Goal: Information Seeking & Learning: Find specific fact

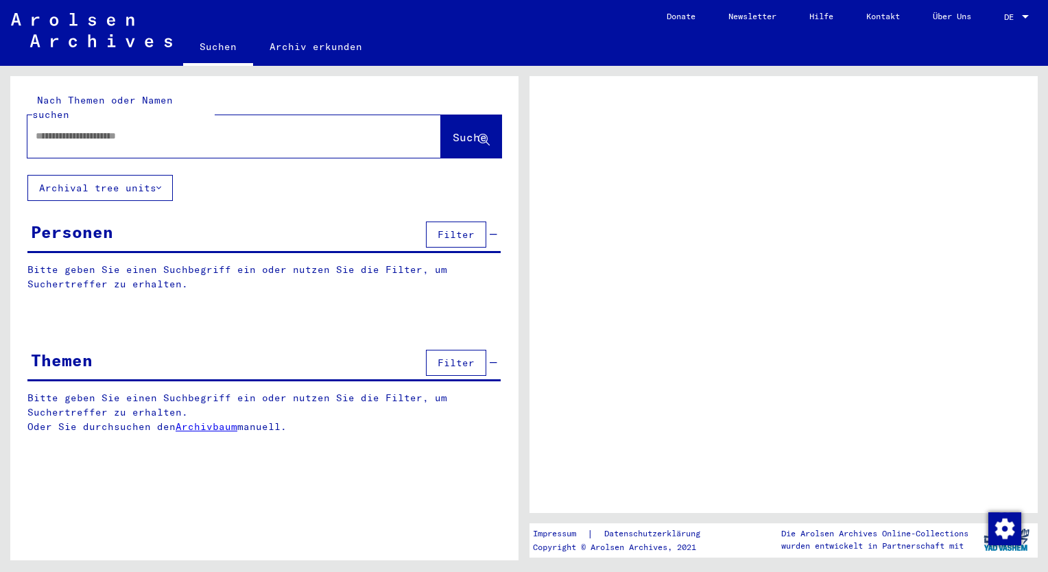
click at [62, 129] on input "text" at bounding box center [222, 136] width 373 height 14
type input "**********"
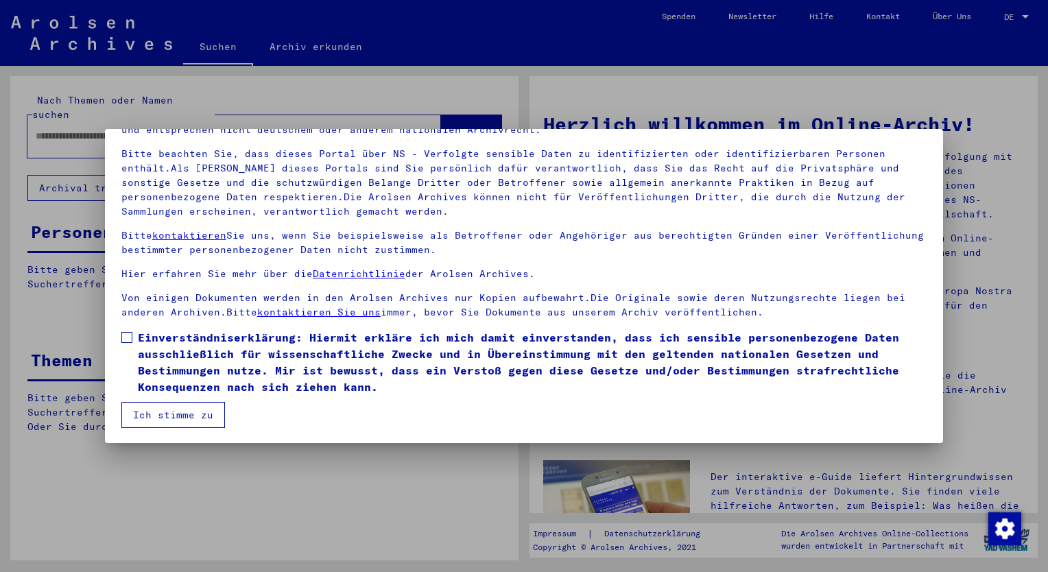
scroll to position [82, 0]
click at [129, 336] on span at bounding box center [126, 337] width 11 height 11
click at [173, 410] on button "Ich stimme zu" at bounding box center [173, 415] width 104 height 26
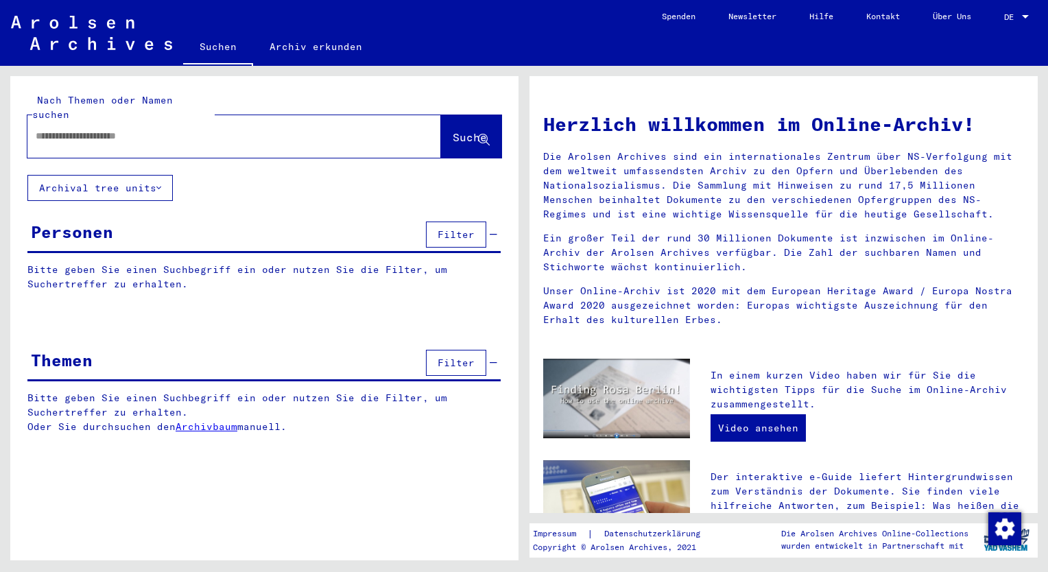
click at [103, 129] on input "text" at bounding box center [218, 136] width 364 height 14
type input "**********"
click at [453, 130] on span "Suche" at bounding box center [470, 137] width 34 height 14
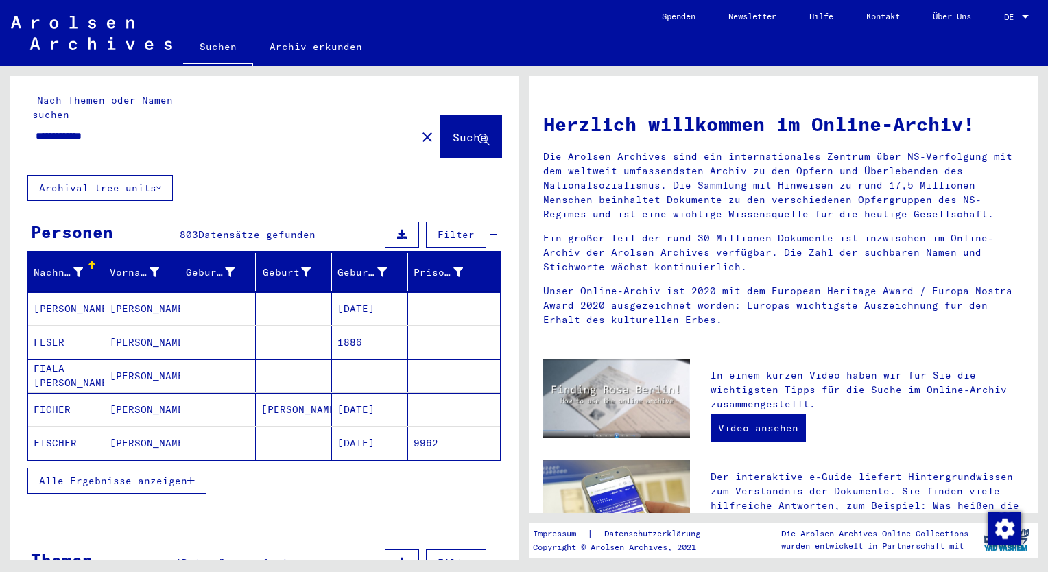
click at [116, 129] on input "**********" at bounding box center [218, 136] width 364 height 14
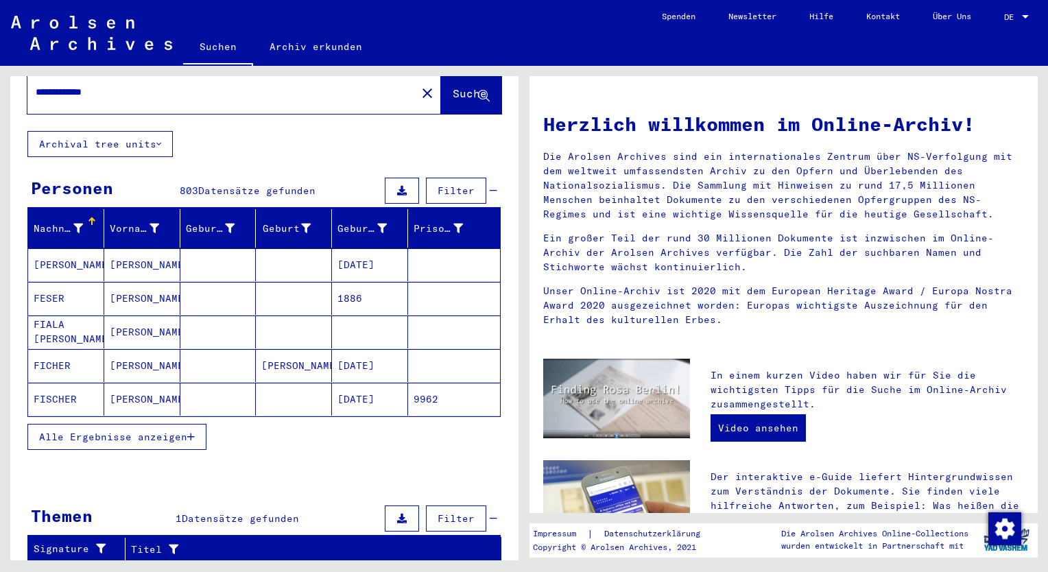
scroll to position [69, 0]
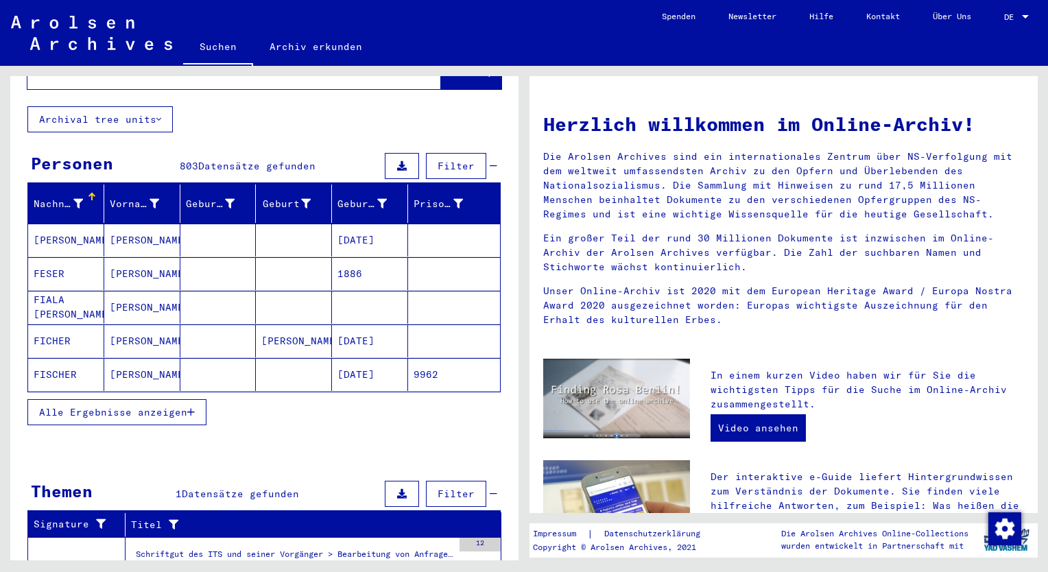
click at [191, 408] on icon "button" at bounding box center [191, 413] width 8 height 10
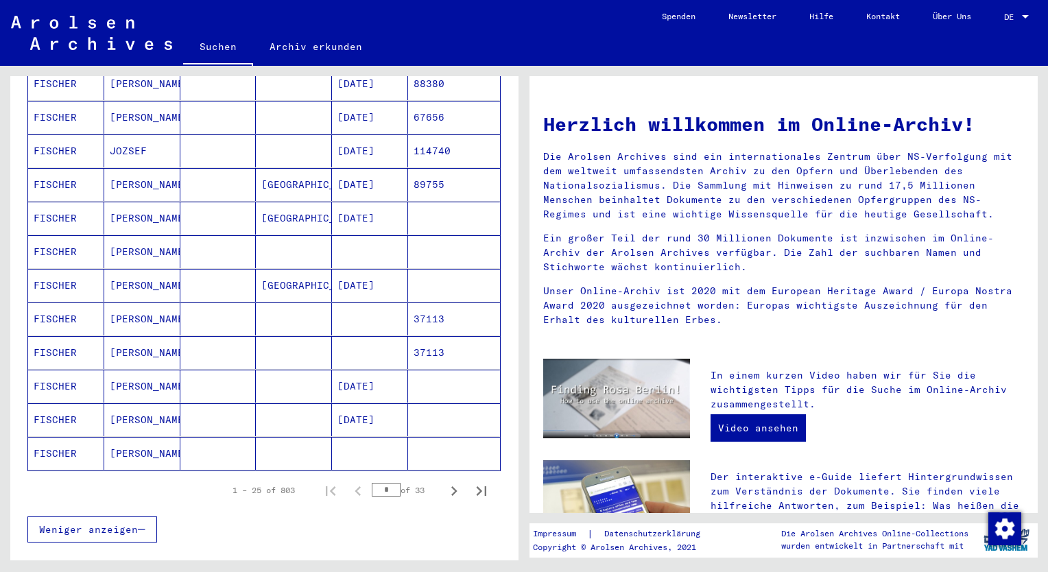
scroll to position [686, 0]
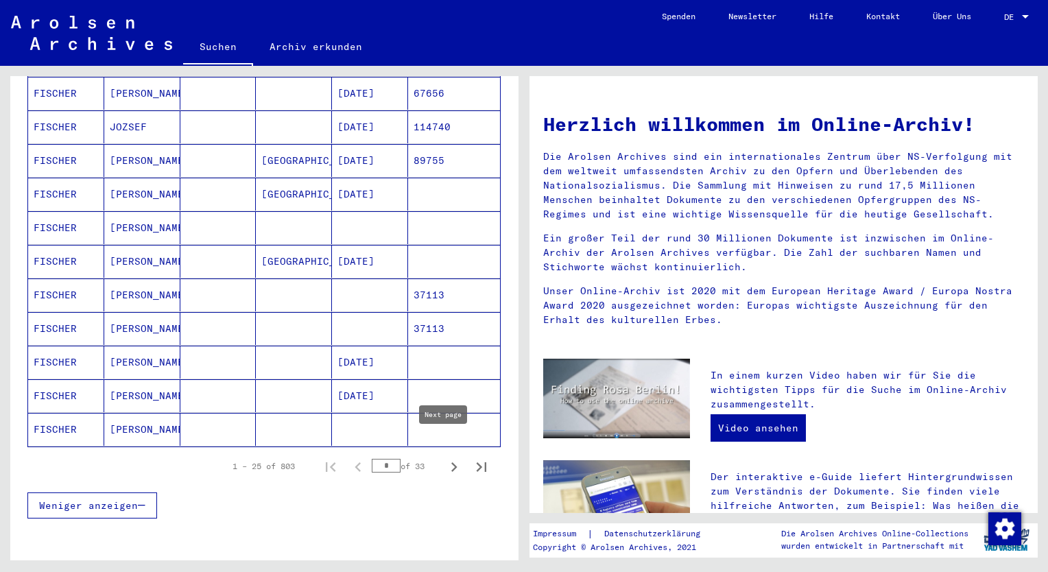
click at [451, 462] on icon "Next page" at bounding box center [454, 467] width 6 height 10
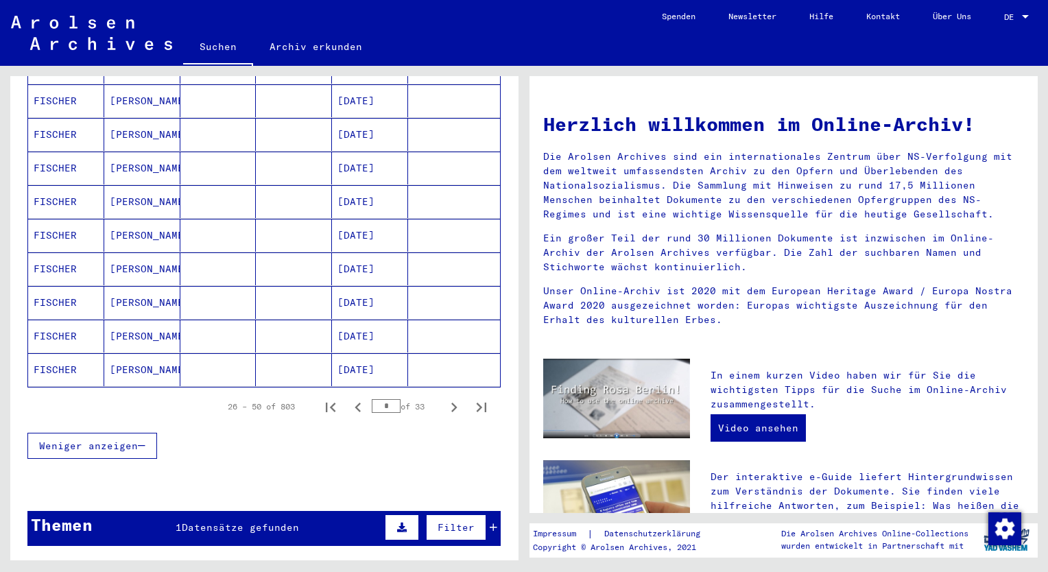
scroll to position [755, 0]
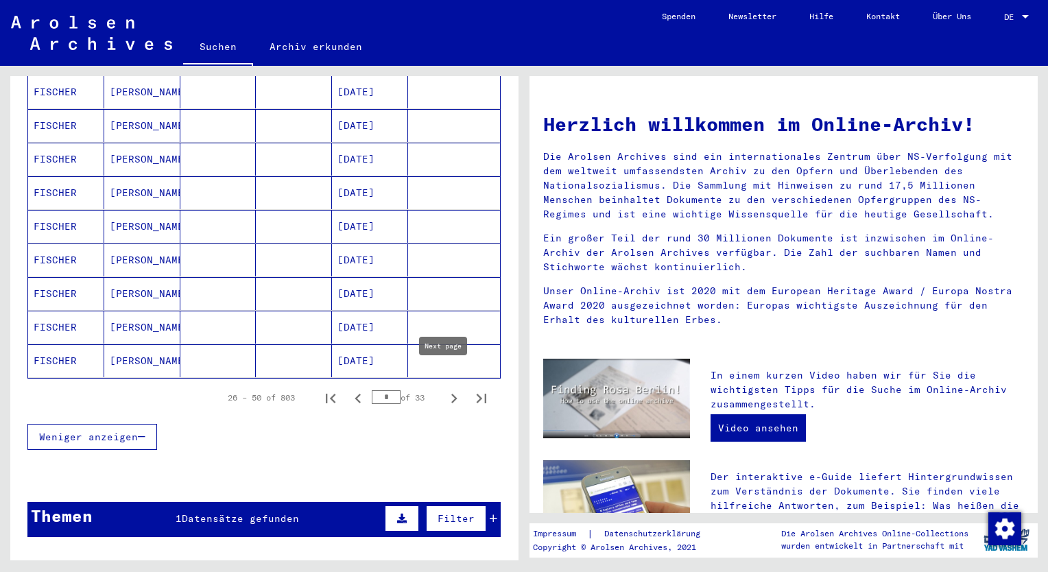
click at [445, 389] on icon "Next page" at bounding box center [454, 398] width 19 height 19
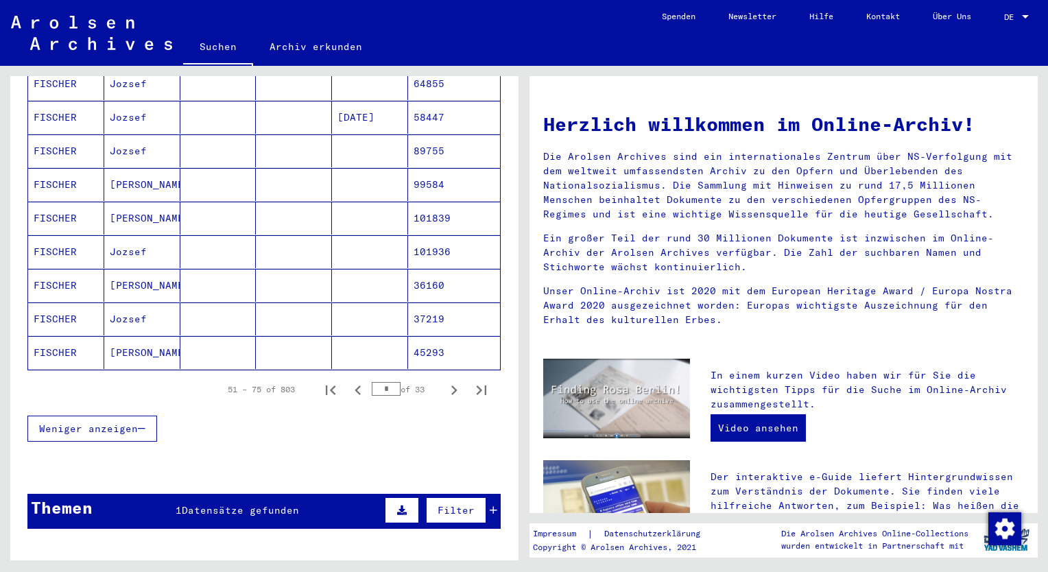
scroll to position [823, 0]
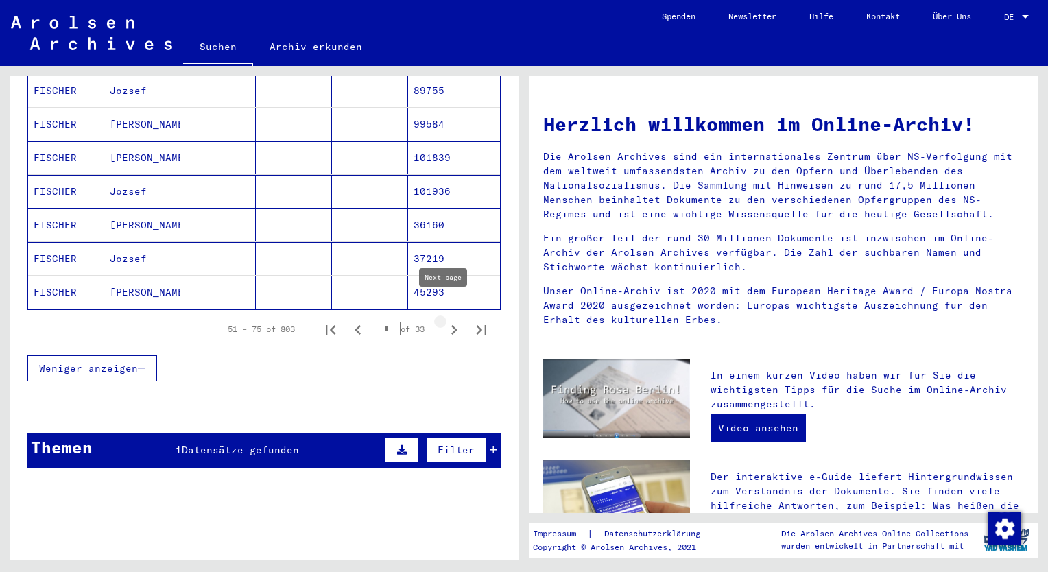
click at [445, 320] on icon "Next page" at bounding box center [454, 329] width 19 height 19
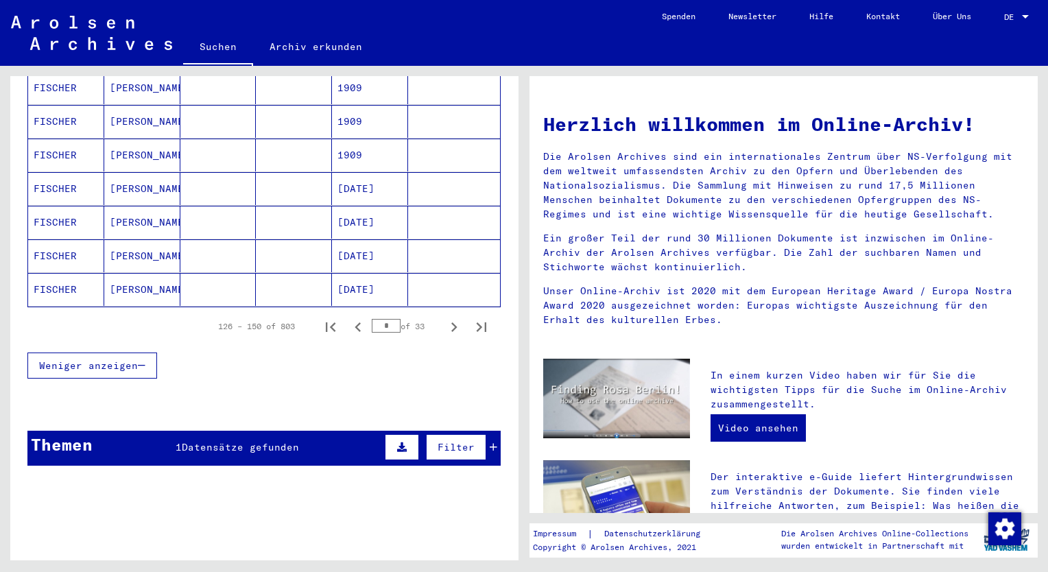
scroll to position [827, 0]
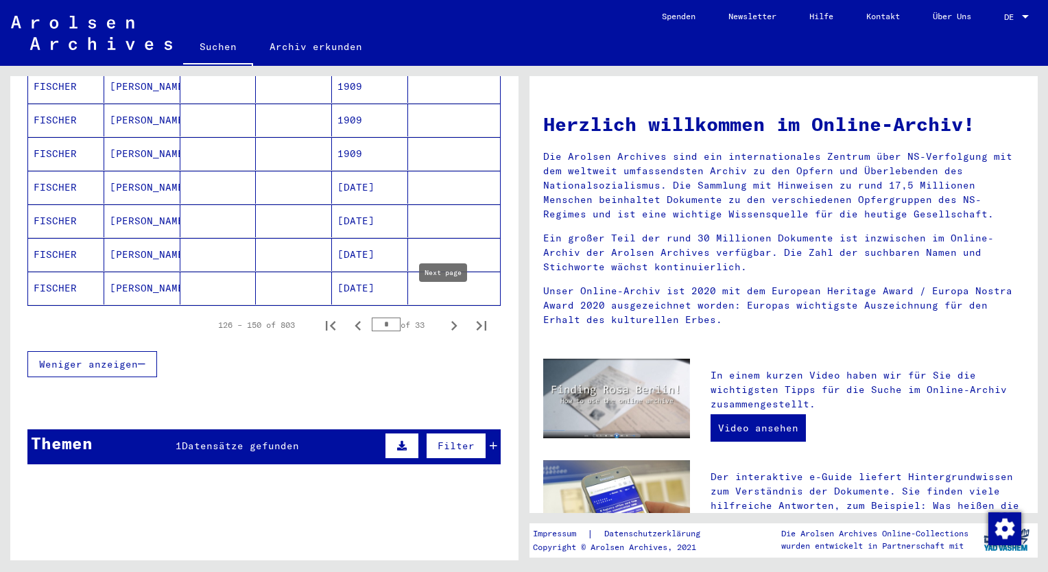
click at [451, 321] on icon "Next page" at bounding box center [454, 326] width 6 height 10
click at [445, 316] on icon "Next page" at bounding box center [454, 325] width 19 height 19
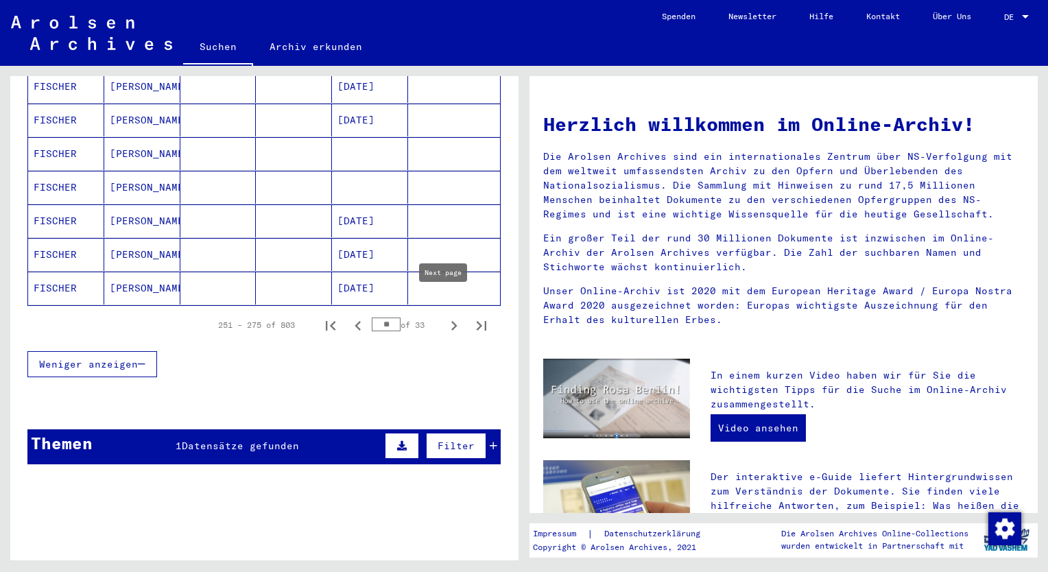
click at [445, 316] on icon "Next page" at bounding box center [454, 325] width 19 height 19
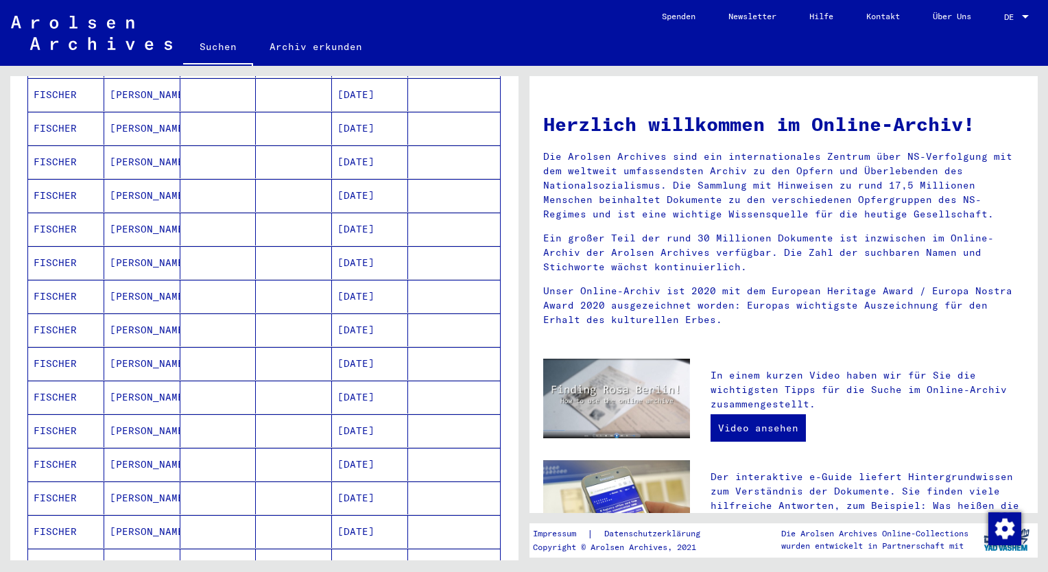
scroll to position [690, 0]
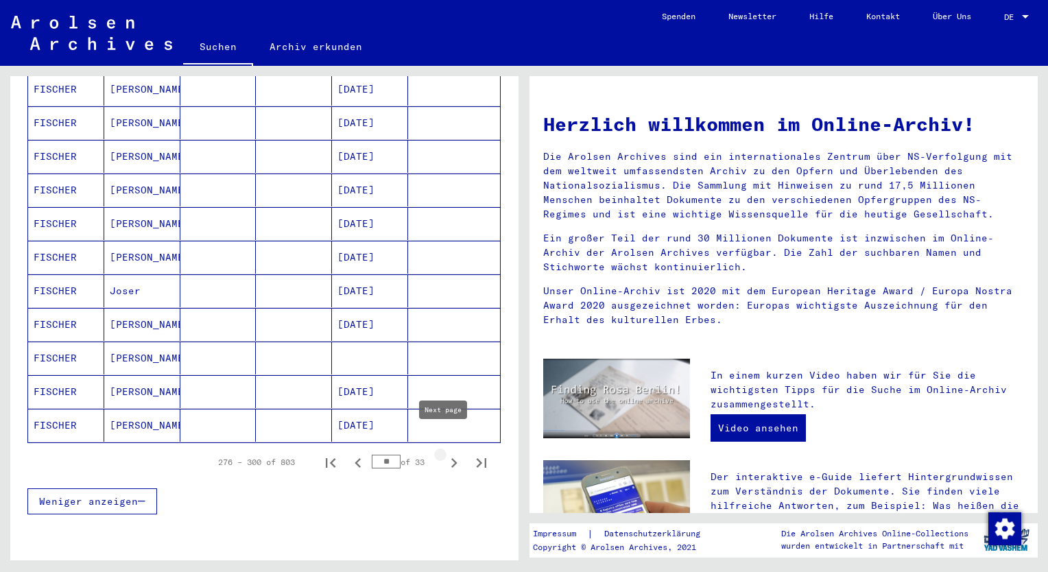
click at [445, 453] on icon "Next page" at bounding box center [454, 462] width 19 height 19
click at [451, 458] on icon "Next page" at bounding box center [454, 463] width 6 height 10
click at [503, 169] on div "Nachname Vorname Geburtsname Geburt‏ Geburtsdatum Prisoner # FISCHER [PERSON_NA…" at bounding box center [264, 47] width 508 height 969
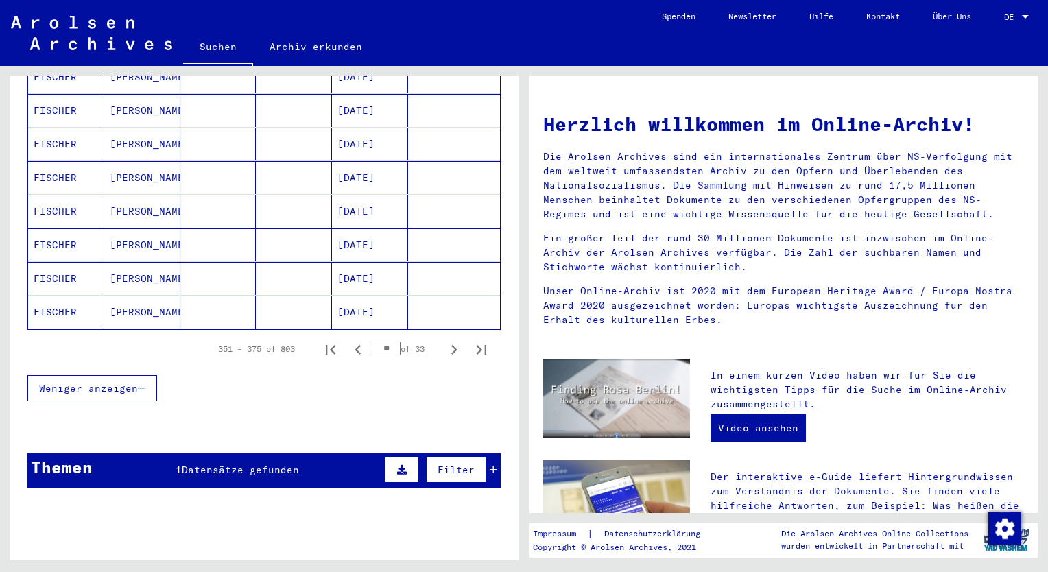
scroll to position [827, 0]
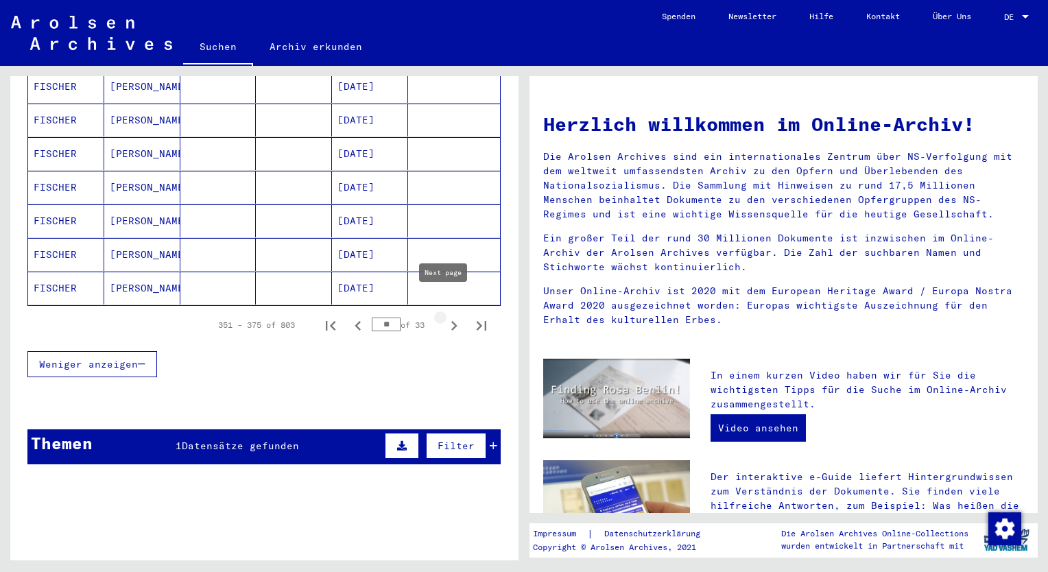
click at [451, 321] on icon "Next page" at bounding box center [454, 326] width 6 height 10
click at [445, 316] on icon "Next page" at bounding box center [454, 325] width 19 height 19
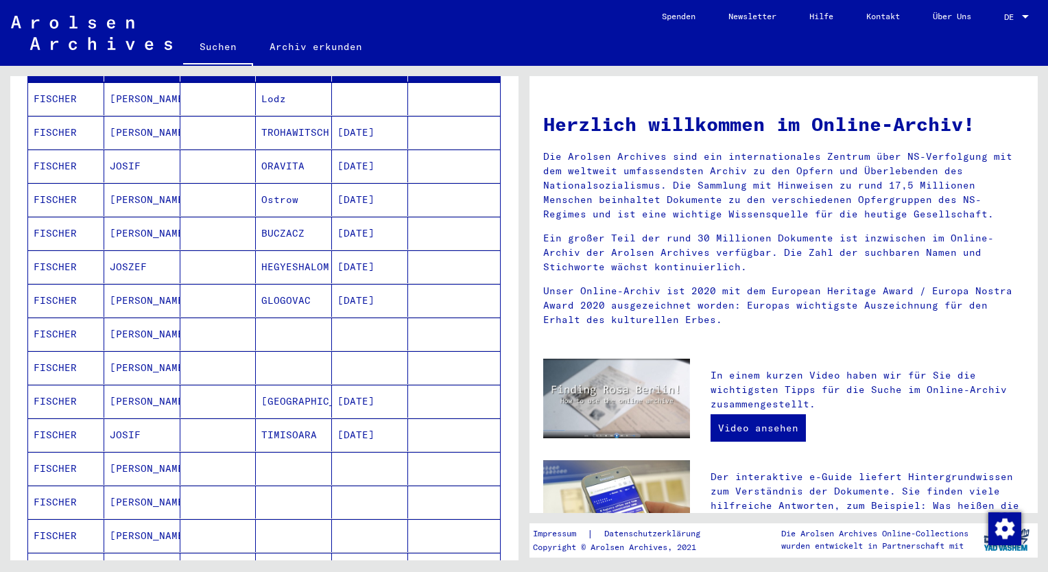
scroll to position [141, 0]
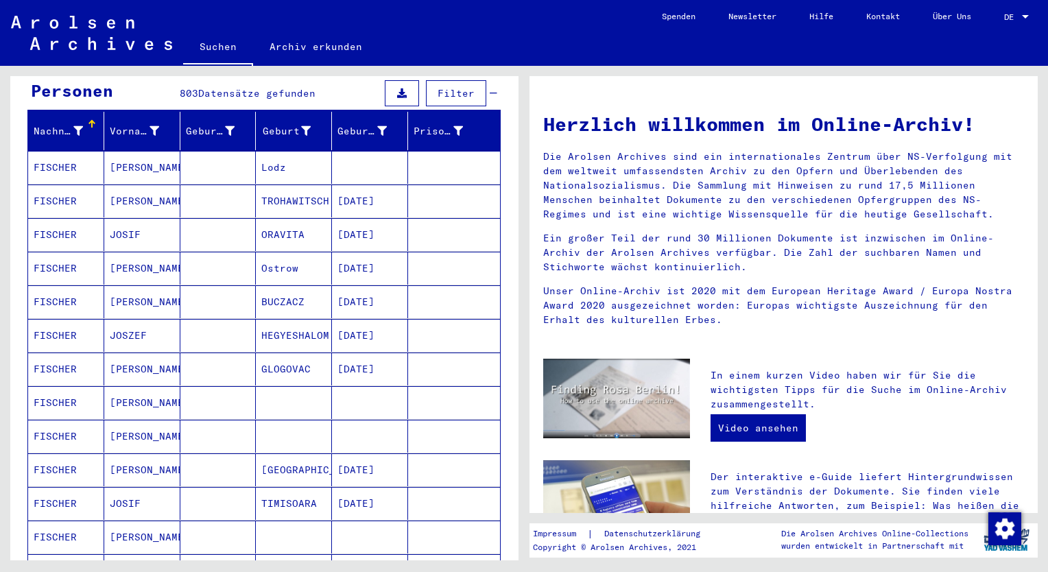
click at [123, 151] on mat-cell "[PERSON_NAME]" at bounding box center [142, 167] width 76 height 33
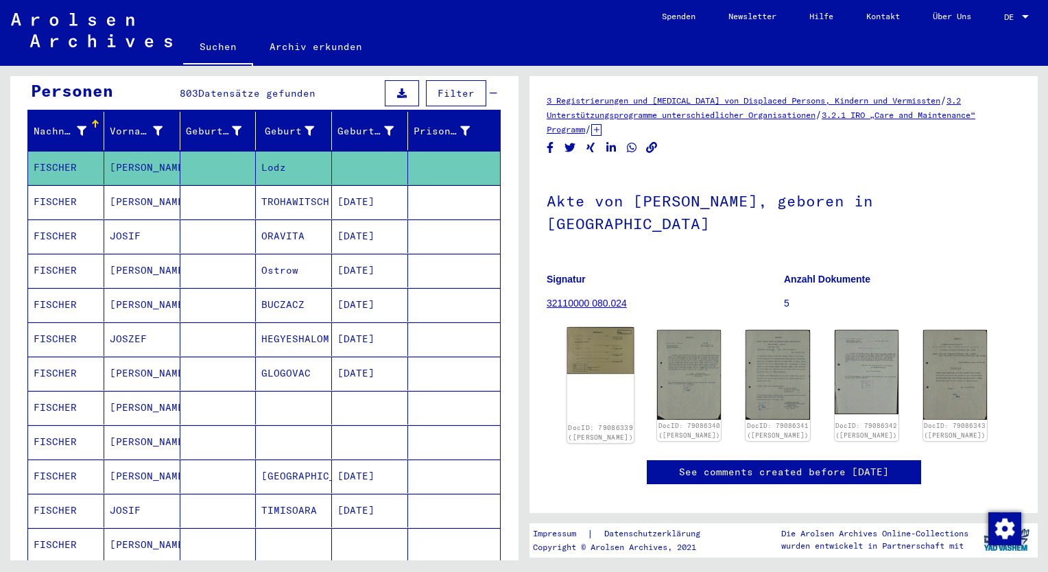
click at [598, 328] on img at bounding box center [600, 350] width 67 height 47
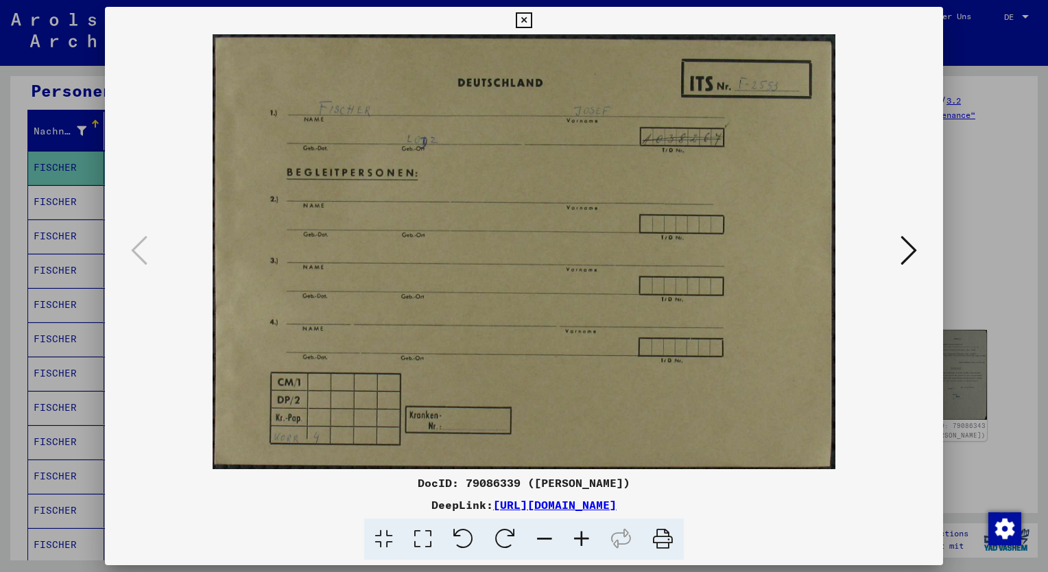
click at [906, 248] on icon at bounding box center [909, 250] width 16 height 33
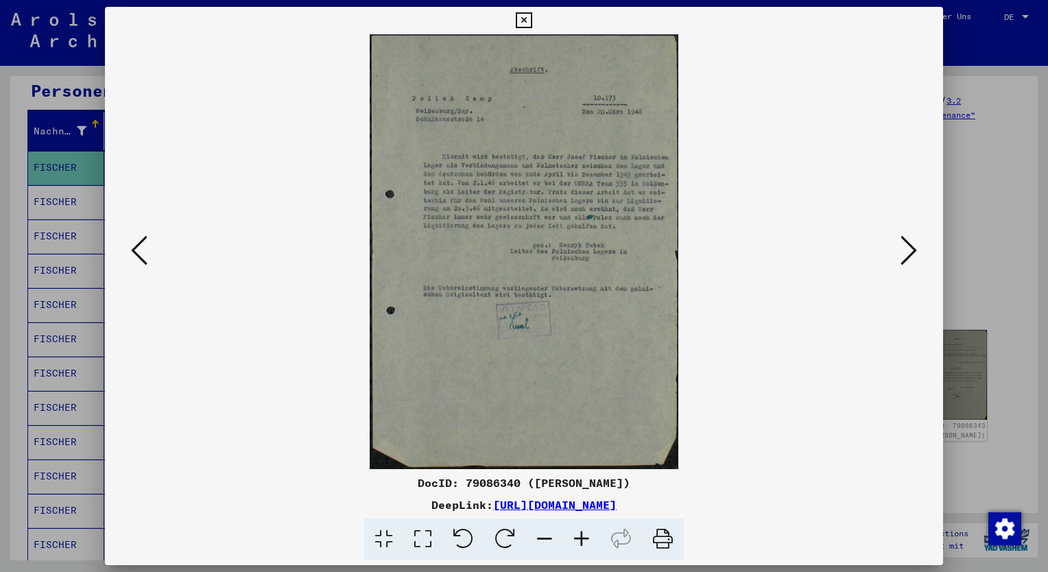
click at [423, 538] on icon at bounding box center [422, 540] width 39 height 42
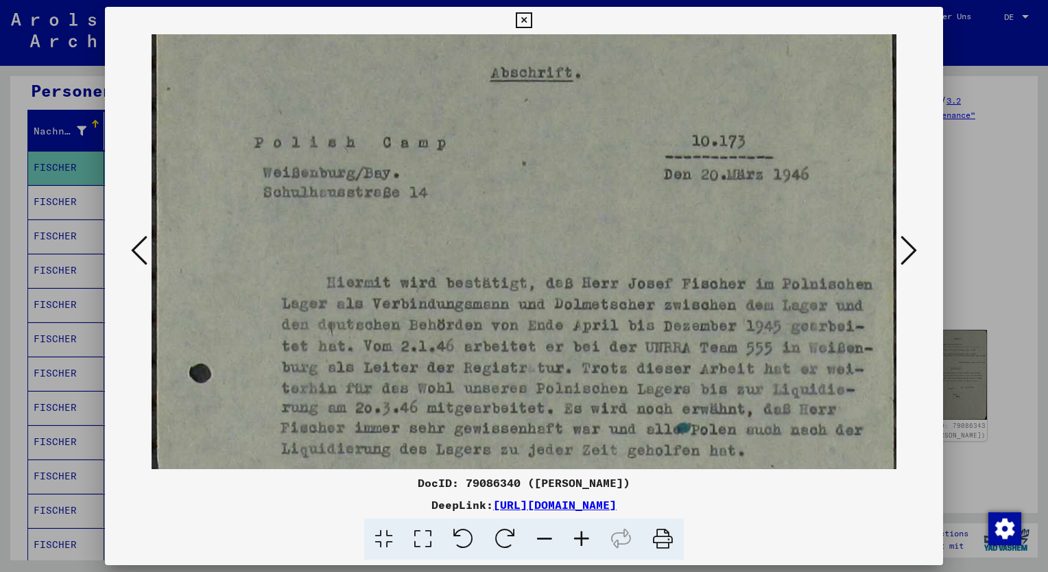
drag, startPoint x: 674, startPoint y: 276, endPoint x: 656, endPoint y: 261, distance: 23.9
click at [656, 261] on img at bounding box center [524, 513] width 745 height 1050
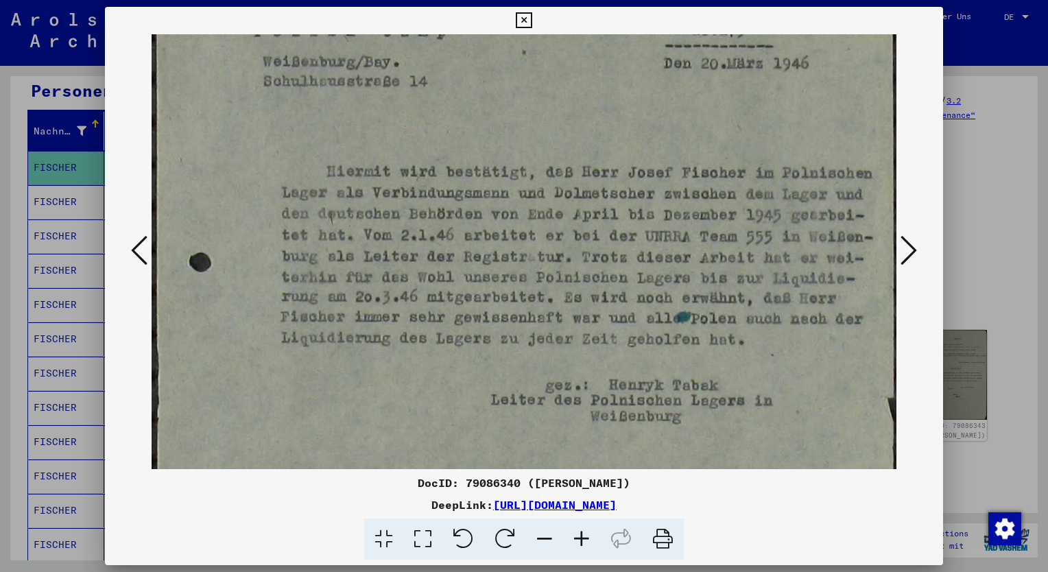
scroll to position [165, 0]
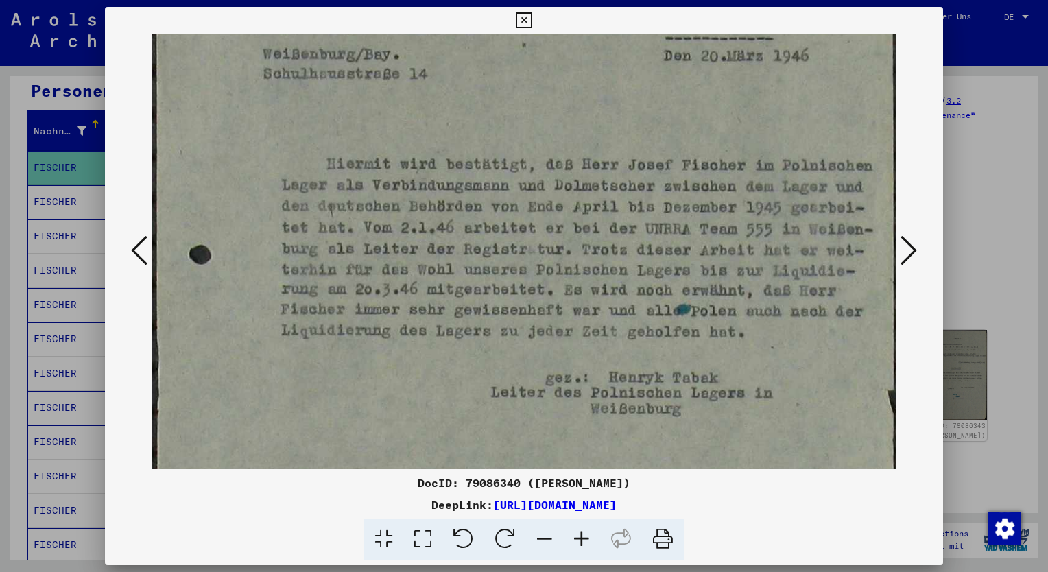
drag, startPoint x: 637, startPoint y: 377, endPoint x: 526, endPoint y: 284, distance: 144.7
click at [526, 284] on img at bounding box center [524, 394] width 745 height 1050
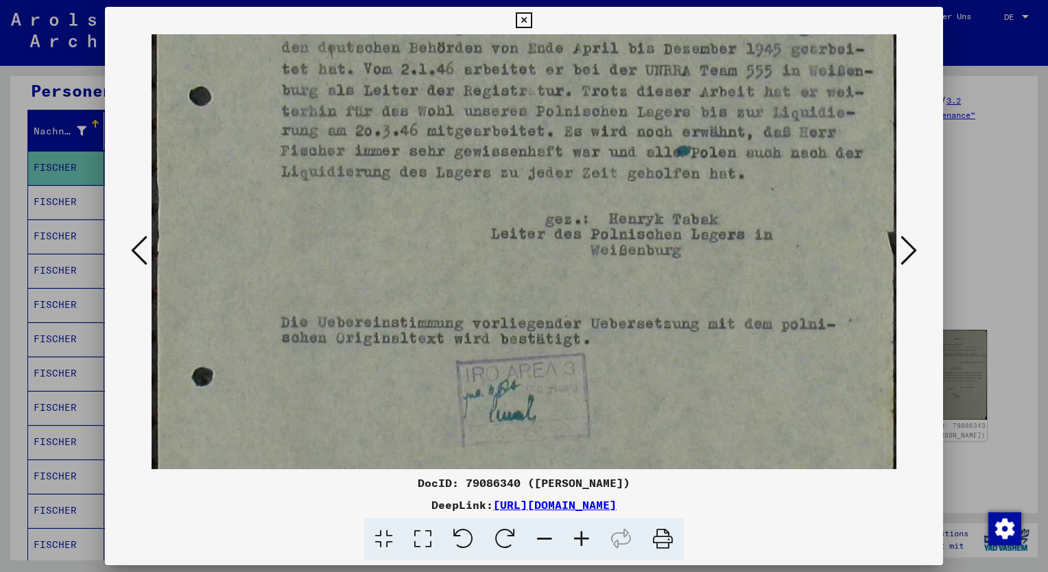
scroll to position [330, 0]
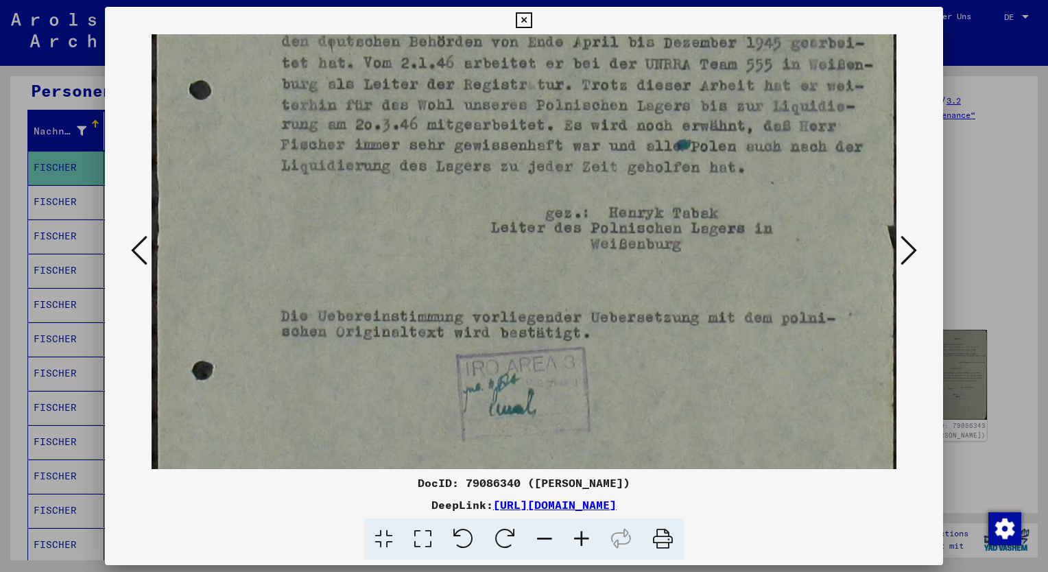
drag, startPoint x: 370, startPoint y: 433, endPoint x: 346, endPoint y: 275, distance: 159.7
click at [346, 275] on img at bounding box center [524, 229] width 745 height 1050
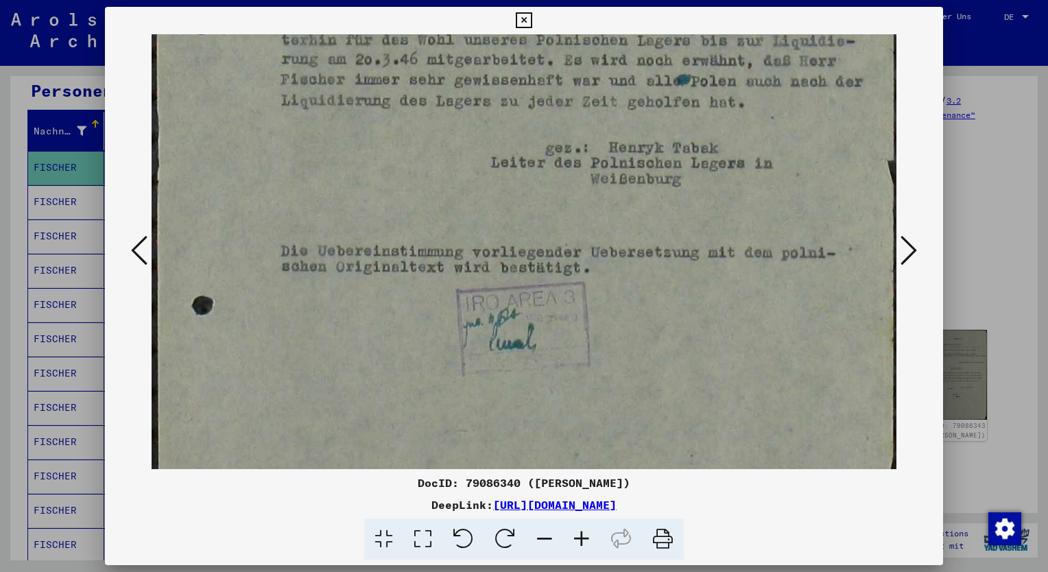
scroll to position [416, 0]
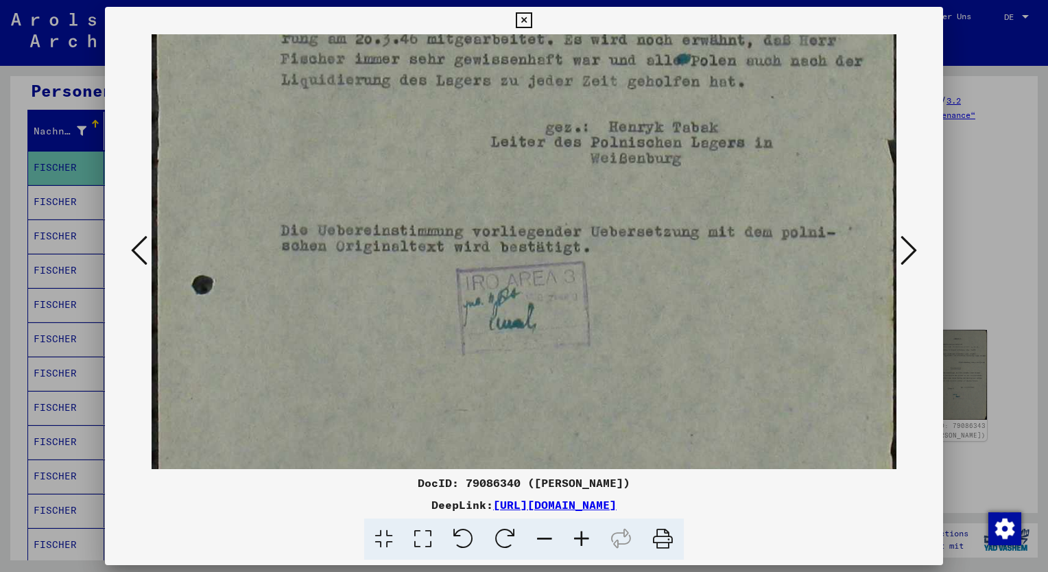
drag, startPoint x: 332, startPoint y: 419, endPoint x: 317, endPoint y: 335, distance: 85.0
click at [317, 335] on img at bounding box center [524, 144] width 745 height 1050
click at [910, 246] on icon at bounding box center [909, 250] width 16 height 33
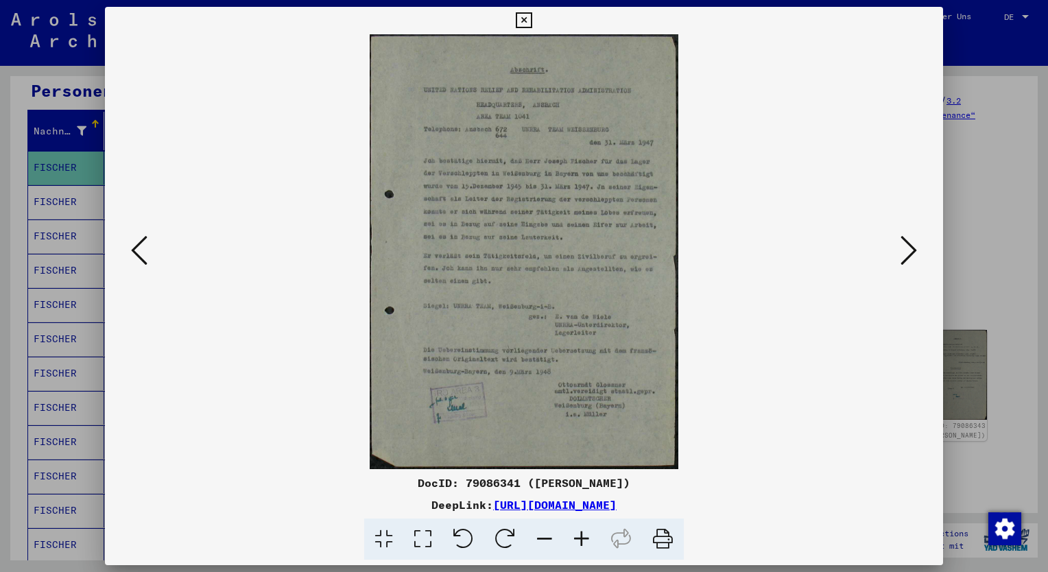
click at [422, 533] on icon at bounding box center [422, 540] width 39 height 42
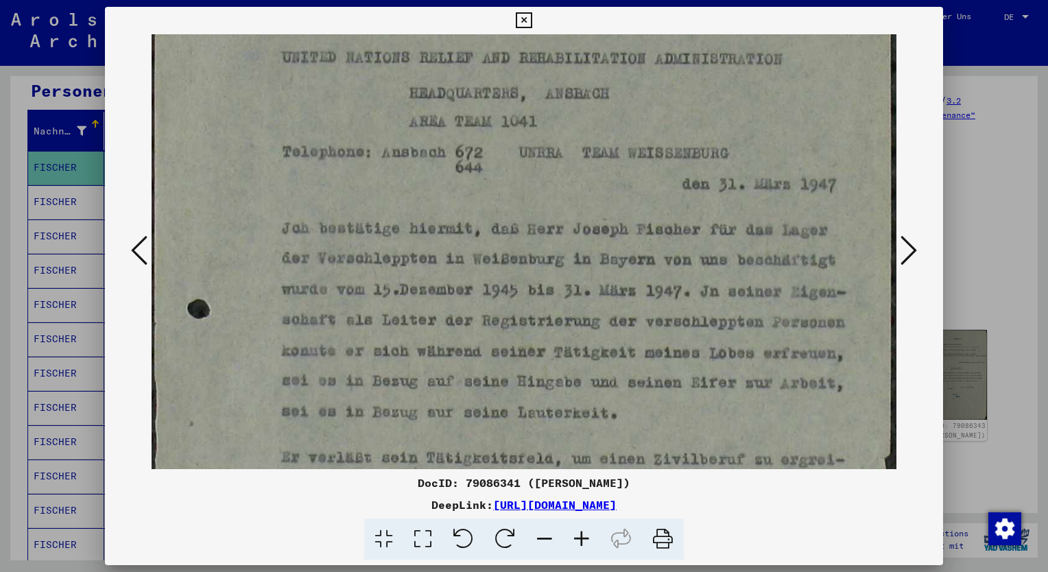
scroll to position [118, 0]
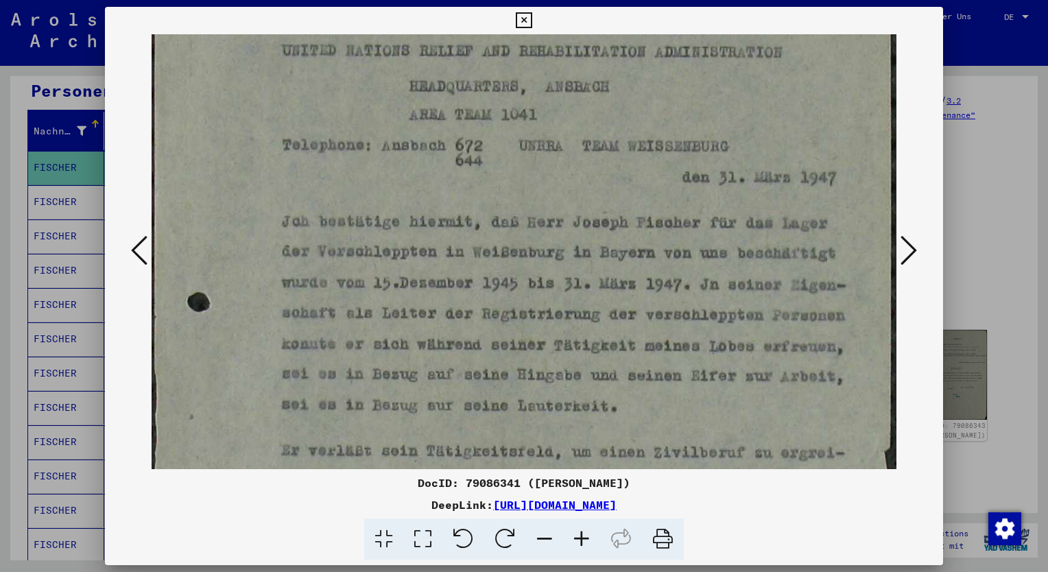
drag, startPoint x: 545, startPoint y: 402, endPoint x: 512, endPoint y: 288, distance: 118.6
click at [512, 288] on img at bounding box center [524, 441] width 745 height 1050
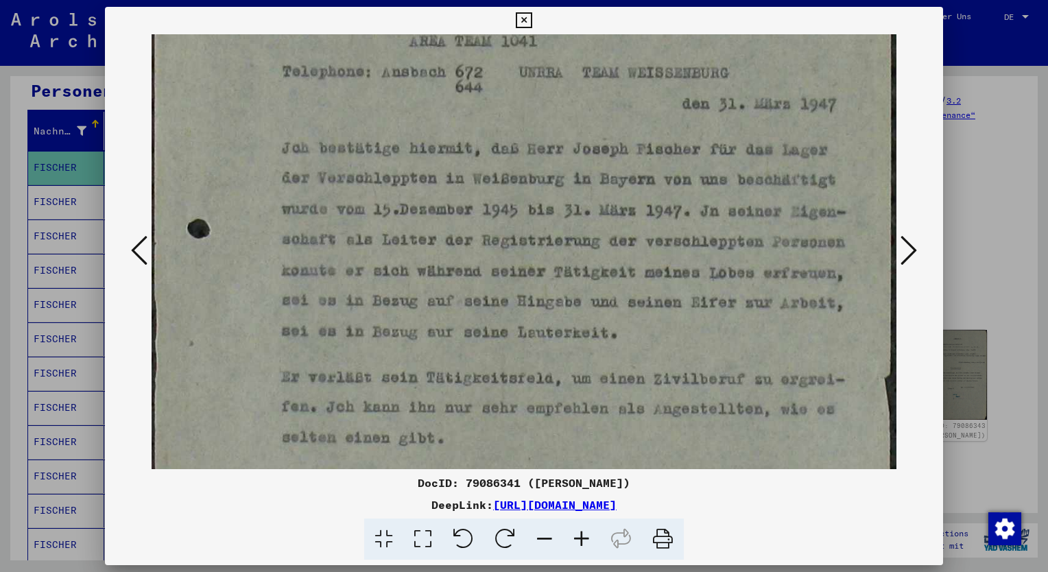
drag, startPoint x: 536, startPoint y: 377, endPoint x: 526, endPoint y: 315, distance: 63.4
click at [526, 315] on img at bounding box center [524, 368] width 745 height 1050
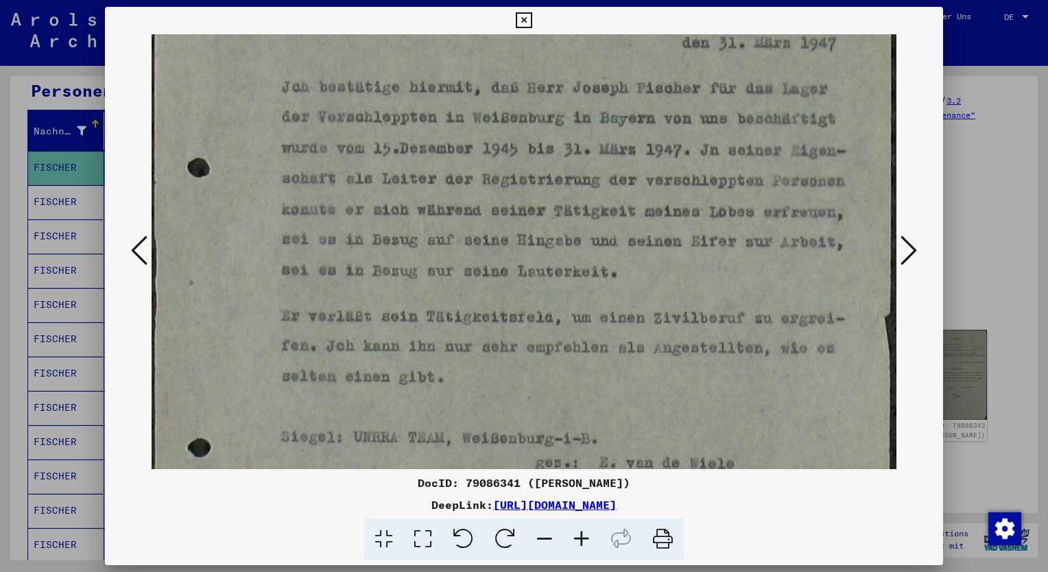
scroll to position [272, 0]
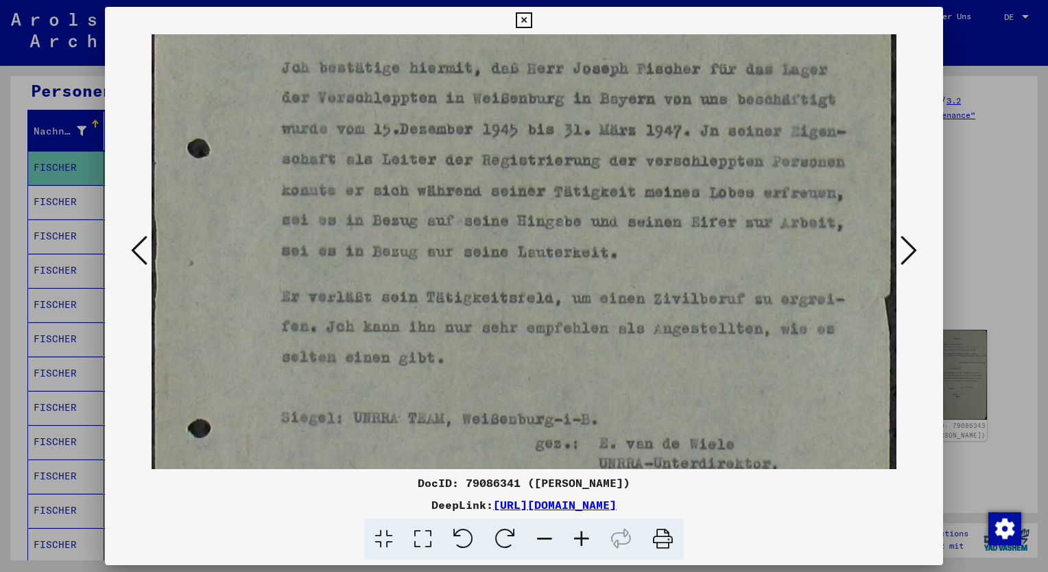
drag, startPoint x: 565, startPoint y: 413, endPoint x: 561, endPoint y: 340, distance: 73.5
click at [561, 340] on img at bounding box center [524, 288] width 745 height 1050
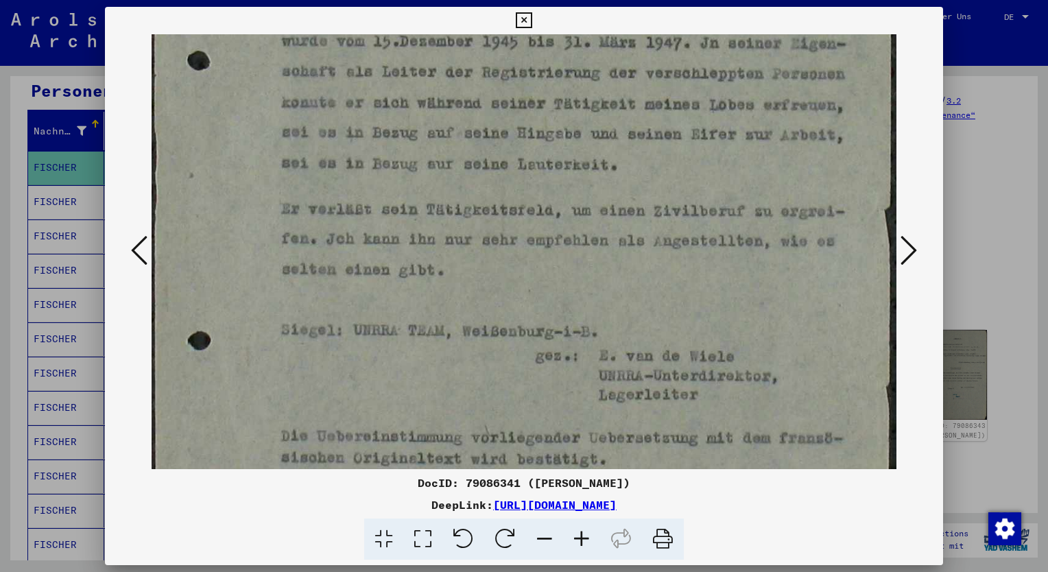
drag, startPoint x: 605, startPoint y: 390, endPoint x: 589, endPoint y: 331, distance: 61.7
click at [589, 331] on img at bounding box center [524, 200] width 745 height 1050
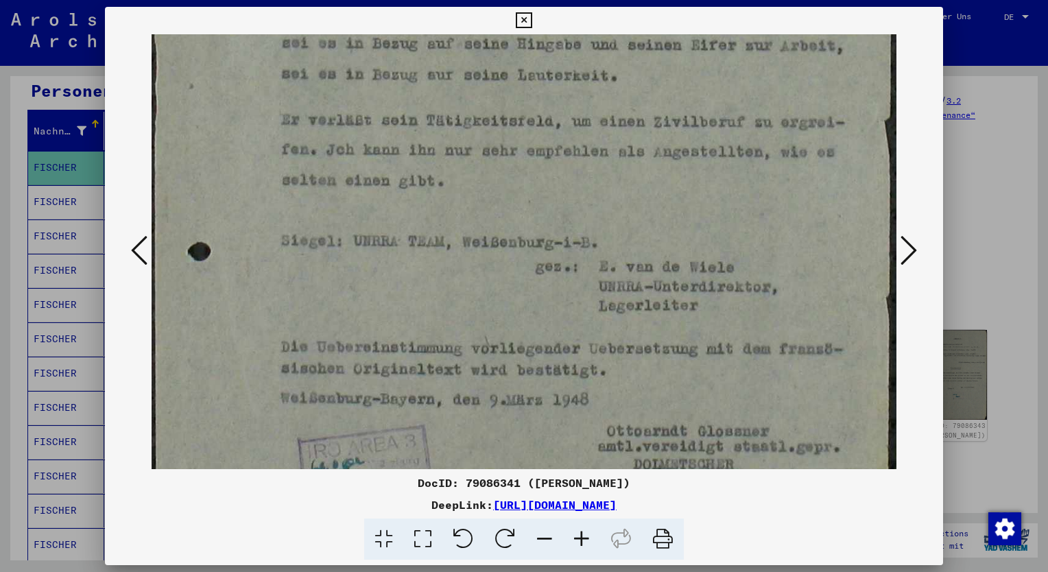
drag, startPoint x: 602, startPoint y: 388, endPoint x: 591, endPoint y: 319, distance: 69.4
click at [591, 319] on img at bounding box center [524, 111] width 745 height 1050
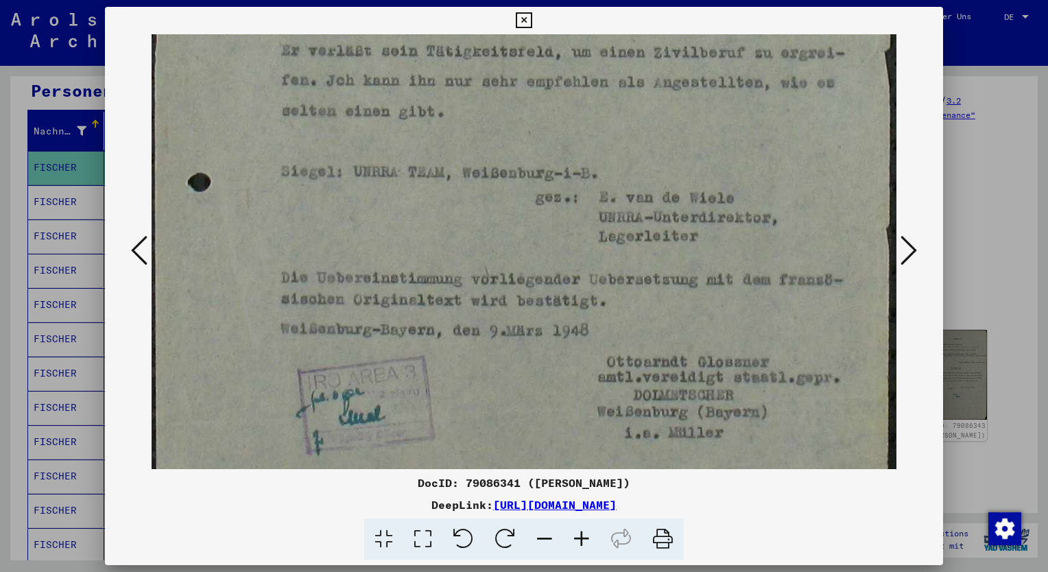
scroll to position [537, 0]
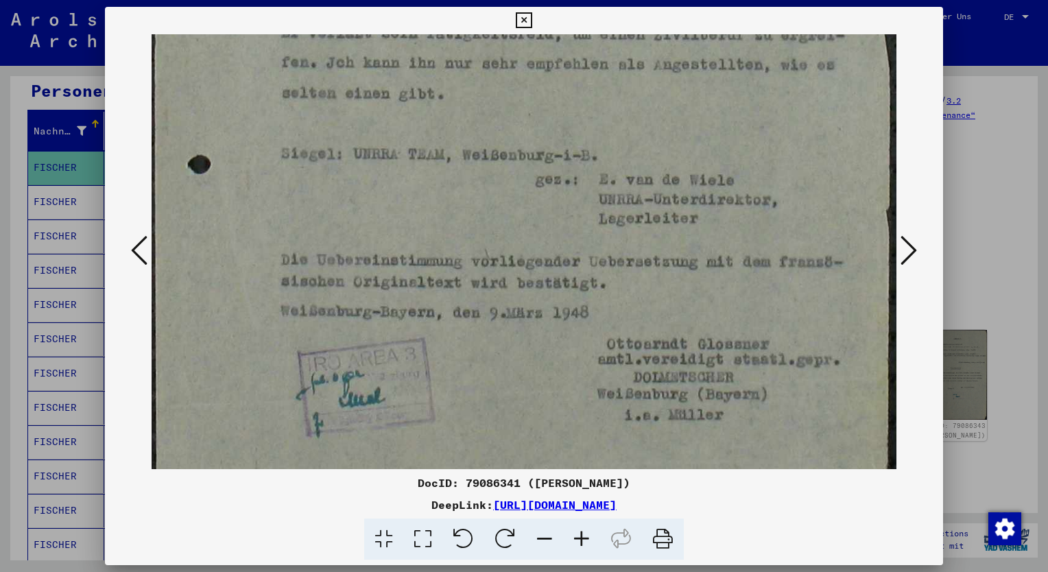
drag, startPoint x: 595, startPoint y: 406, endPoint x: 590, endPoint y: 344, distance: 62.7
click at [590, 344] on img at bounding box center [524, 23] width 745 height 1050
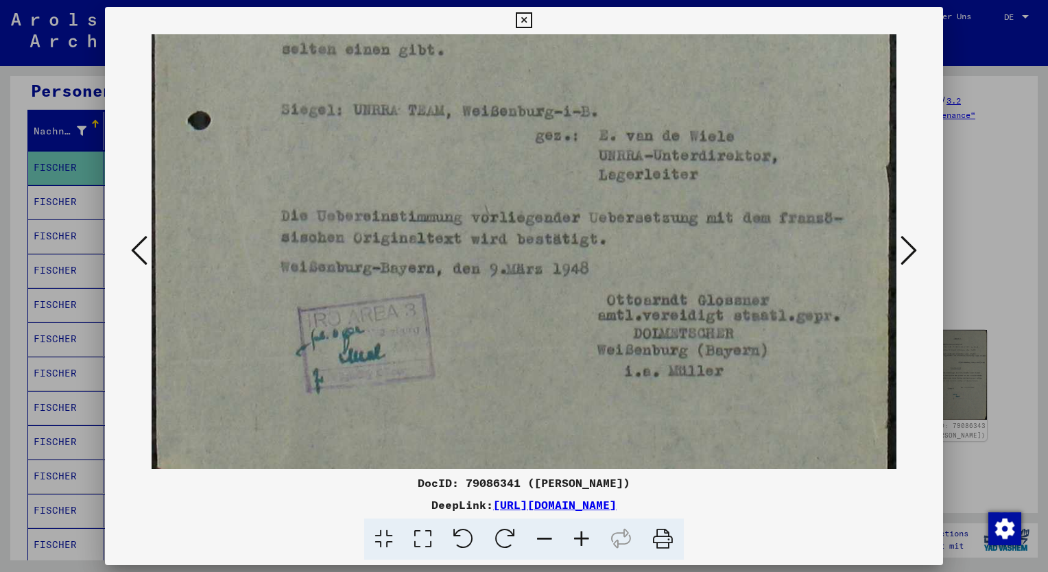
scroll to position [614, 0]
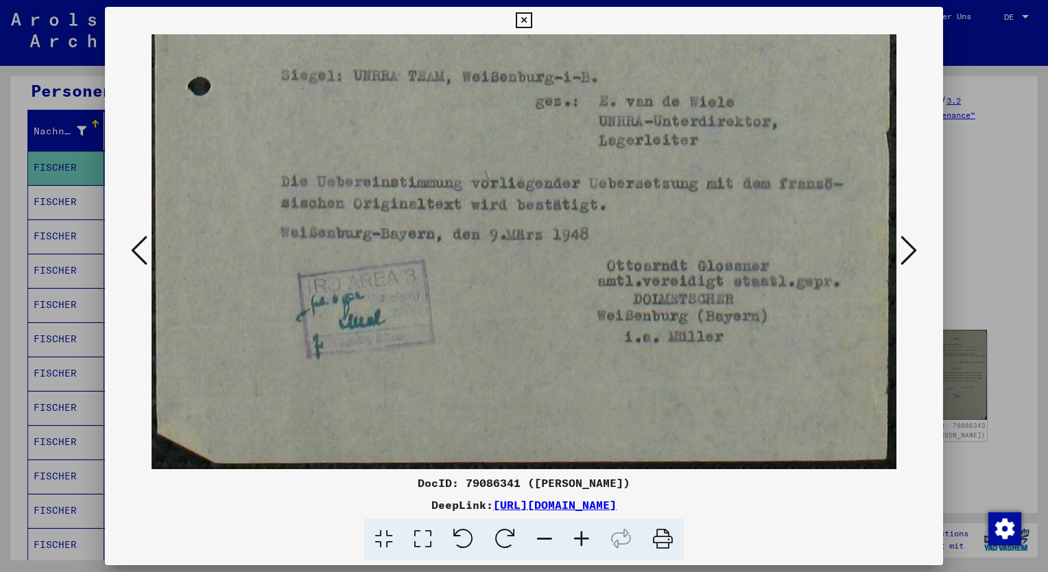
drag, startPoint x: 595, startPoint y: 355, endPoint x: 592, endPoint y: 311, distance: 43.3
click at [916, 244] on icon at bounding box center [909, 250] width 16 height 33
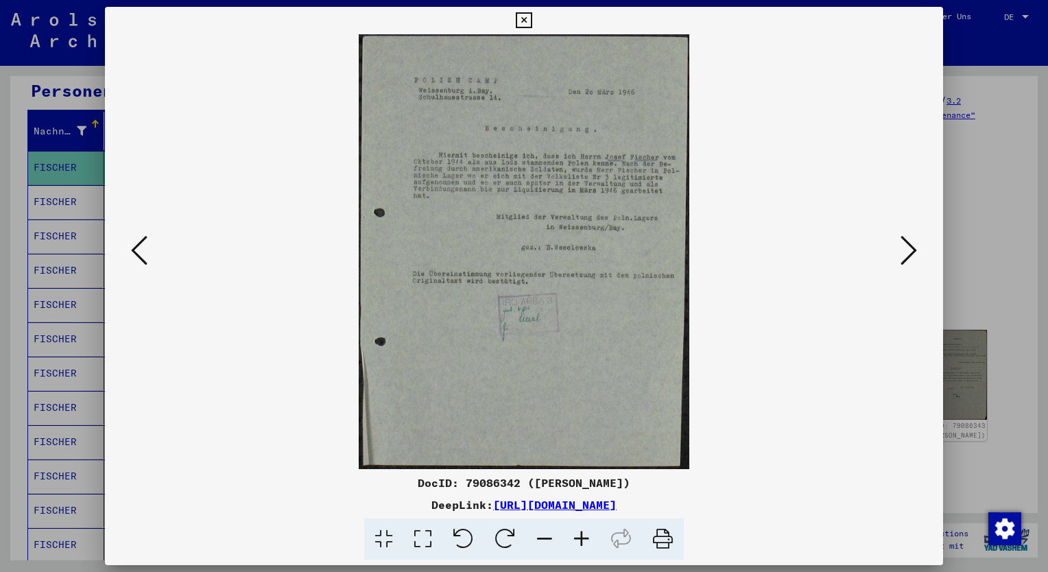
scroll to position [0, 0]
click at [421, 537] on icon at bounding box center [422, 540] width 39 height 42
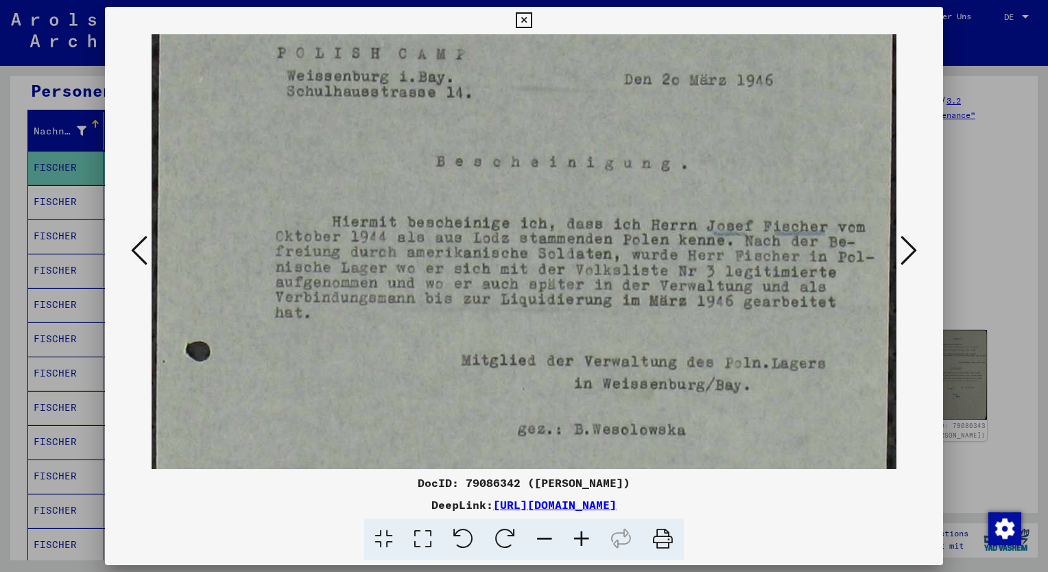
drag, startPoint x: 568, startPoint y: 374, endPoint x: 554, endPoint y: 323, distance: 52.8
click at [554, 323] on img at bounding box center [524, 439] width 745 height 978
click at [908, 250] on icon at bounding box center [909, 250] width 16 height 33
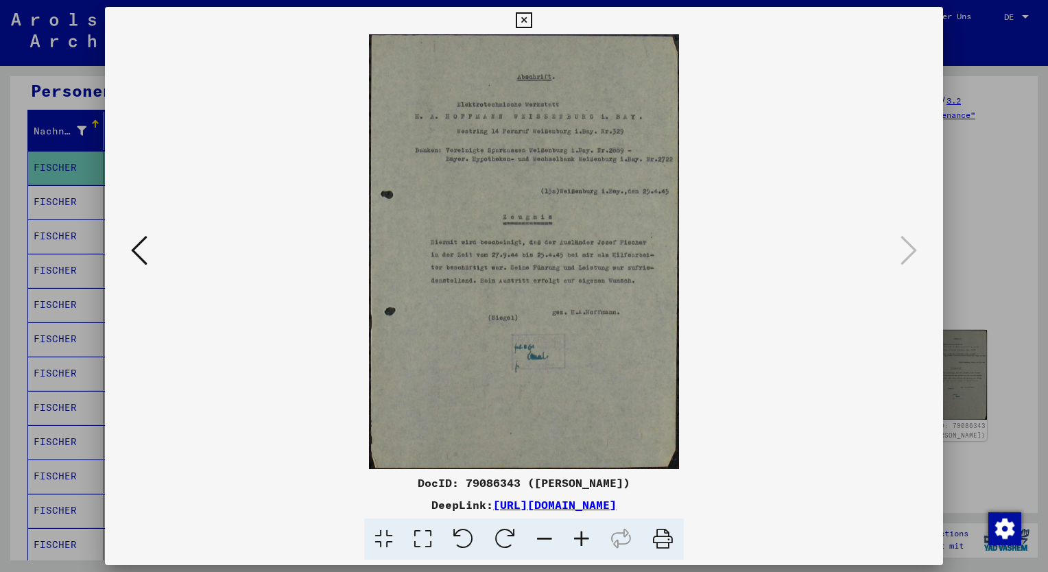
scroll to position [0, 0]
click at [510, 265] on img at bounding box center [524, 251] width 745 height 435
click at [421, 541] on icon at bounding box center [422, 540] width 39 height 42
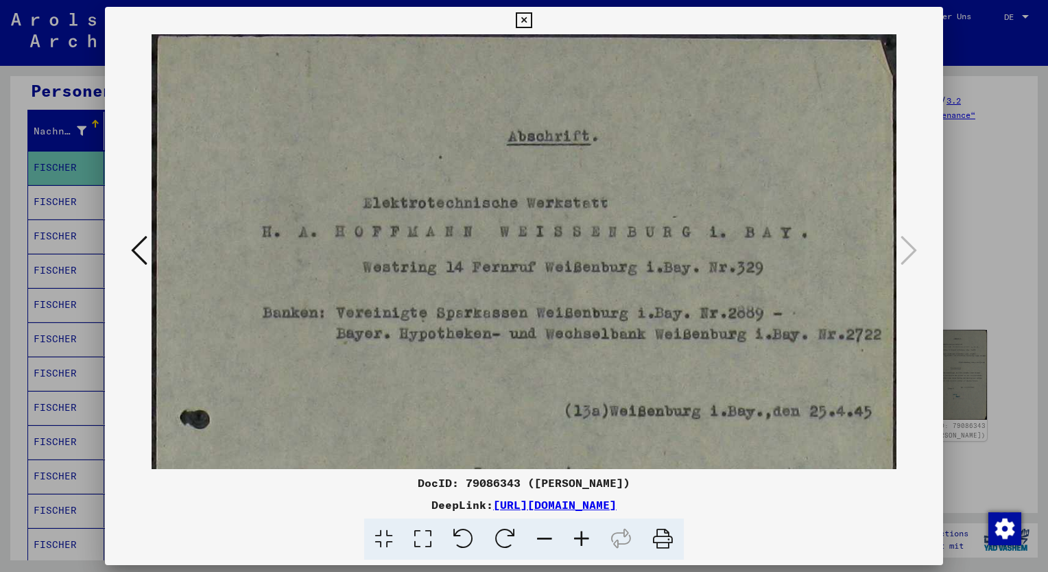
click at [523, 16] on icon at bounding box center [524, 20] width 16 height 16
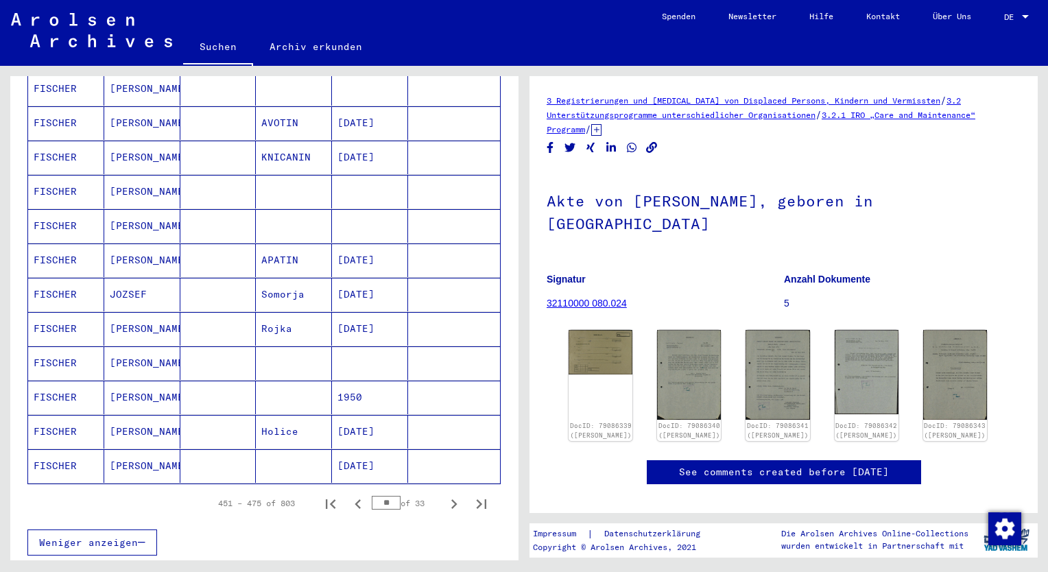
scroll to position [690, 0]
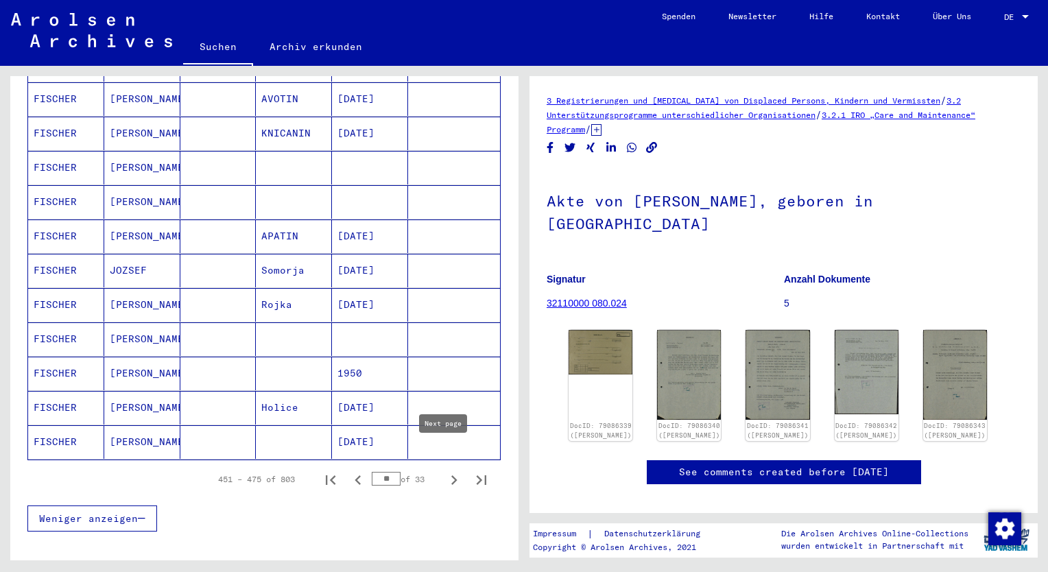
click at [451, 475] on icon "Next page" at bounding box center [454, 480] width 6 height 10
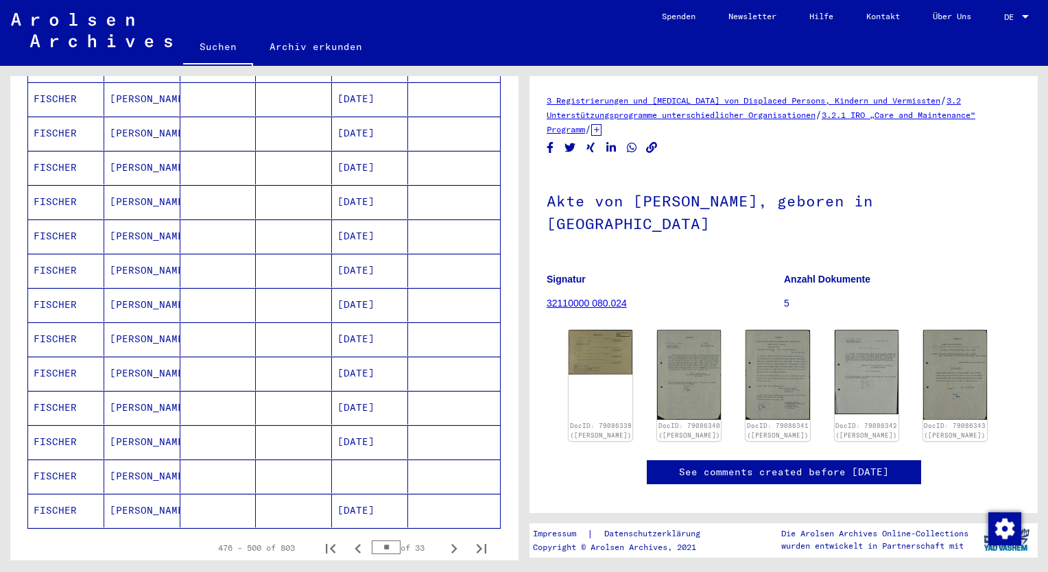
scroll to position [841, 0]
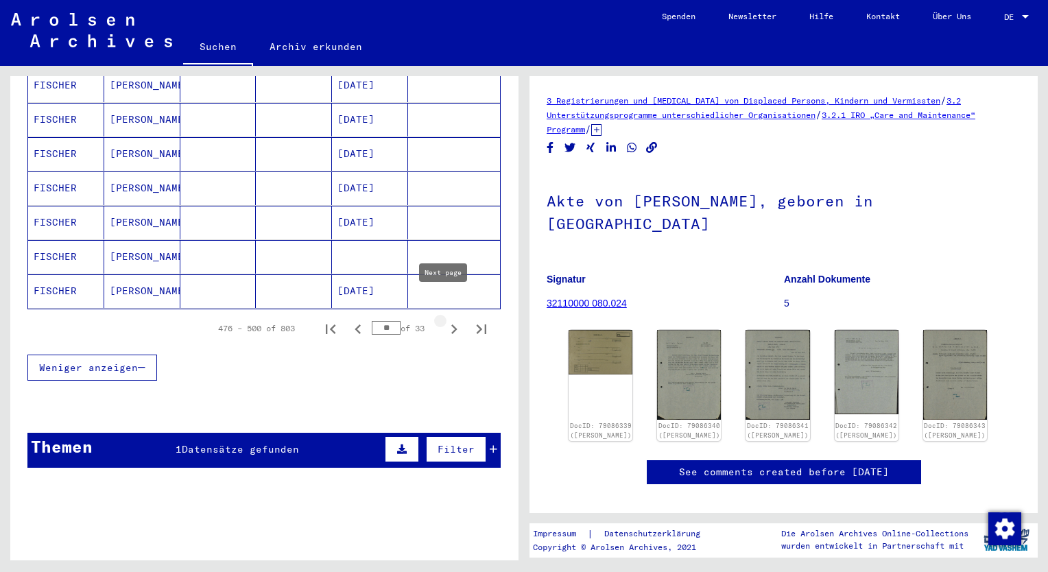
click at [445, 320] on icon "Next page" at bounding box center [454, 329] width 19 height 19
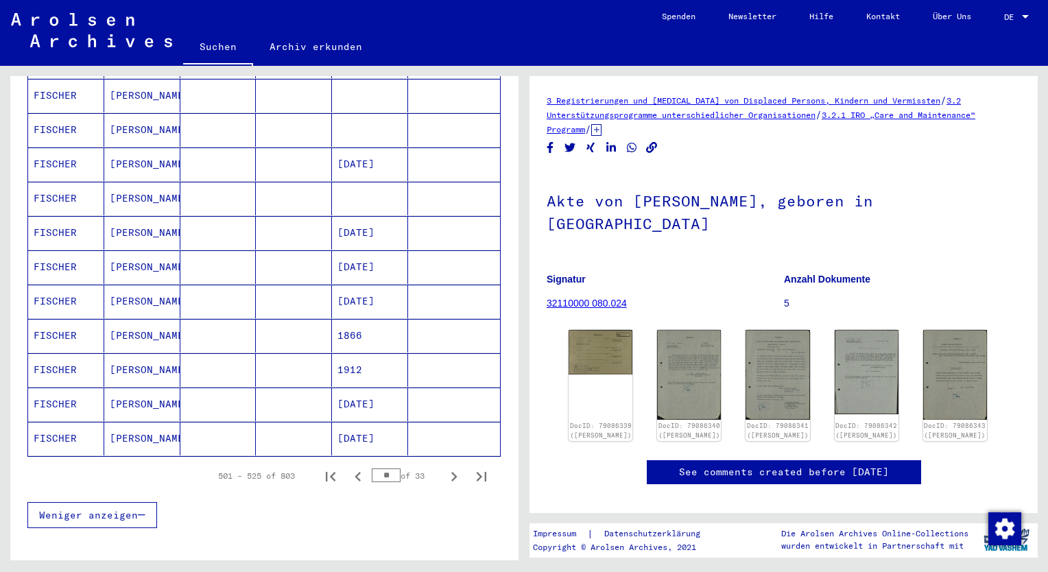
scroll to position [773, 0]
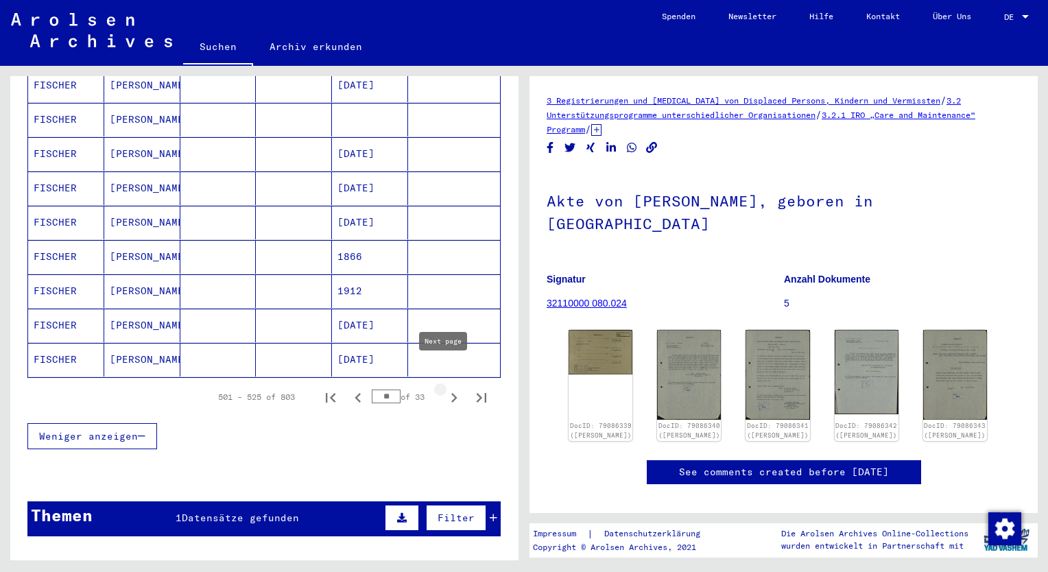
click at [445, 388] on icon "Next page" at bounding box center [454, 397] width 19 height 19
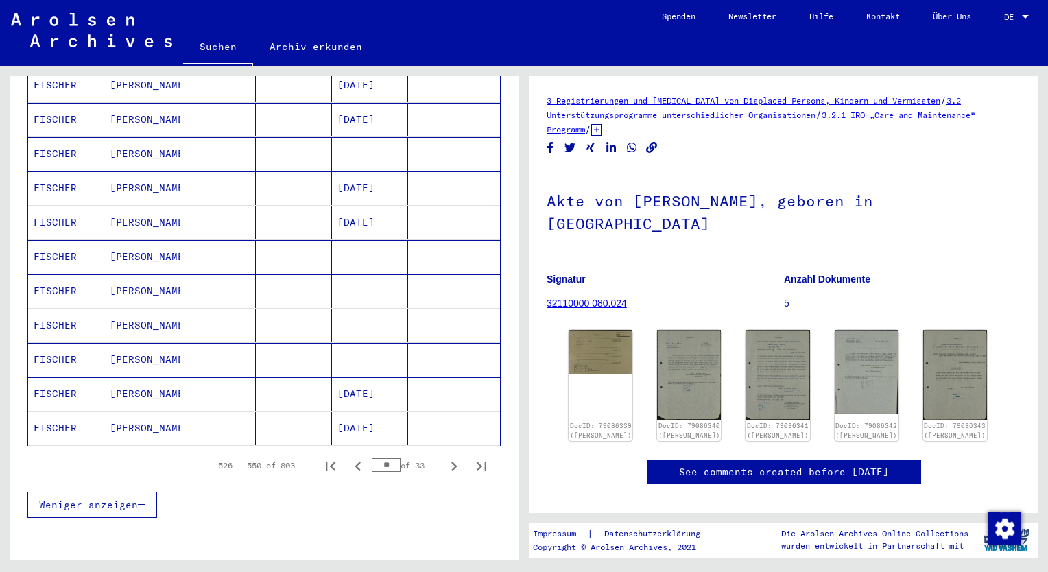
scroll to position [841, 0]
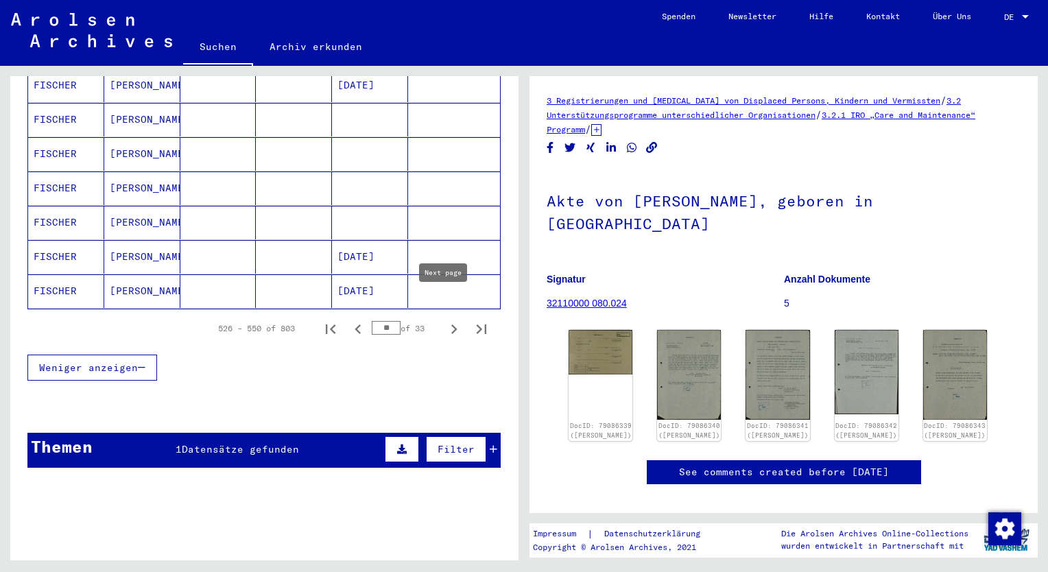
click at [451, 325] on icon "Next page" at bounding box center [454, 330] width 6 height 10
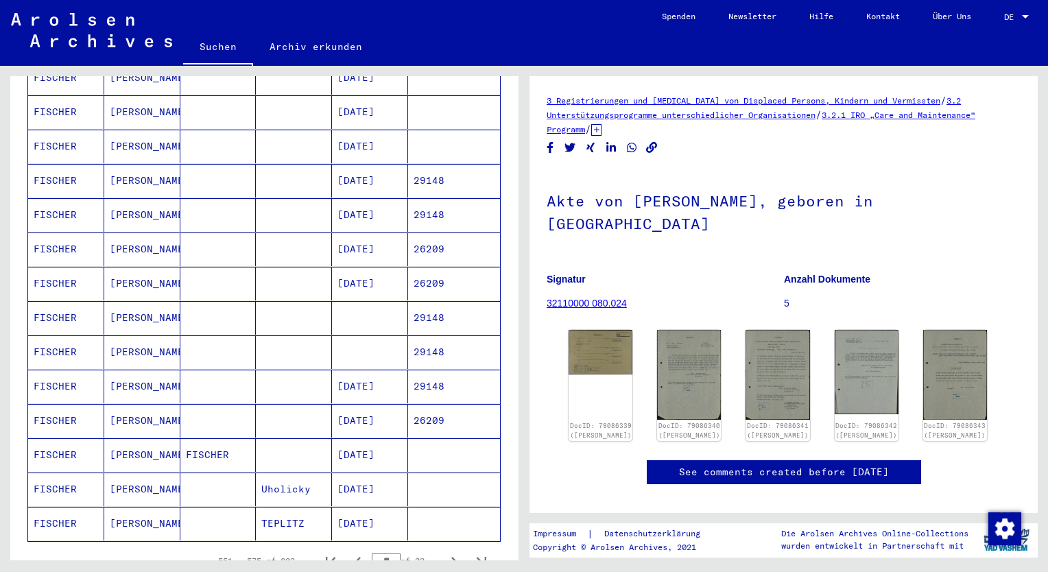
scroll to position [704, 0]
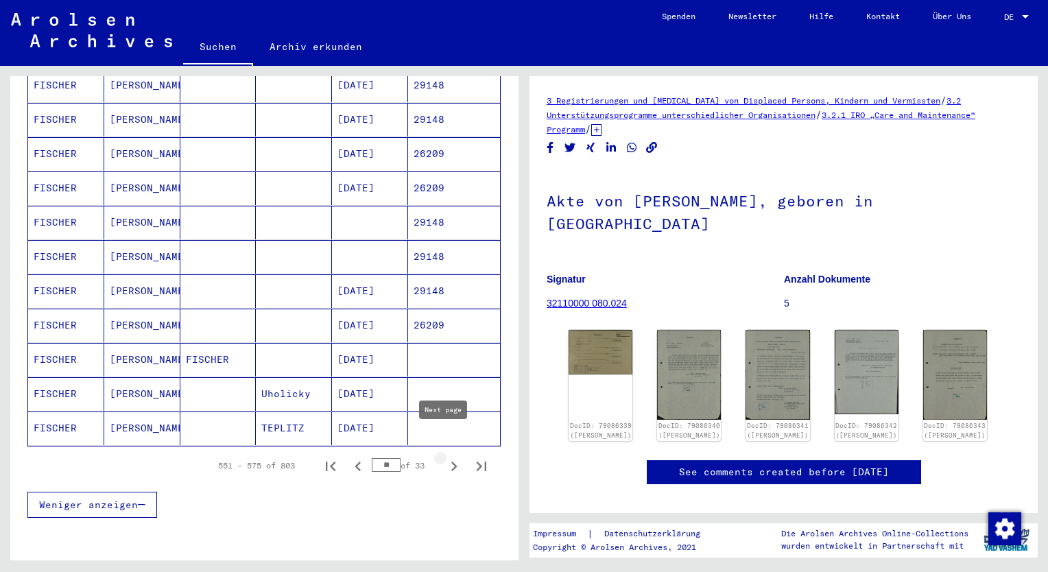
click at [445, 457] on icon "Next page" at bounding box center [454, 466] width 19 height 19
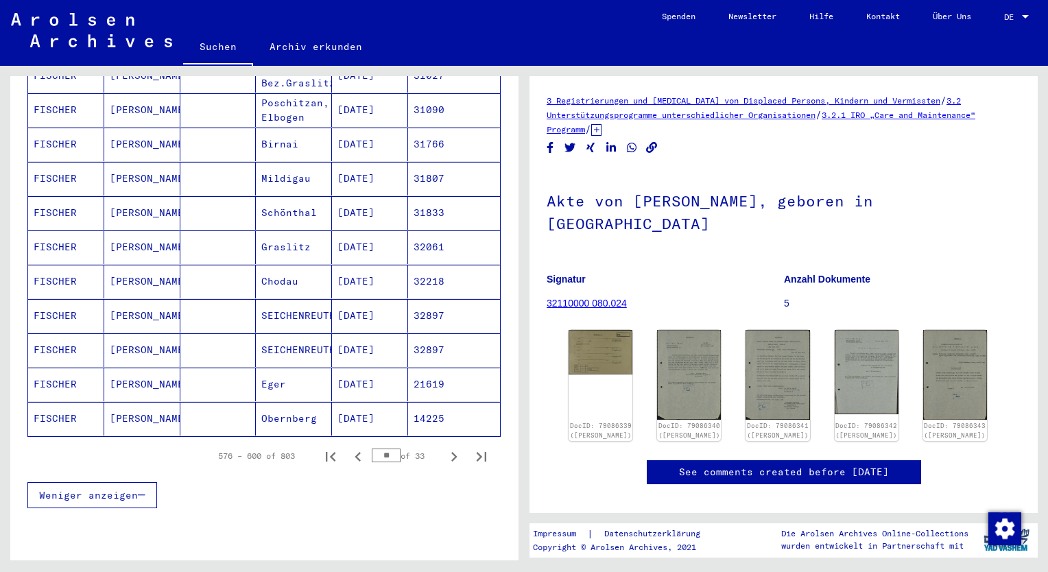
scroll to position [773, 0]
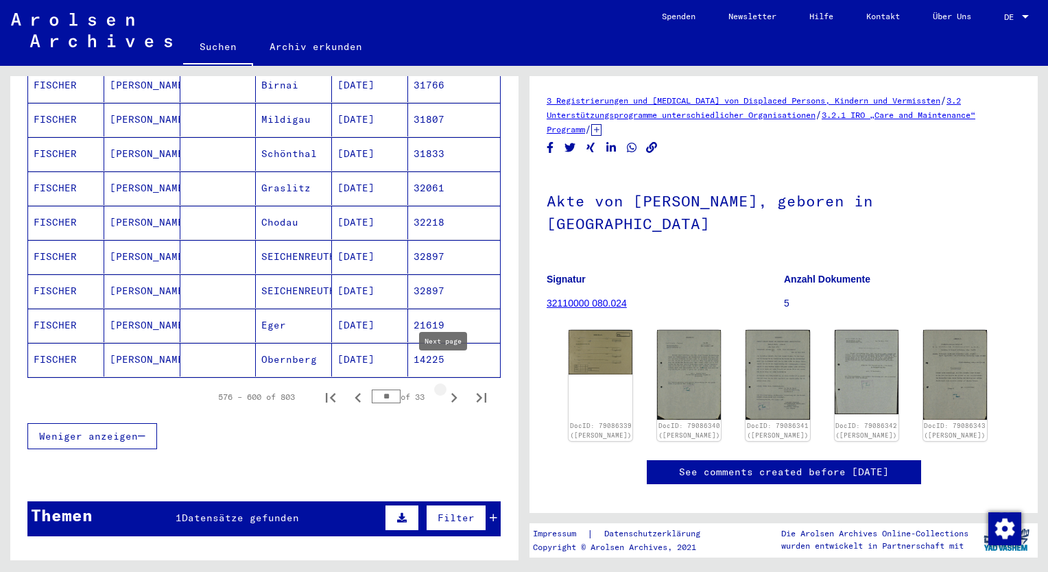
click at [445, 388] on icon "Next page" at bounding box center [454, 397] width 19 height 19
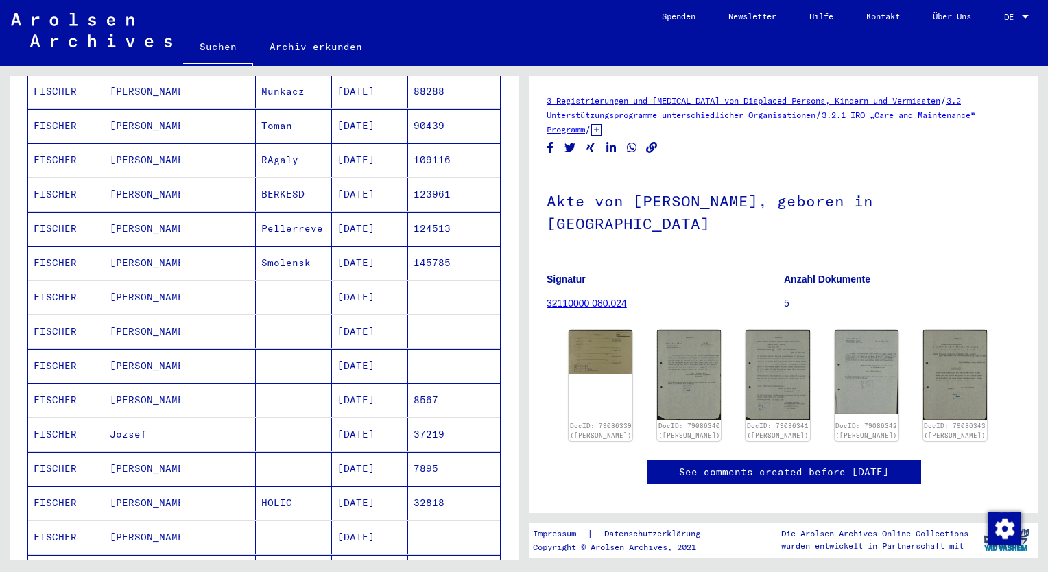
scroll to position [292, 0]
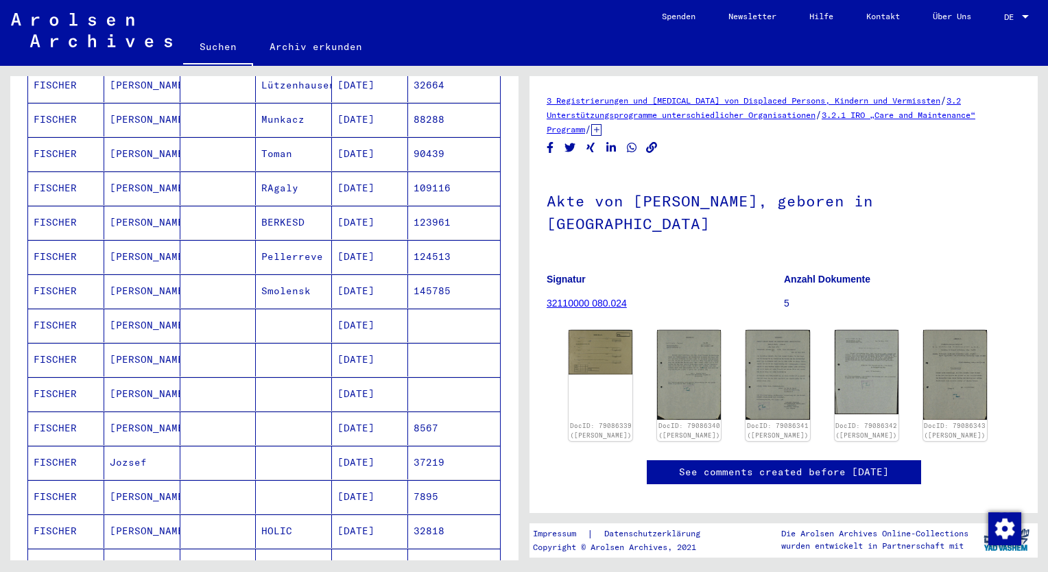
click at [1013, 449] on yv-its-full-details "3 Registrierungen und [MEDICAL_DATA] von Displaced Persons, Kindern und Vermiss…" at bounding box center [784, 302] width 508 height 419
click at [1025, 447] on yv-its-full-details "3 Registrierungen und [MEDICAL_DATA] von Displaced Persons, Kindern und Vermiss…" at bounding box center [784, 302] width 508 height 419
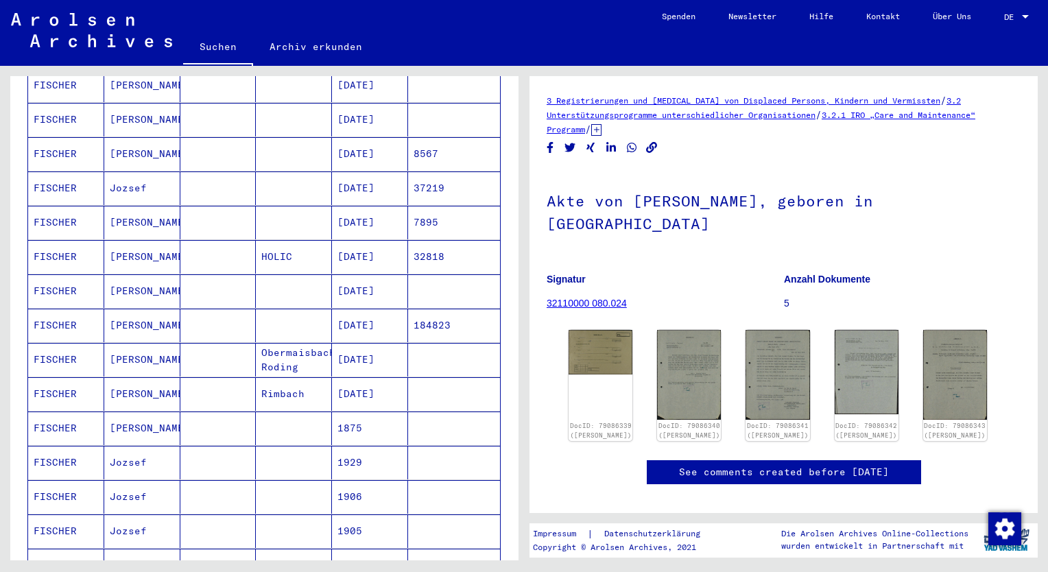
scroll to position [773, 0]
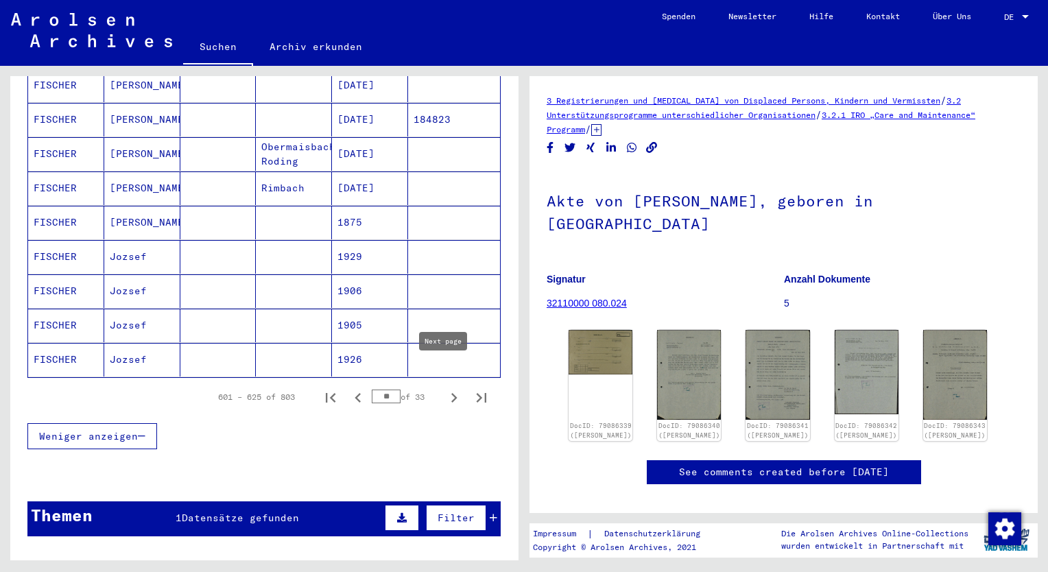
click at [451, 393] on icon "Next page" at bounding box center [454, 398] width 6 height 10
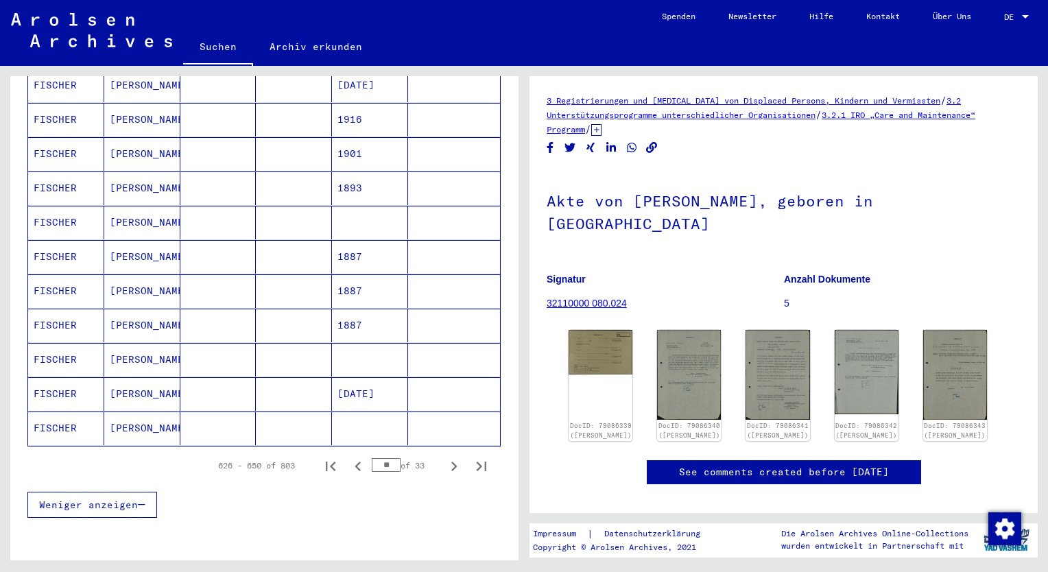
scroll to position [841, 0]
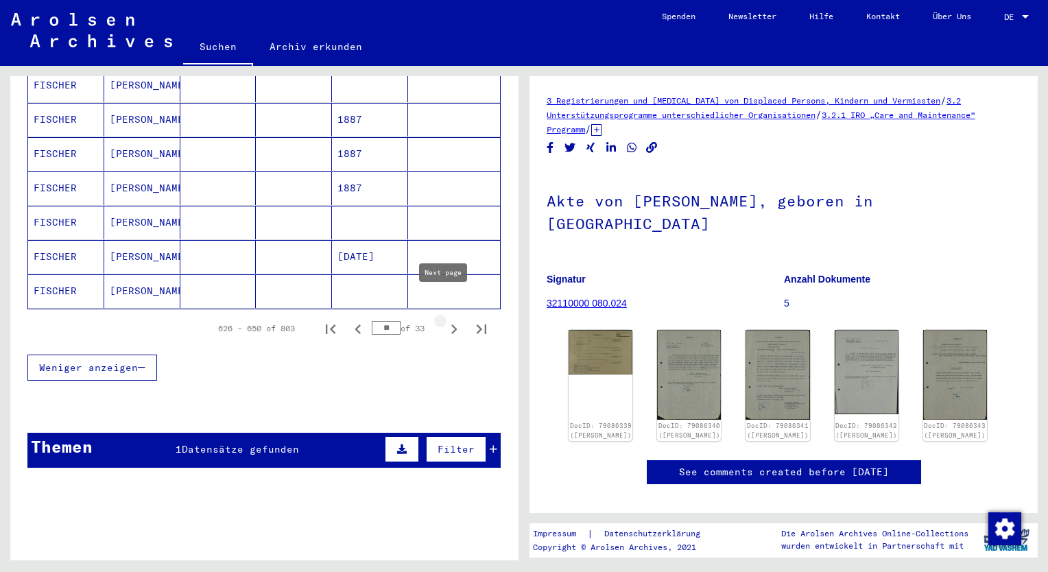
click at [445, 320] on icon "Next page" at bounding box center [454, 329] width 19 height 19
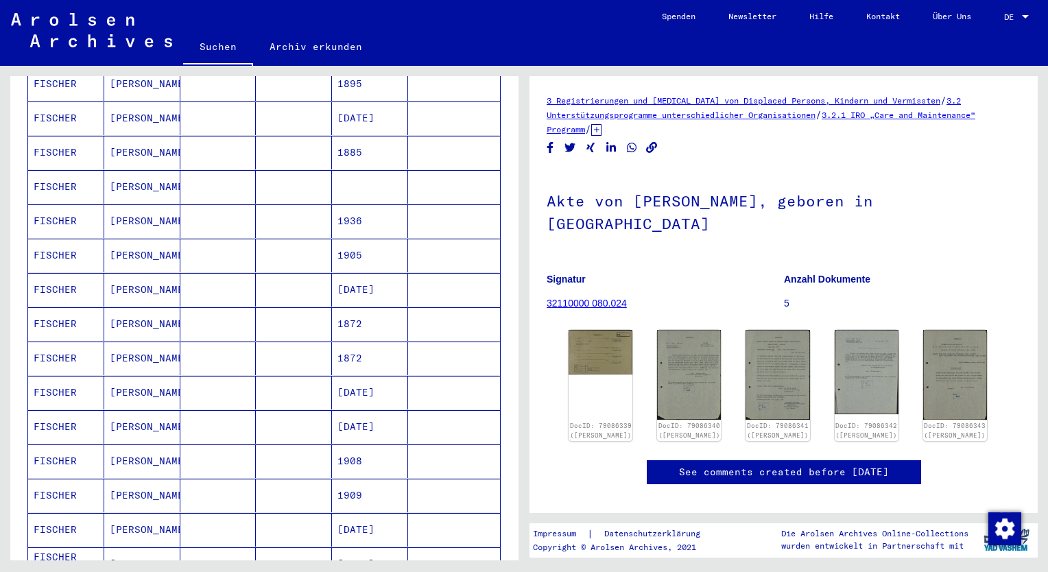
scroll to position [224, 0]
click at [354, 377] on mat-cell "[DATE]" at bounding box center [370, 394] width 76 height 34
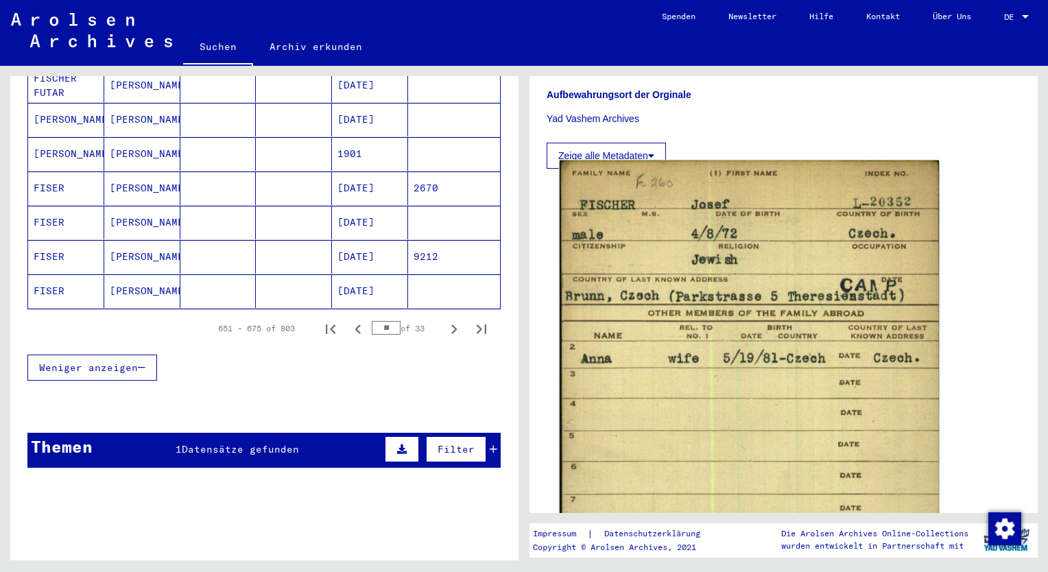
scroll to position [549, 0]
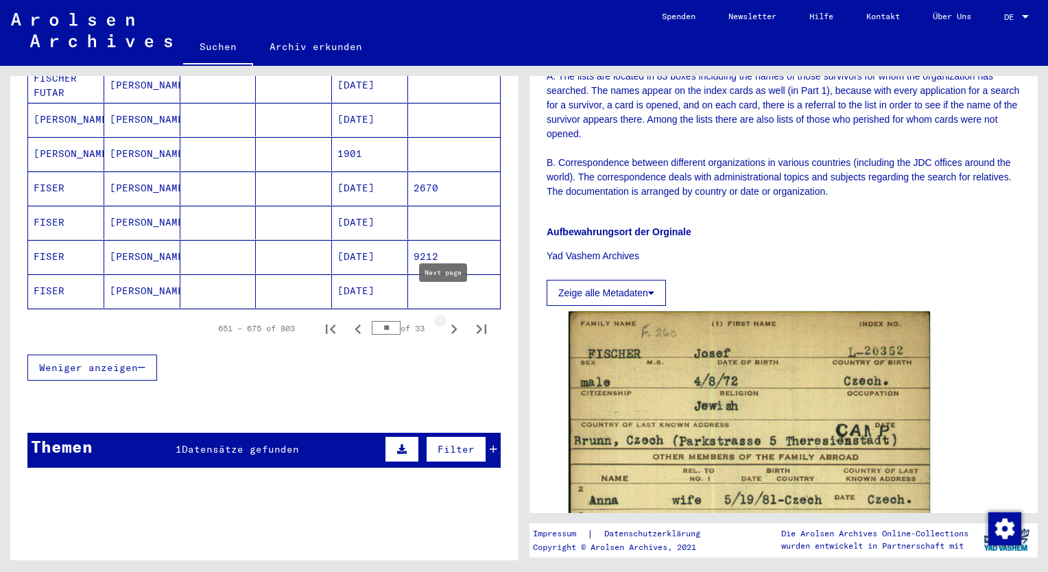
click at [451, 325] on icon "Next page" at bounding box center [454, 330] width 6 height 10
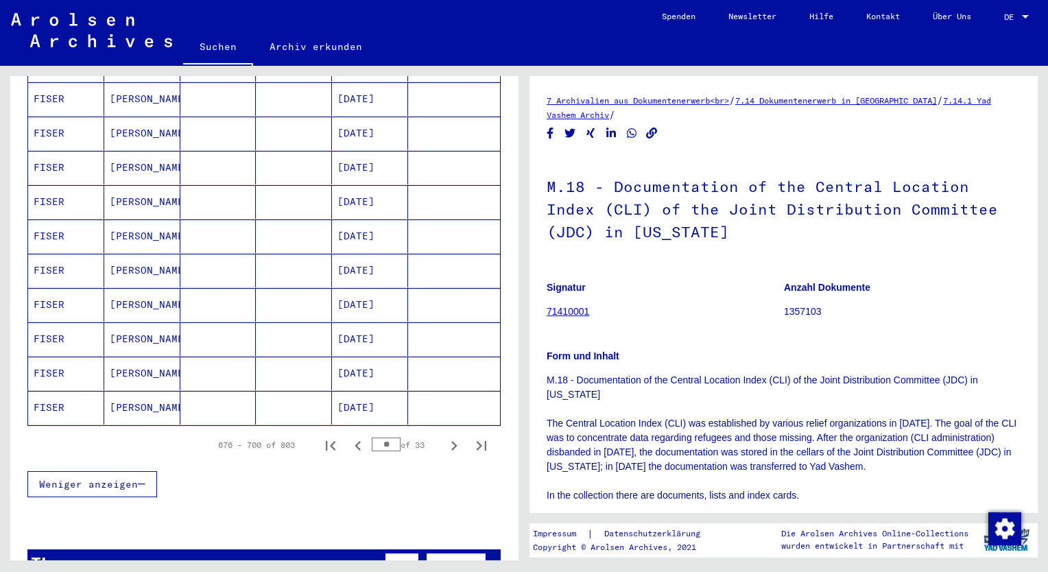
scroll to position [755, 0]
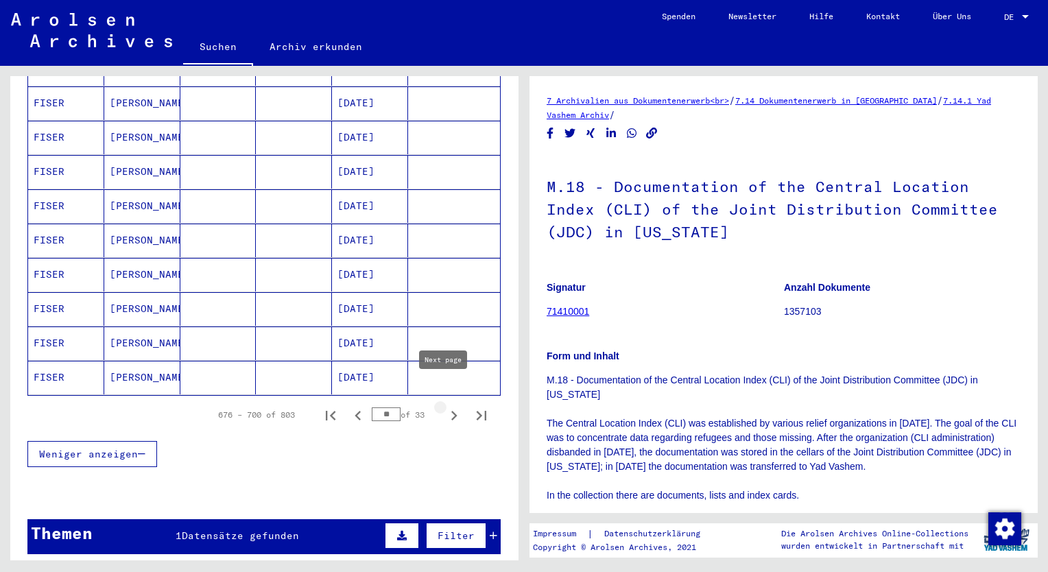
click at [445, 406] on icon "Next page" at bounding box center [454, 415] width 19 height 19
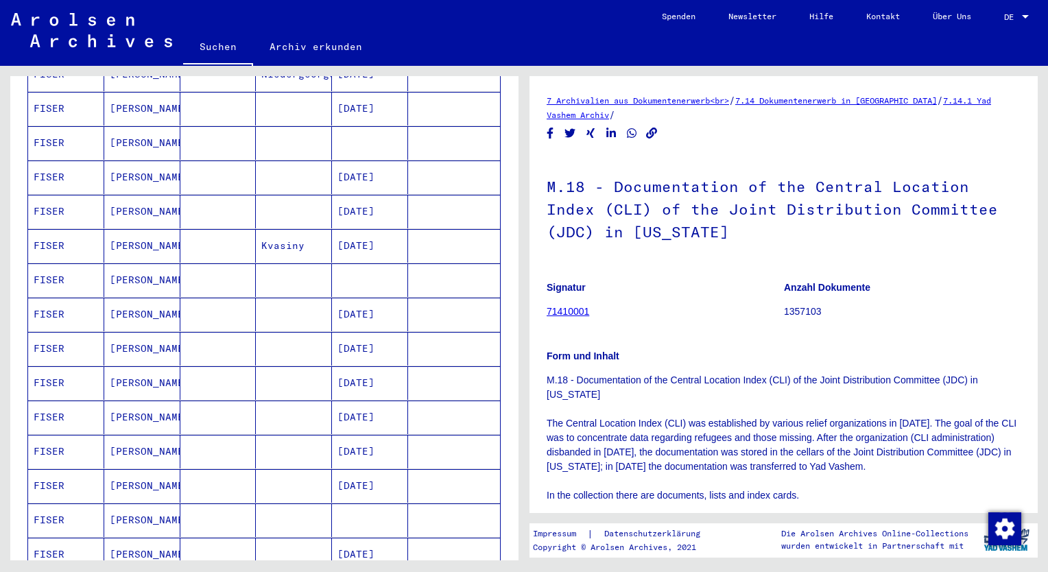
scroll to position [686, 0]
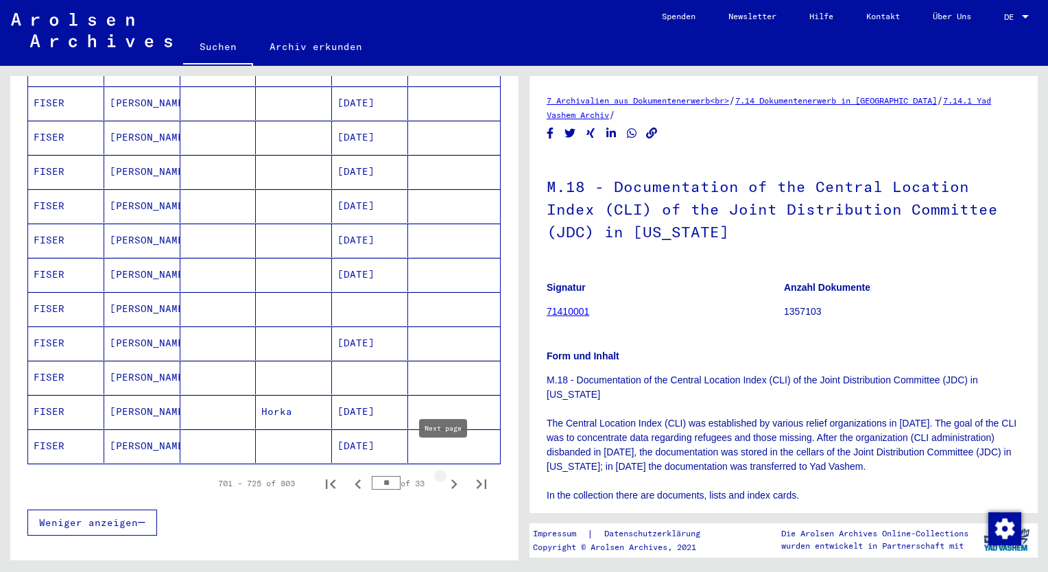
click at [445, 475] on icon "Next page" at bounding box center [454, 484] width 19 height 19
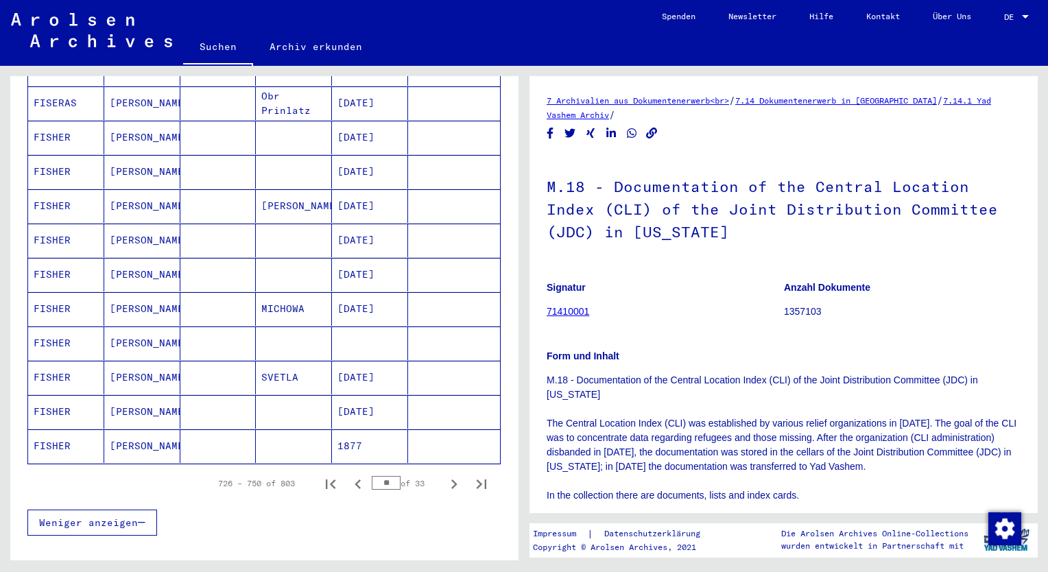
scroll to position [841, 0]
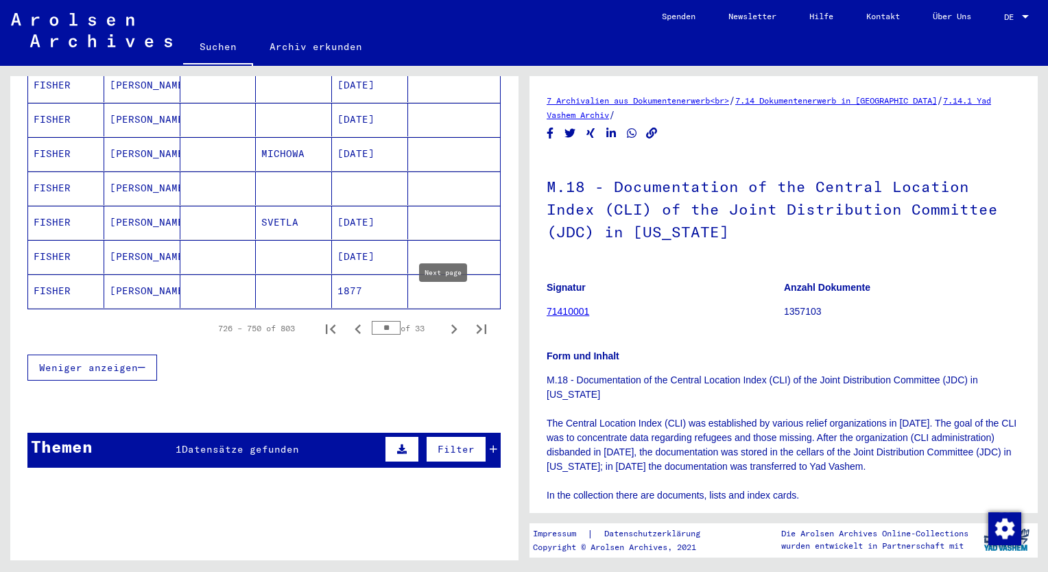
click at [445, 320] on icon "Next page" at bounding box center [454, 329] width 19 height 19
click at [451, 325] on icon "Next page" at bounding box center [454, 330] width 6 height 10
type input "**"
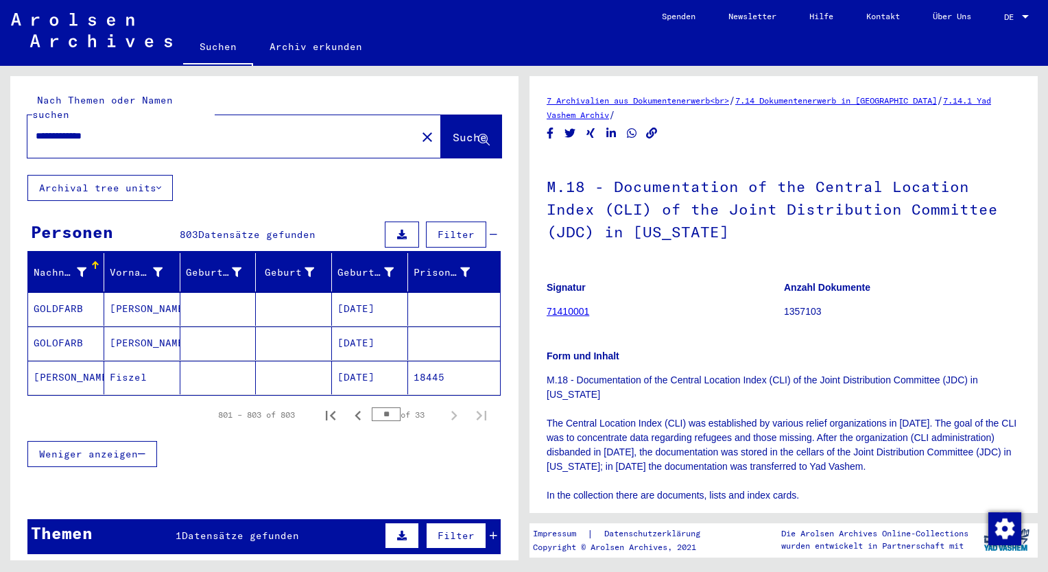
scroll to position [0, 0]
click at [118, 129] on input "**********" at bounding box center [222, 136] width 373 height 14
click at [453, 130] on span "Suche" at bounding box center [470, 137] width 34 height 14
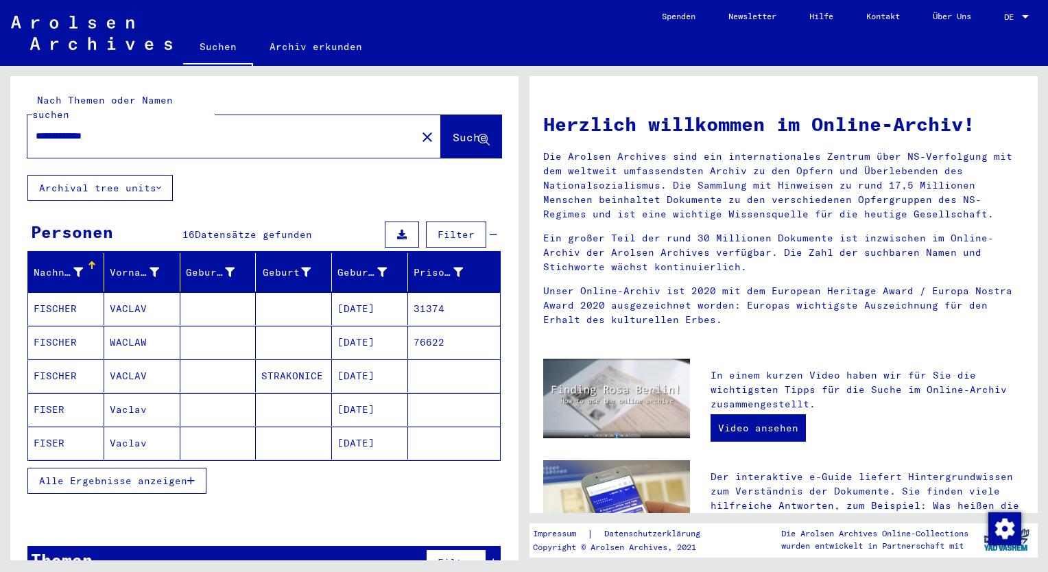
click at [214, 512] on div at bounding box center [264, 520] width 508 height 17
click at [349, 292] on mat-cell "[DATE]" at bounding box center [370, 308] width 76 height 33
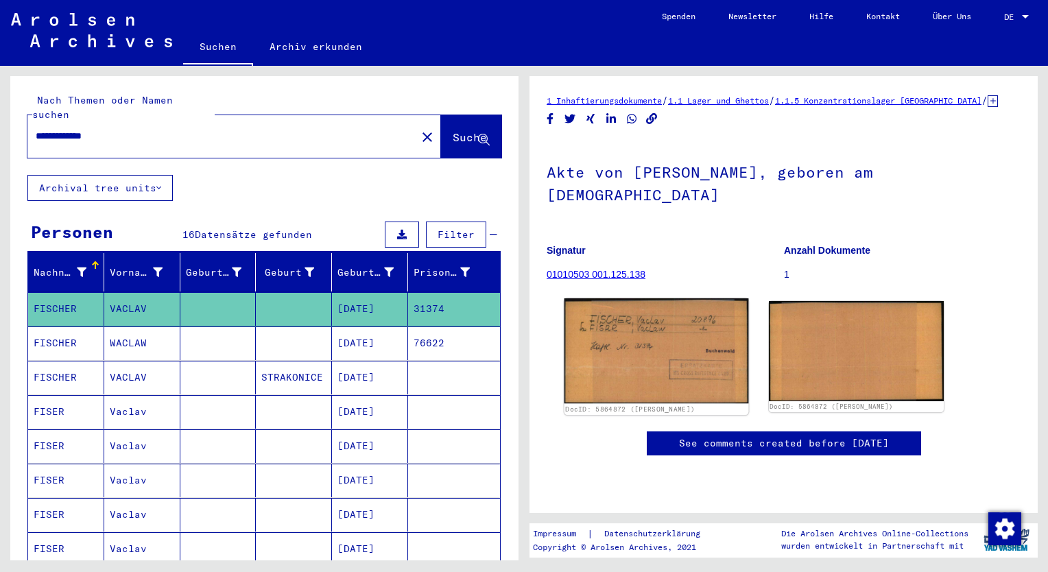
click at [632, 342] on img at bounding box center [657, 350] width 184 height 105
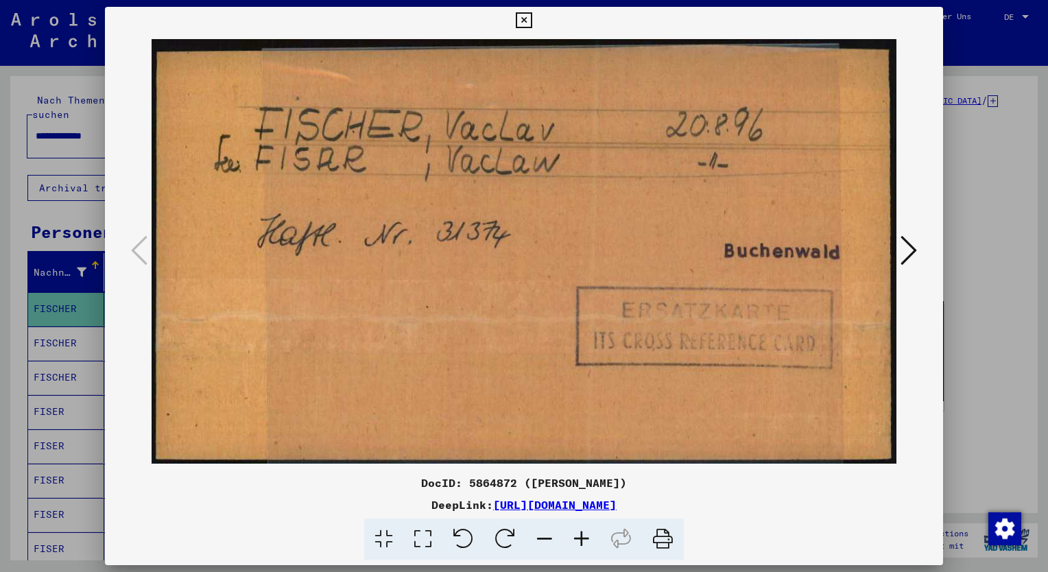
click at [910, 251] on icon at bounding box center [909, 250] width 16 height 33
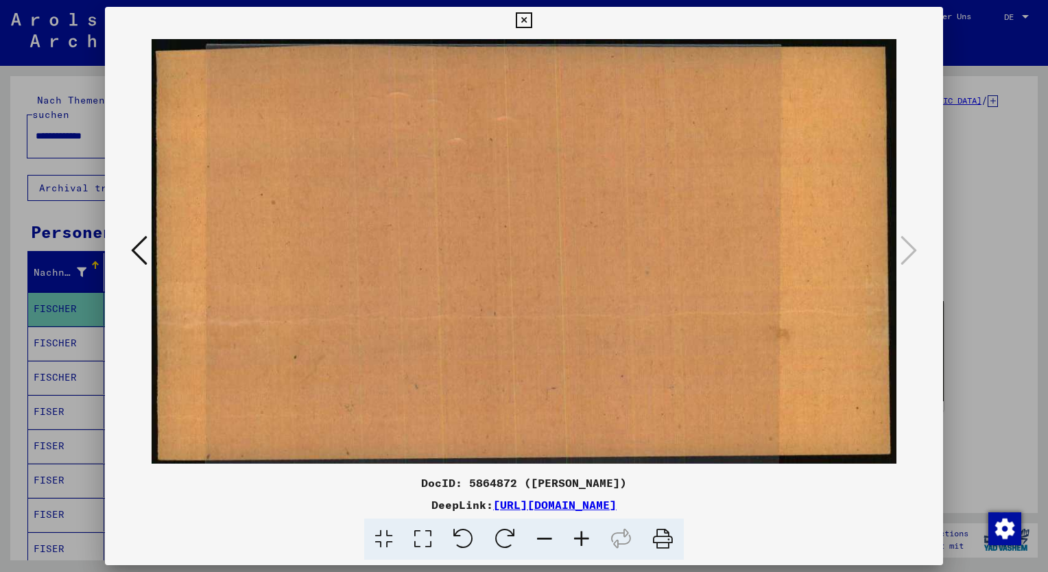
click at [892, 251] on img at bounding box center [524, 251] width 745 height 435
click at [523, 18] on icon at bounding box center [524, 20] width 16 height 16
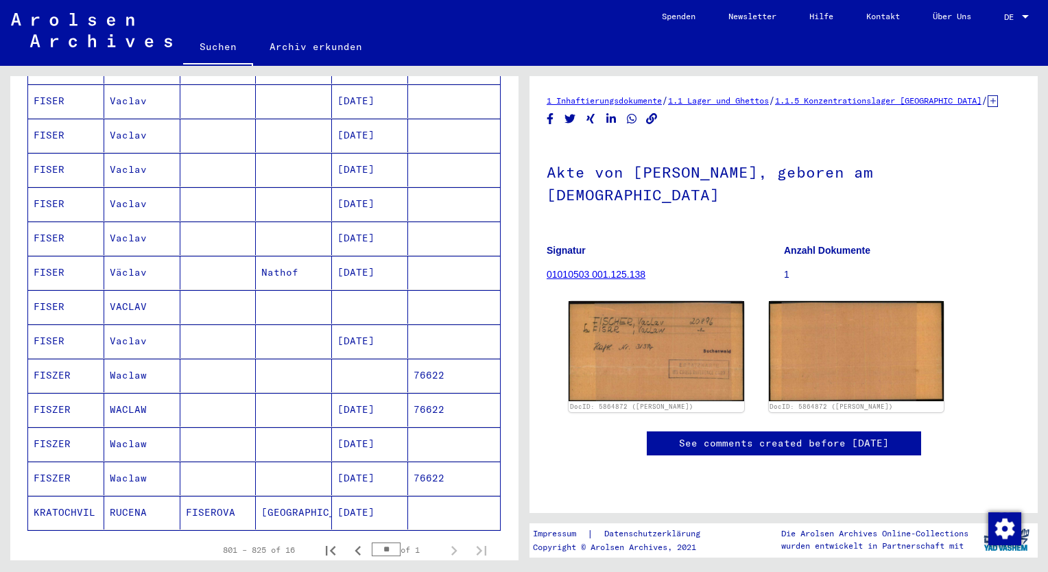
scroll to position [343, 0]
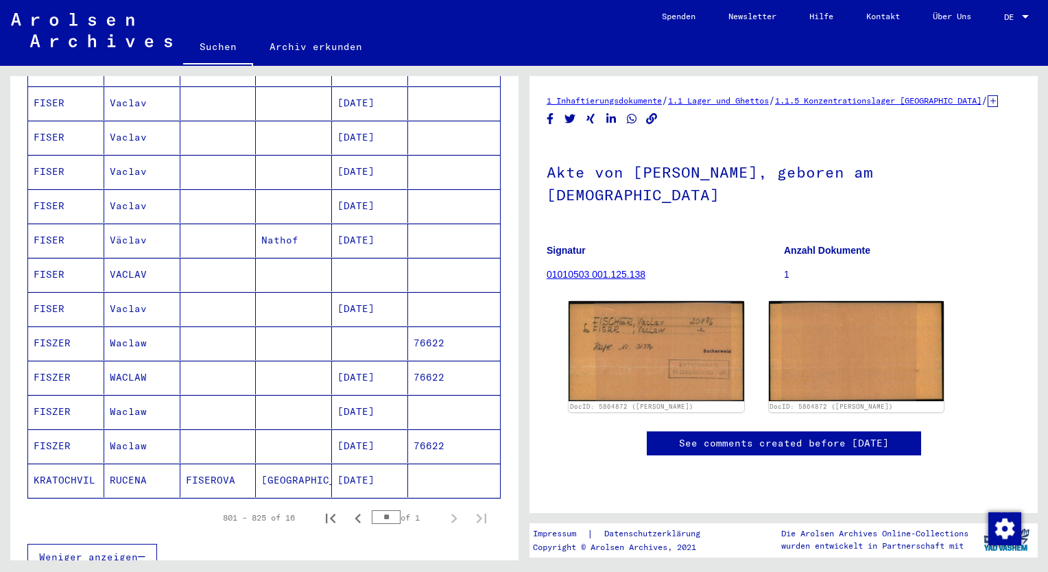
click at [456, 435] on mat-cell "76622" at bounding box center [454, 446] width 92 height 34
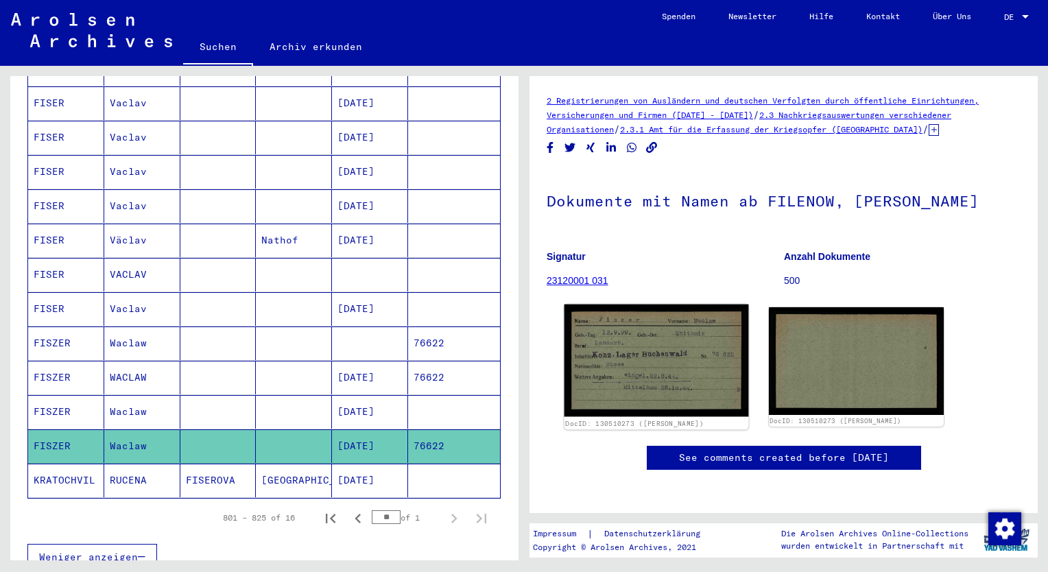
click at [705, 355] on img at bounding box center [657, 361] width 184 height 113
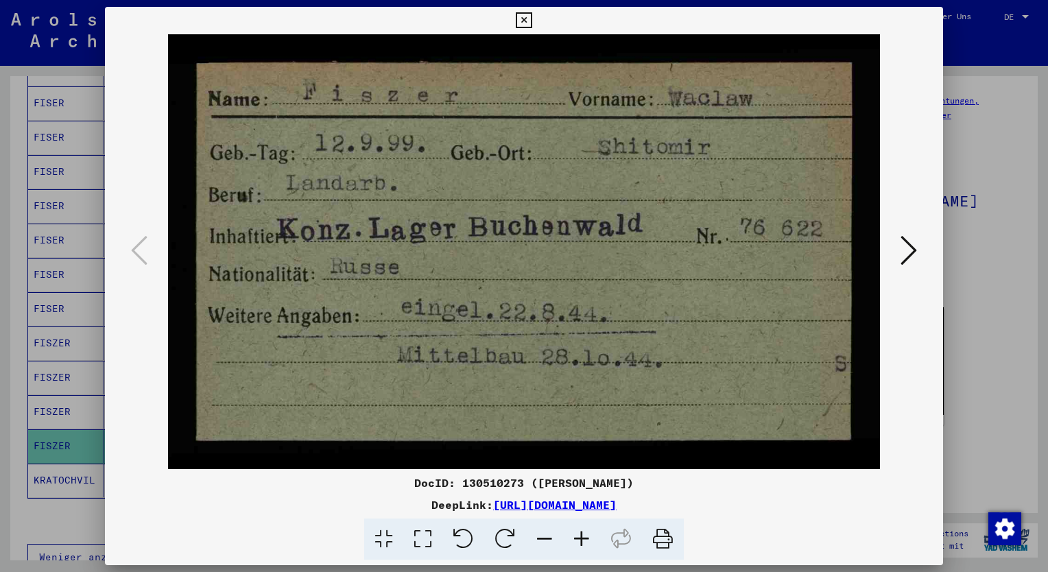
click at [917, 244] on icon at bounding box center [909, 250] width 16 height 33
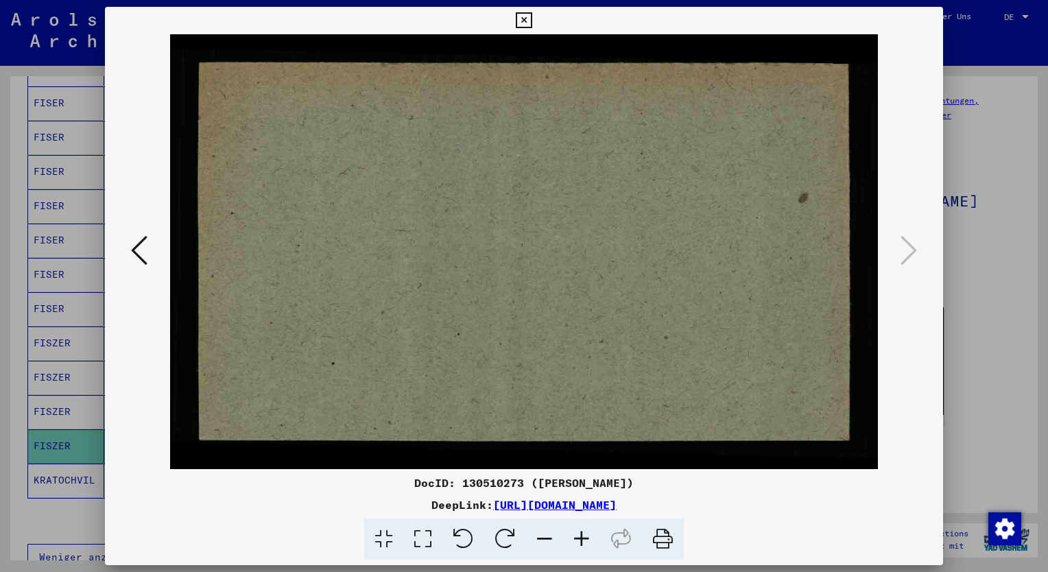
click at [523, 16] on icon at bounding box center [524, 20] width 16 height 16
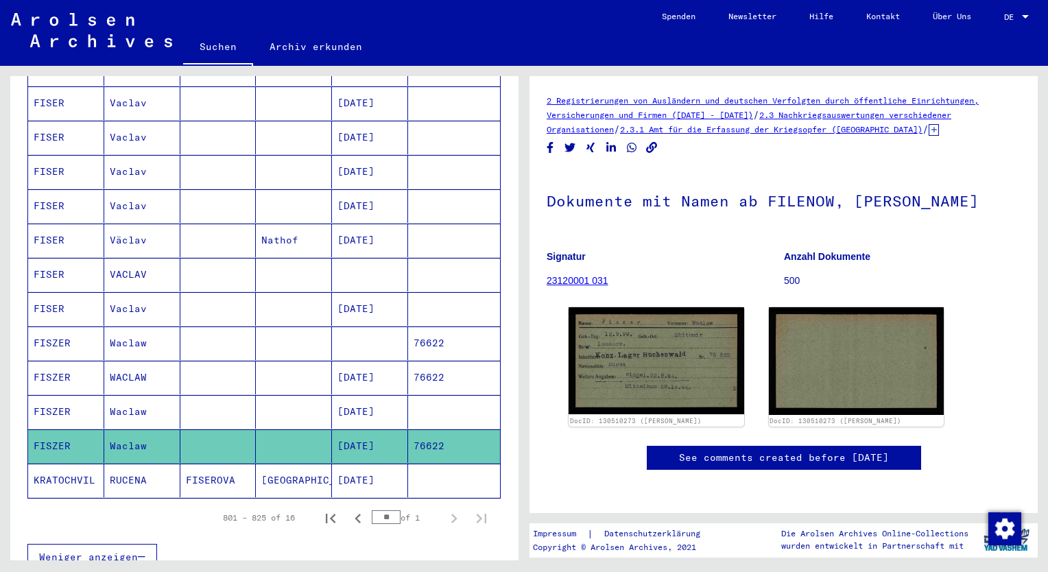
click at [368, 361] on mat-cell "[DATE]" at bounding box center [370, 378] width 76 height 34
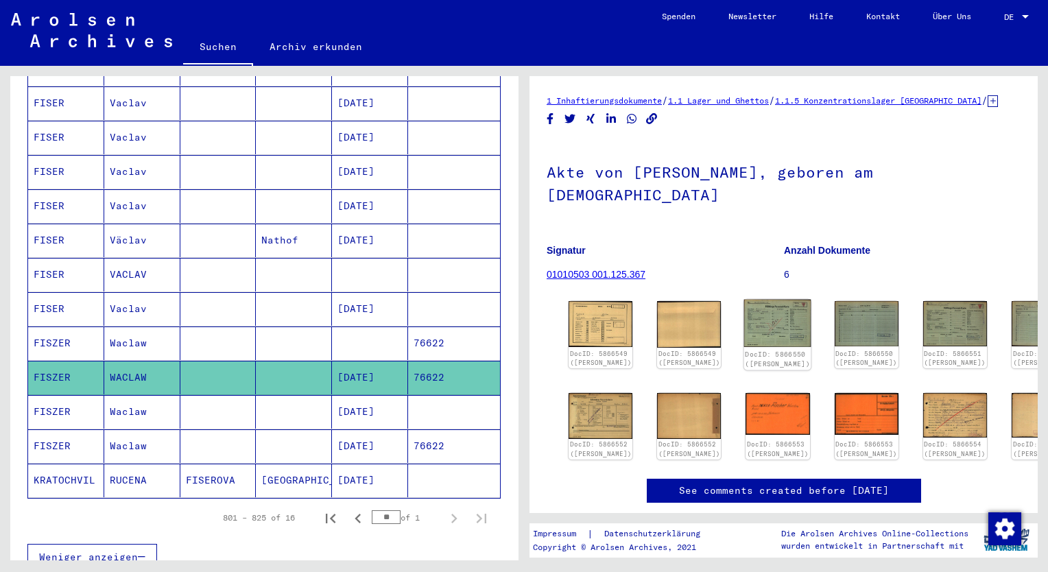
click at [744, 306] on img at bounding box center [777, 323] width 67 height 47
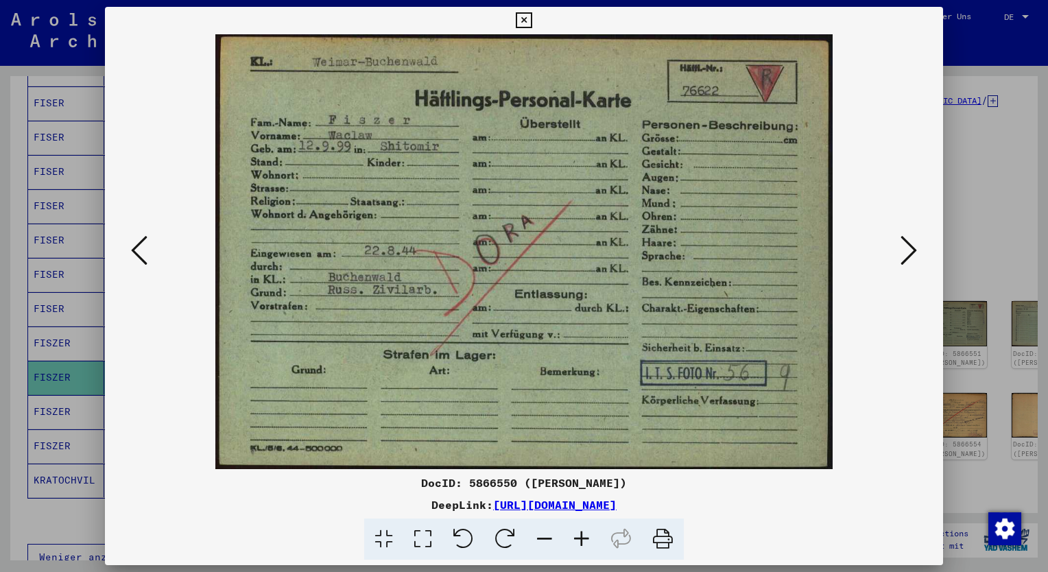
click at [913, 244] on icon at bounding box center [909, 250] width 16 height 33
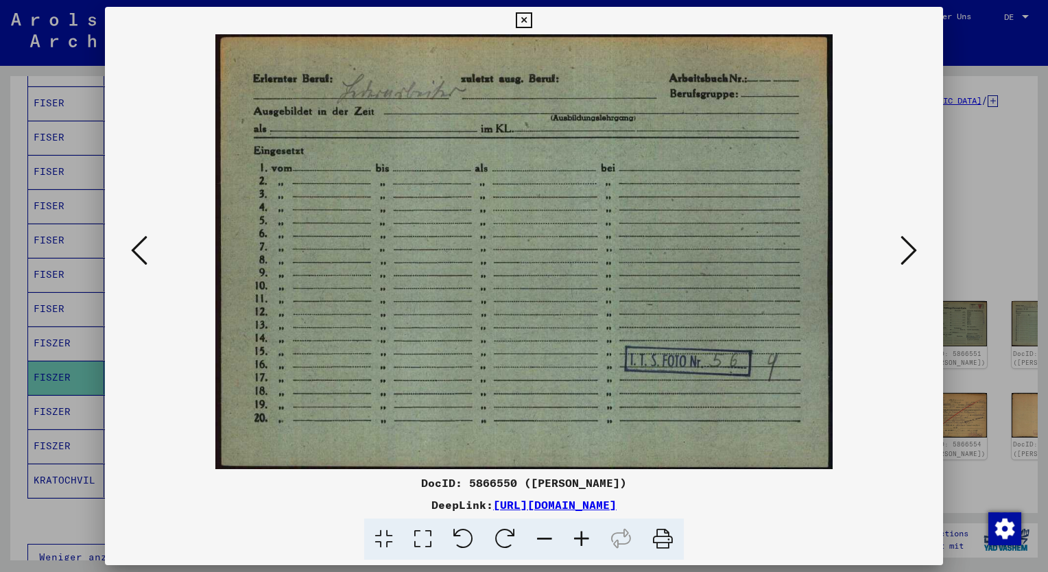
click at [913, 244] on icon at bounding box center [909, 250] width 16 height 33
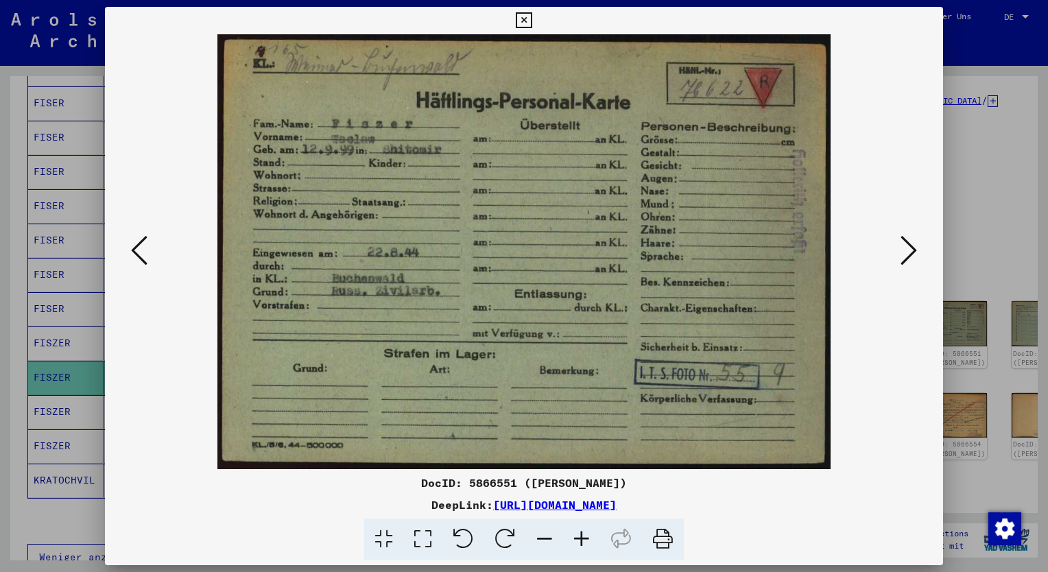
click at [910, 245] on icon at bounding box center [909, 250] width 16 height 33
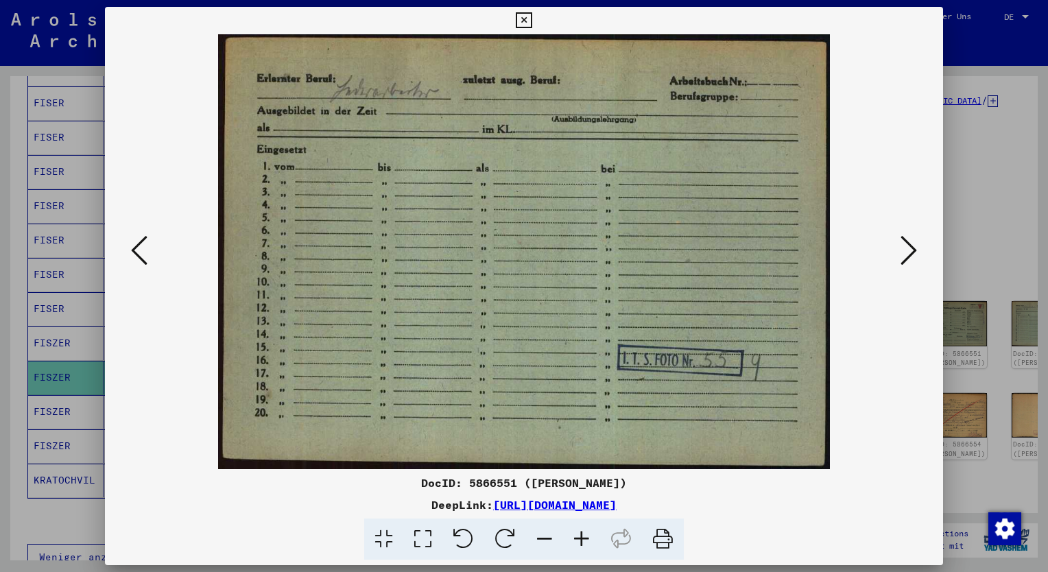
click at [910, 245] on icon at bounding box center [909, 250] width 16 height 33
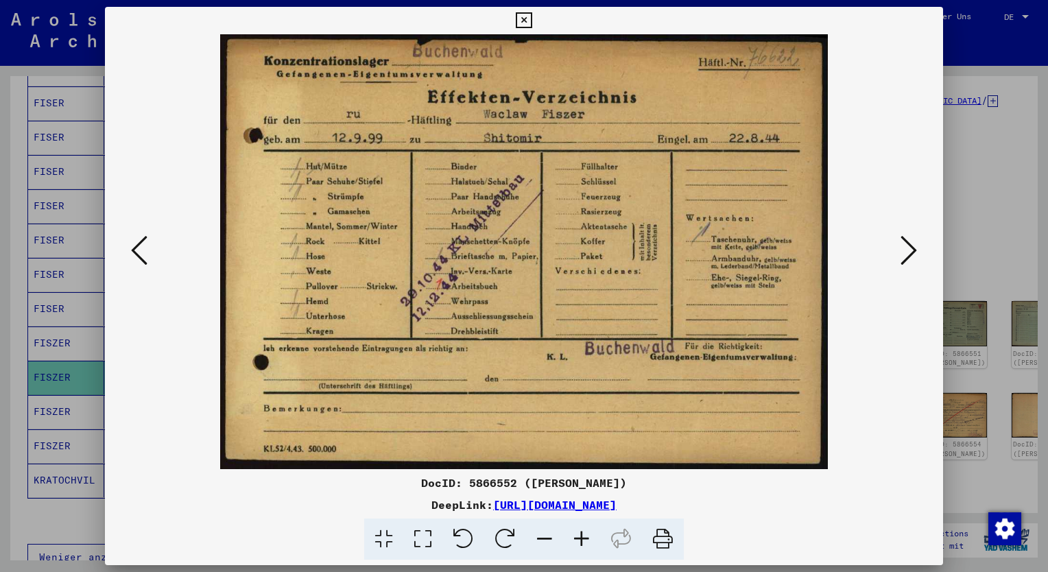
click at [910, 245] on icon at bounding box center [909, 250] width 16 height 33
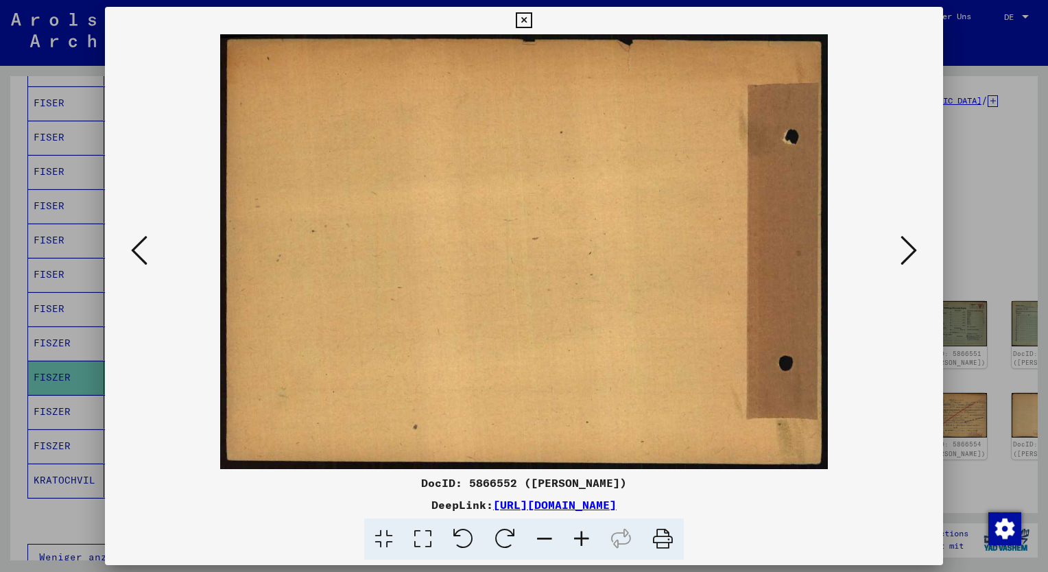
click at [134, 248] on icon at bounding box center [139, 250] width 16 height 33
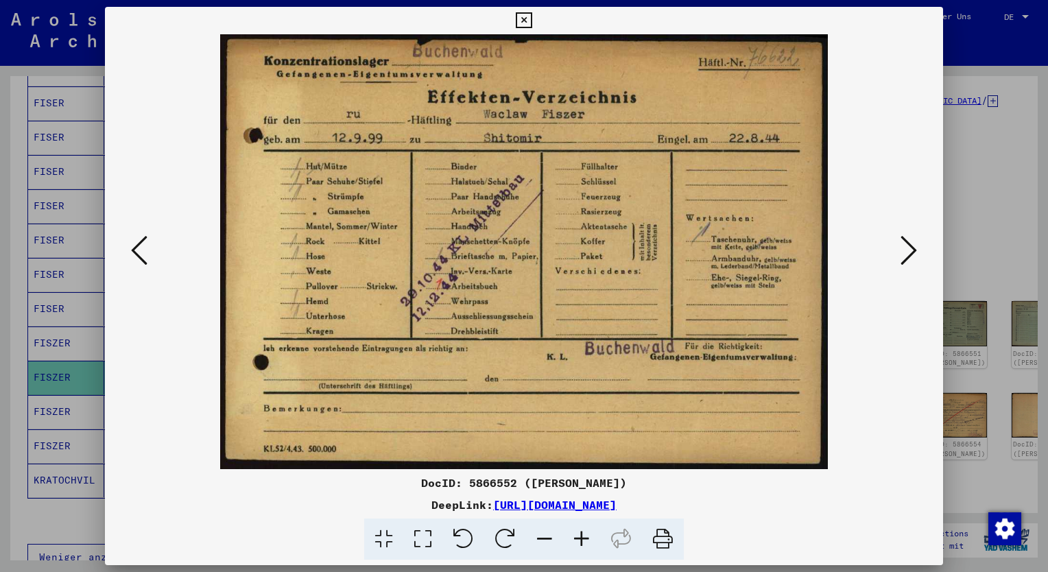
click at [906, 250] on icon at bounding box center [909, 250] width 16 height 33
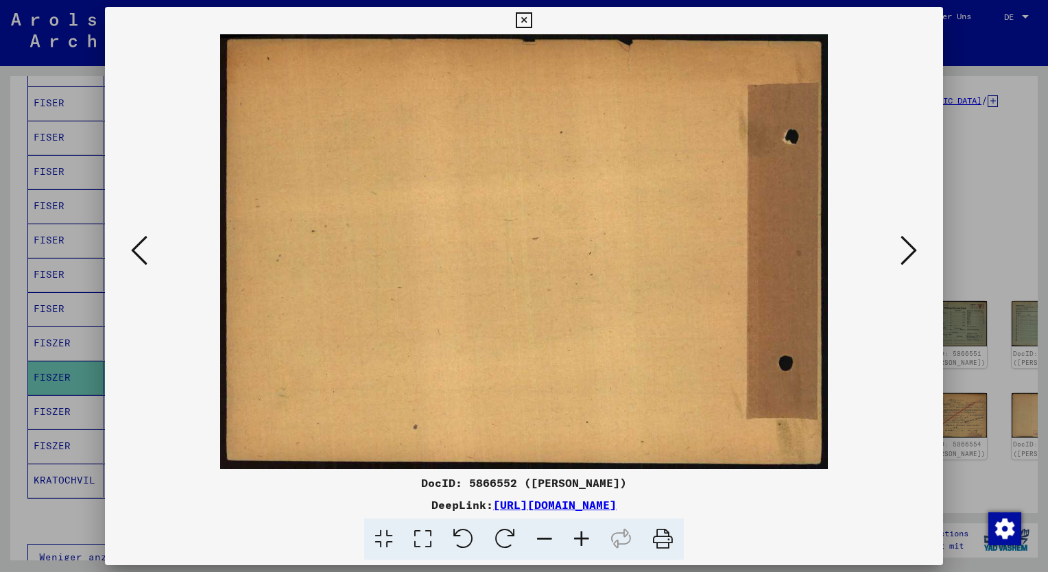
click at [906, 250] on icon at bounding box center [909, 250] width 16 height 33
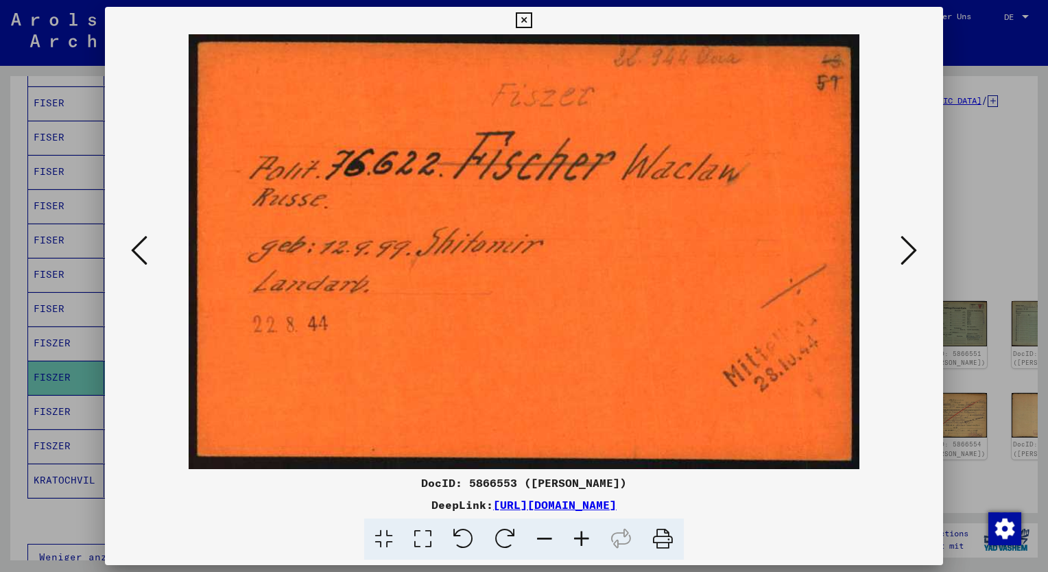
click at [906, 250] on icon at bounding box center [909, 250] width 16 height 33
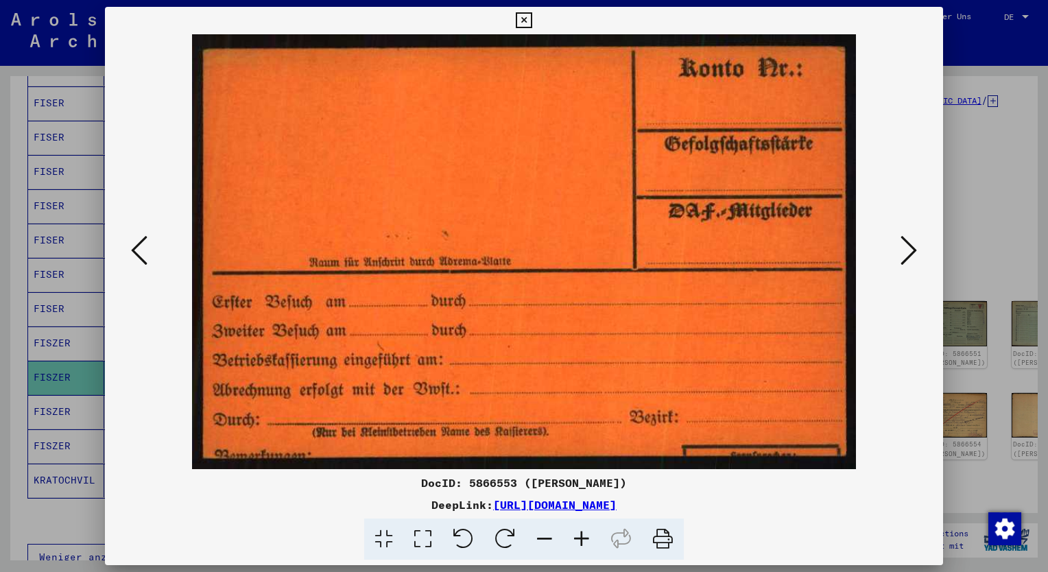
click at [906, 250] on icon at bounding box center [909, 250] width 16 height 33
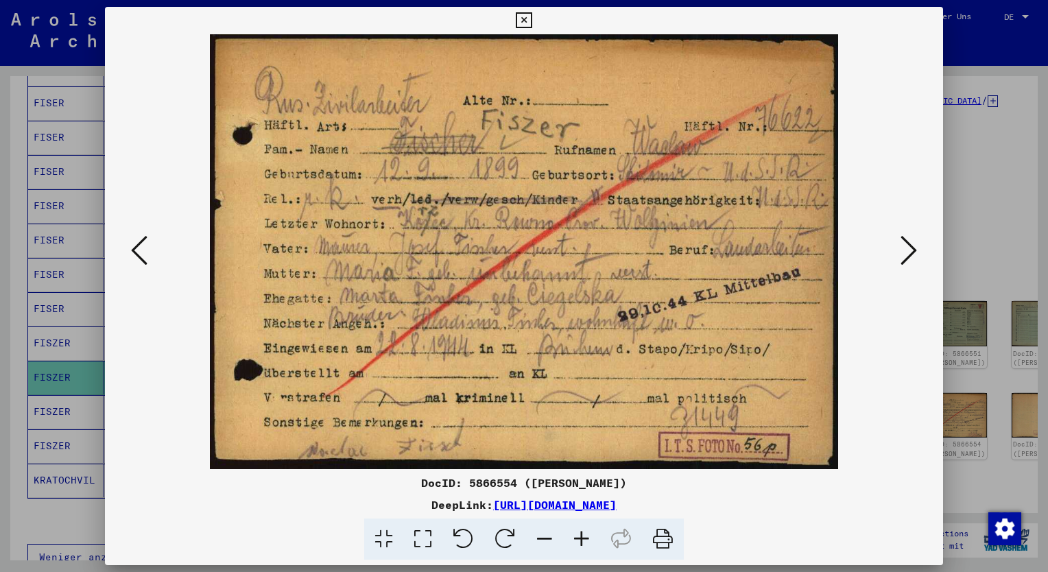
click at [904, 251] on icon at bounding box center [909, 250] width 16 height 33
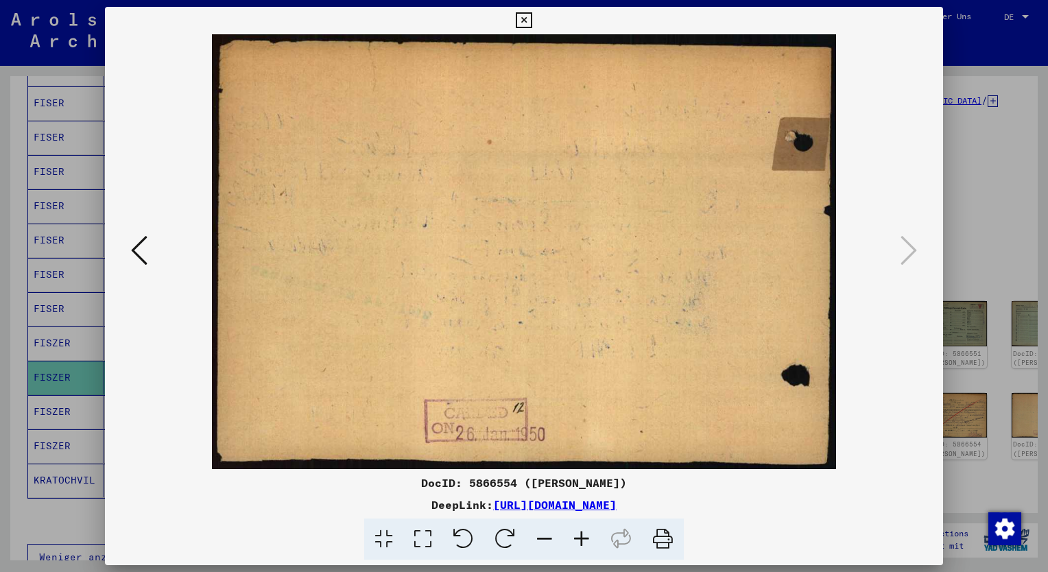
click at [523, 20] on icon at bounding box center [524, 20] width 16 height 16
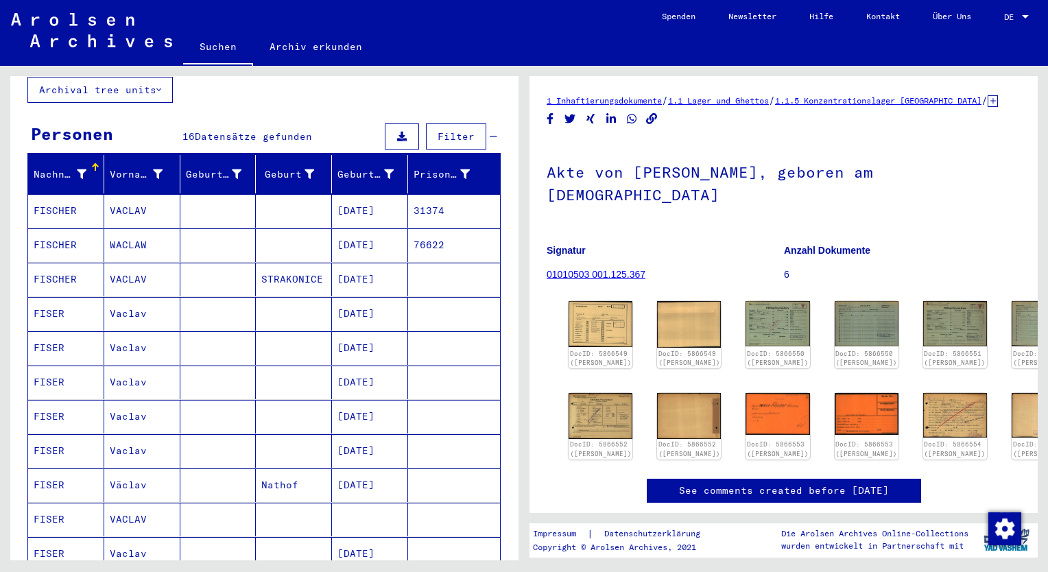
scroll to position [89, 0]
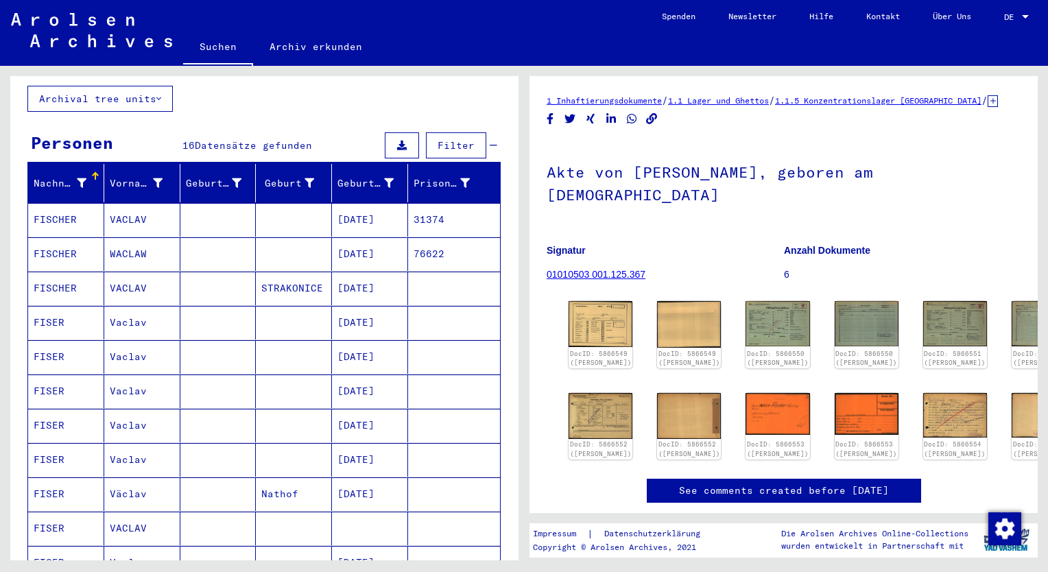
click at [999, 234] on figure "Anzahl Dokumente 6" at bounding box center [902, 265] width 237 height 62
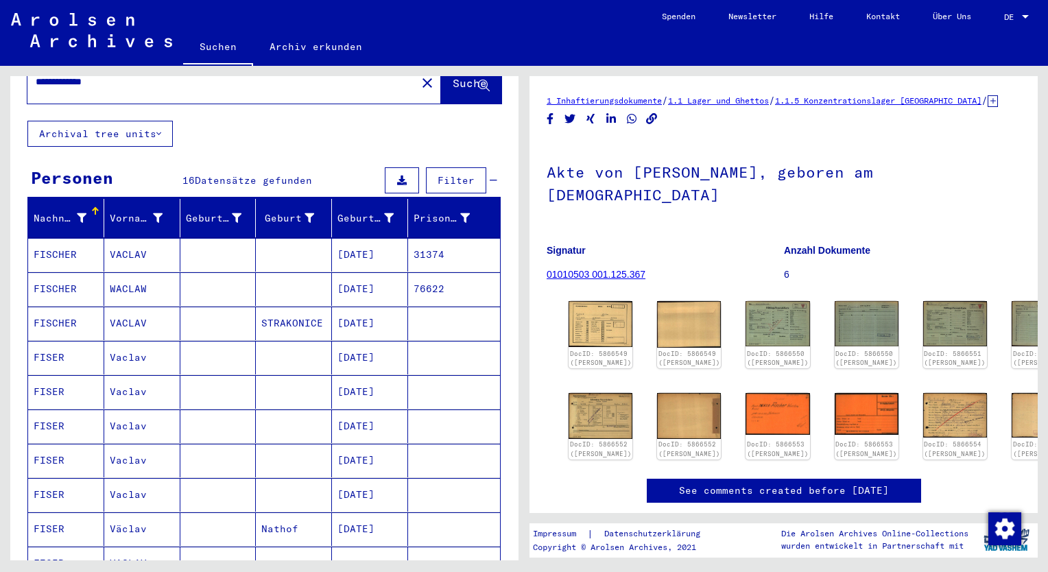
scroll to position [0, 0]
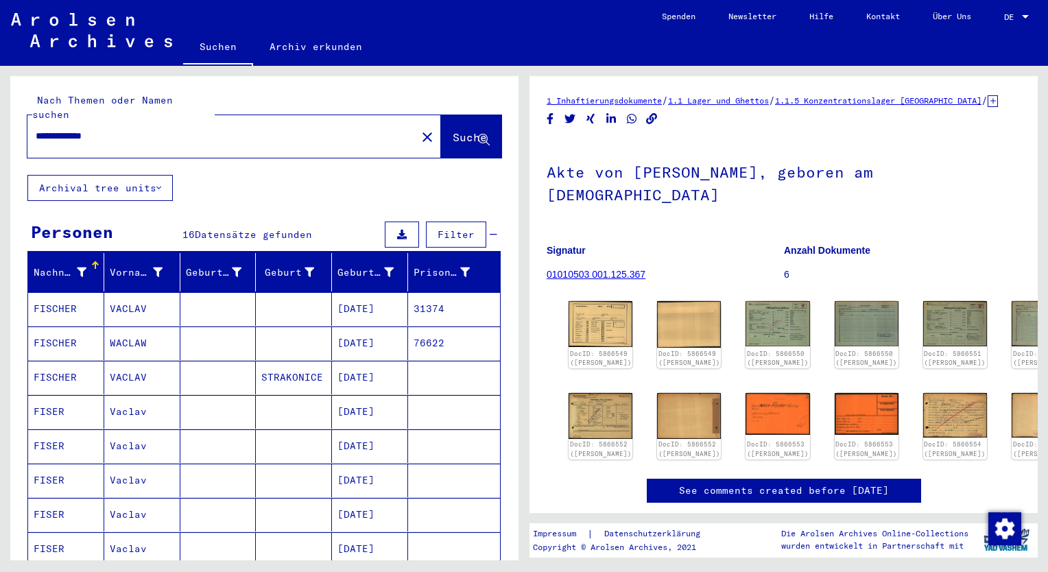
click at [123, 129] on input "**********" at bounding box center [222, 136] width 373 height 14
click at [453, 130] on span "Suche" at bounding box center [470, 137] width 34 height 14
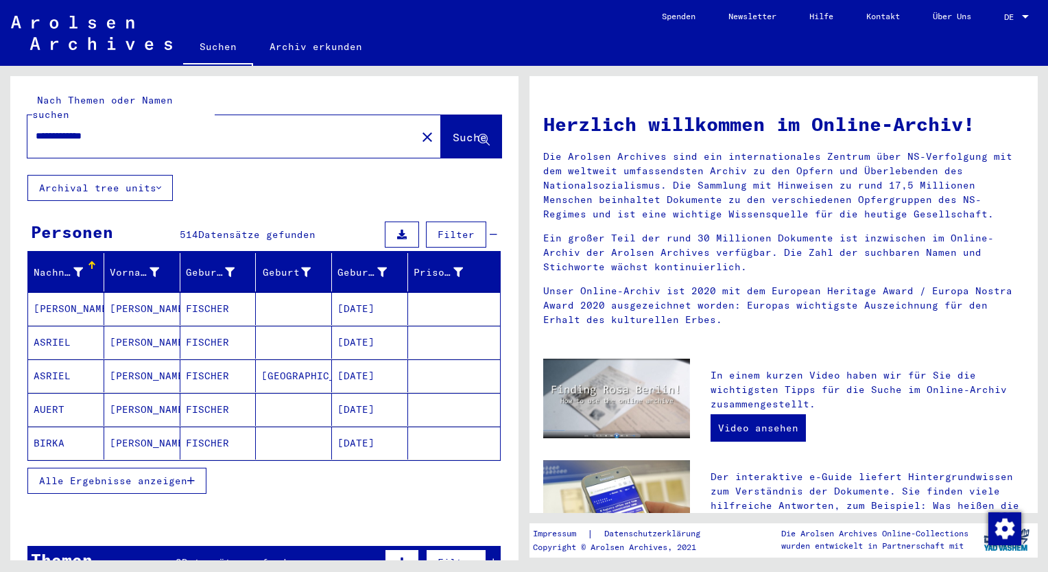
click at [189, 476] on icon "button" at bounding box center [191, 481] width 8 height 10
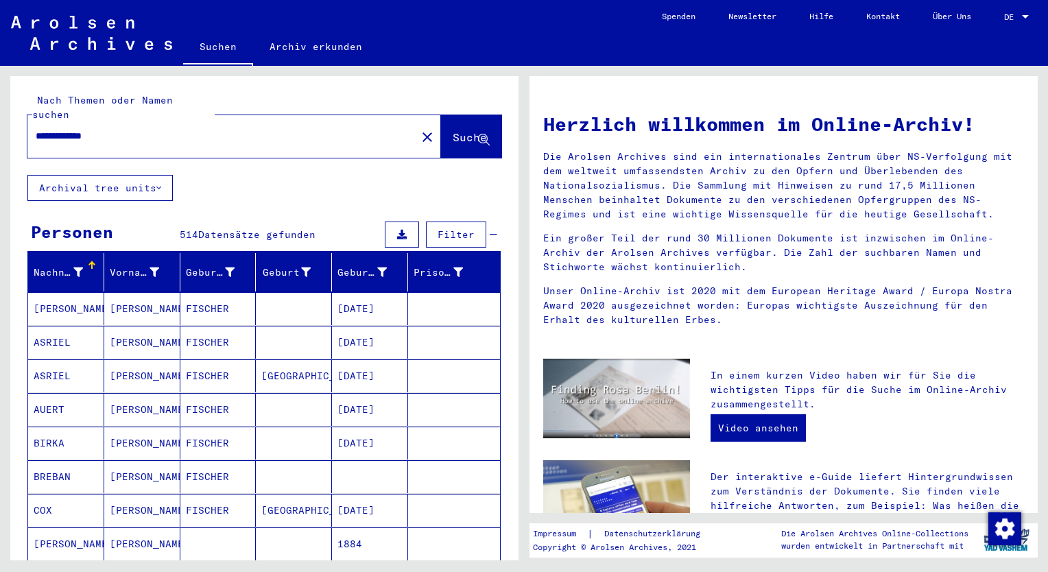
click at [1043, 413] on div "Herzlich willkommen im Online-Archiv! Die Arolsen Archives sind ein internation…" at bounding box center [787, 313] width 524 height 495
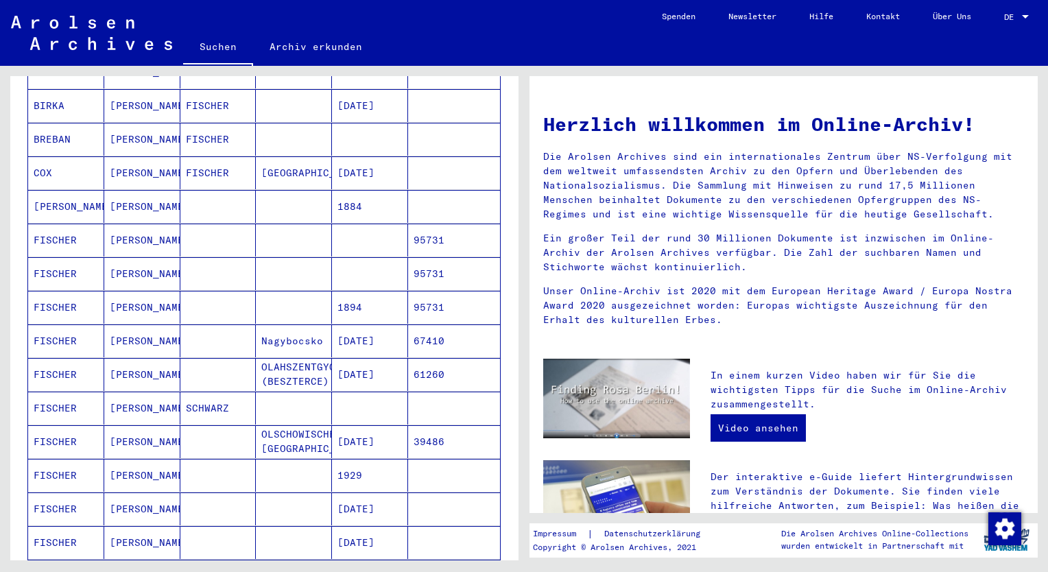
scroll to position [343, 0]
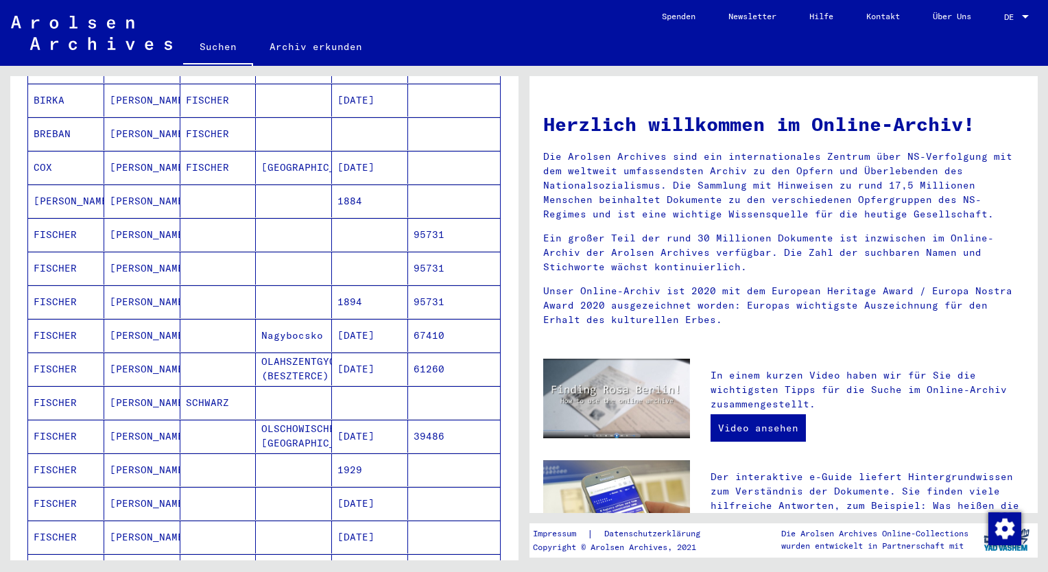
click at [362, 319] on mat-cell "[DATE]" at bounding box center [370, 335] width 76 height 33
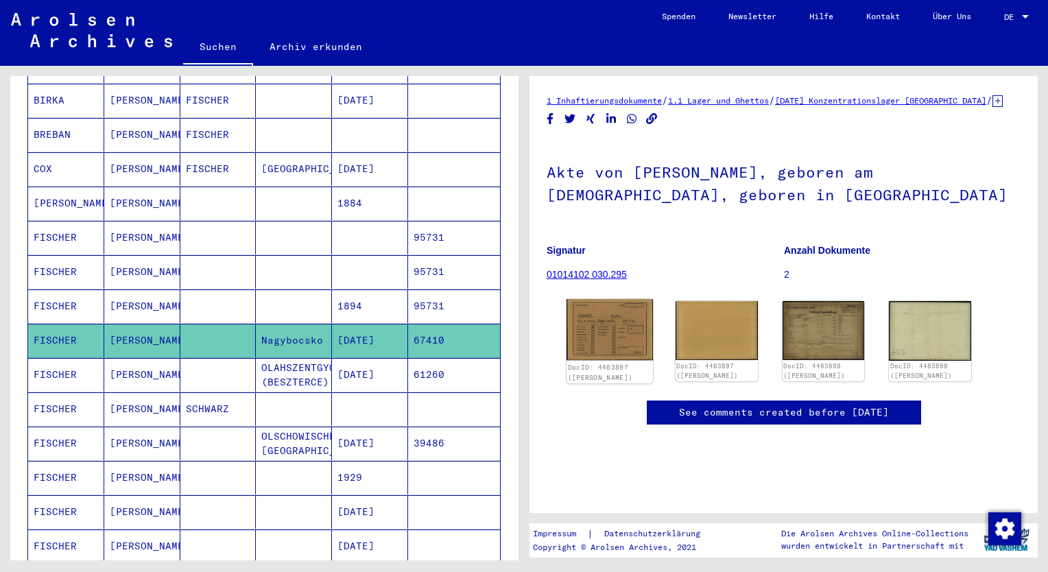
click at [601, 344] on img at bounding box center [610, 329] width 86 height 61
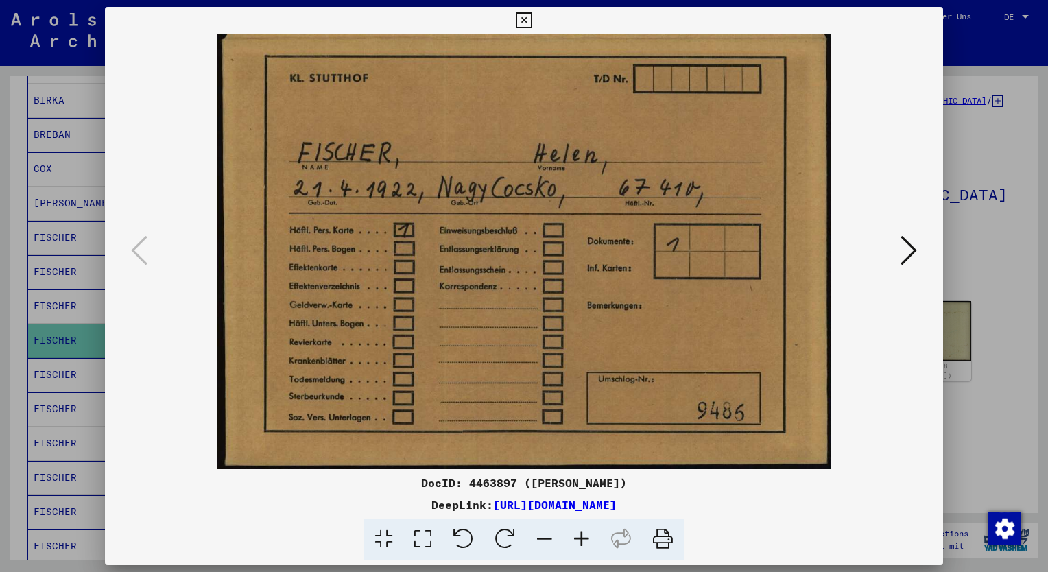
click at [906, 256] on icon at bounding box center [909, 250] width 16 height 33
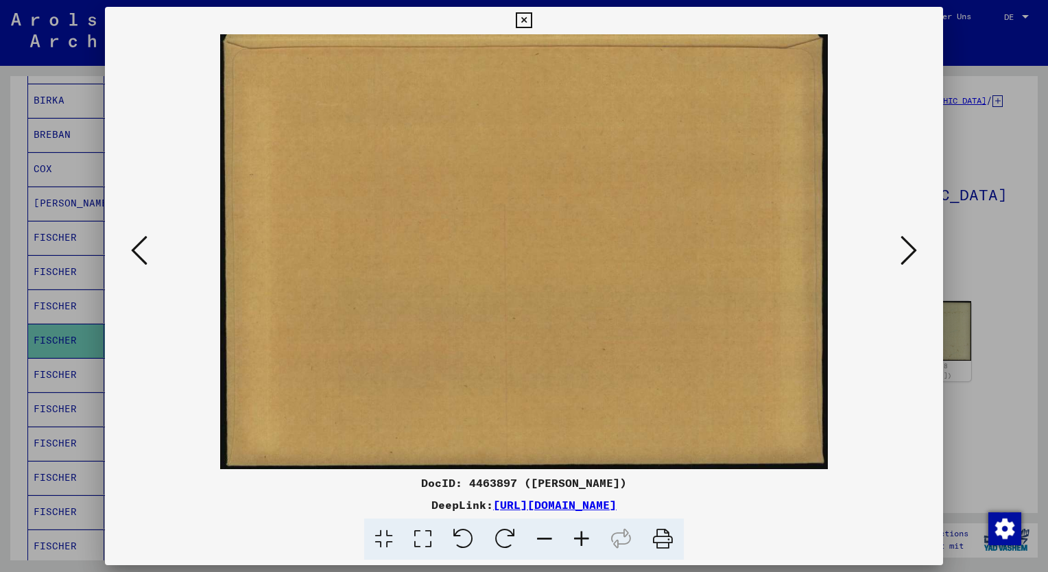
click at [906, 256] on icon at bounding box center [909, 250] width 16 height 33
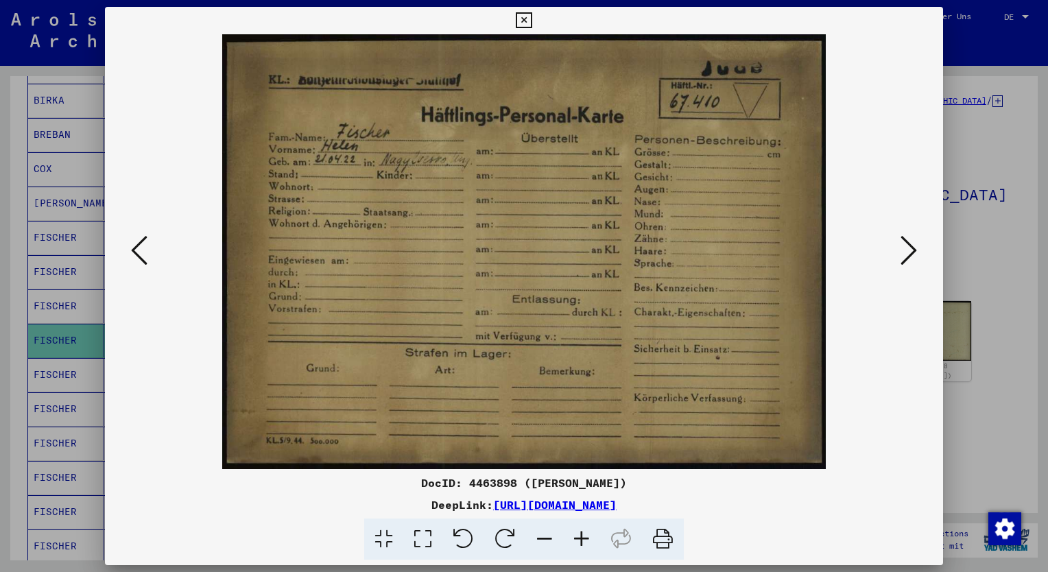
click at [908, 249] on icon at bounding box center [909, 250] width 16 height 33
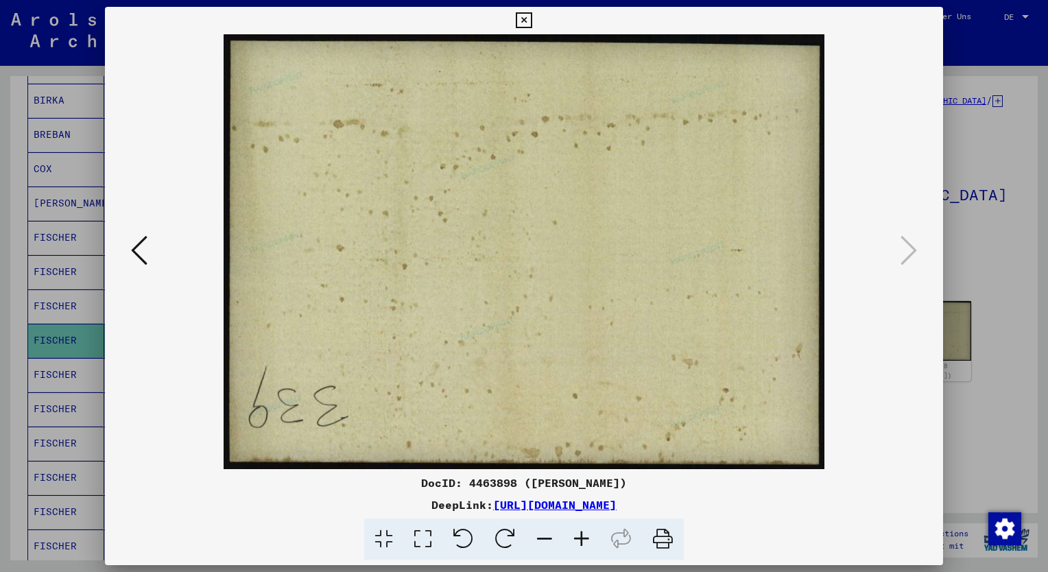
click at [521, 18] on icon at bounding box center [524, 20] width 16 height 16
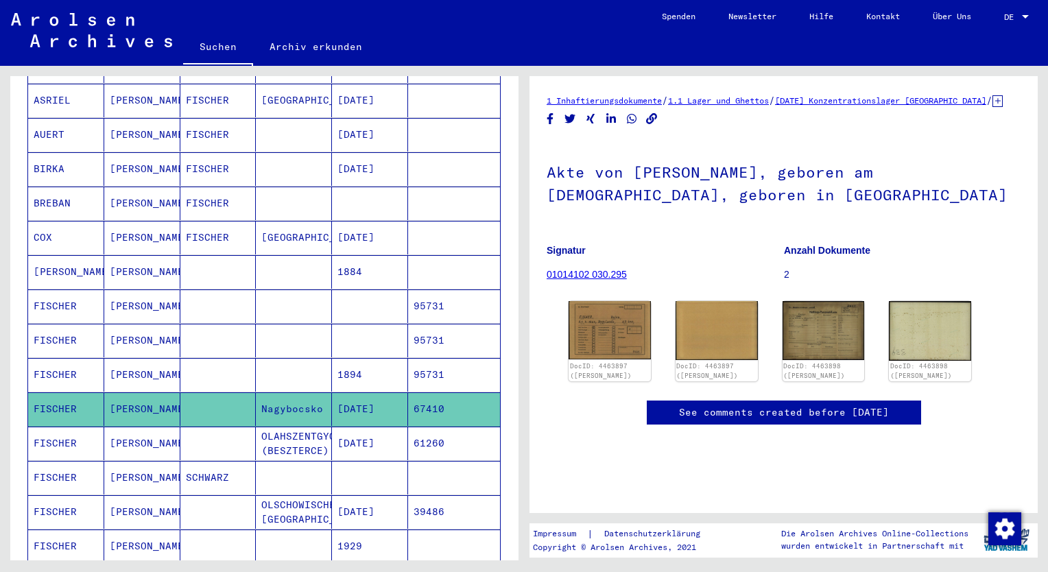
scroll to position [3, 0]
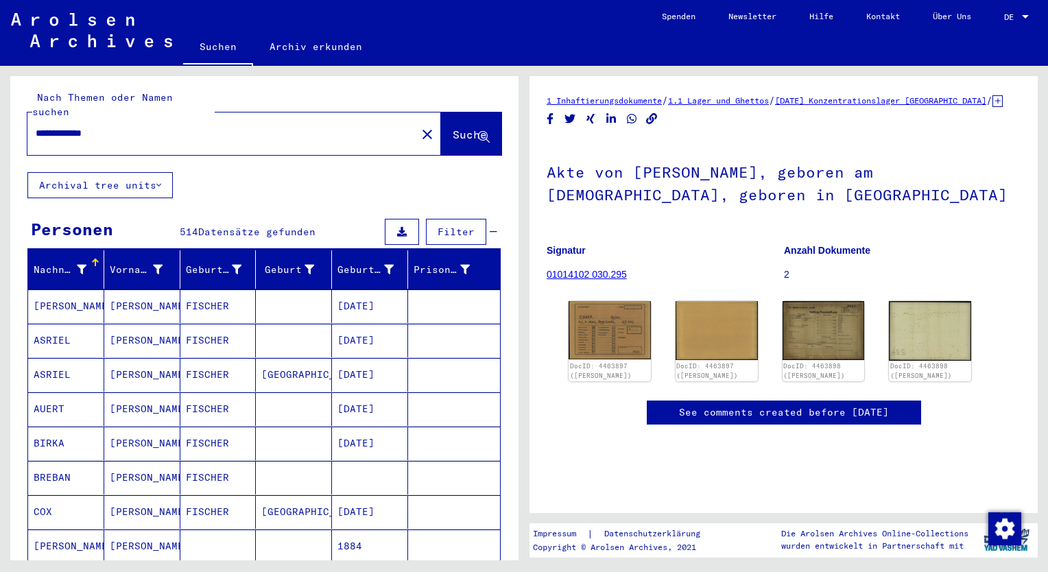
click at [115, 126] on input "**********" at bounding box center [222, 133] width 373 height 14
click at [443, 113] on button "Suche" at bounding box center [471, 134] width 60 height 43
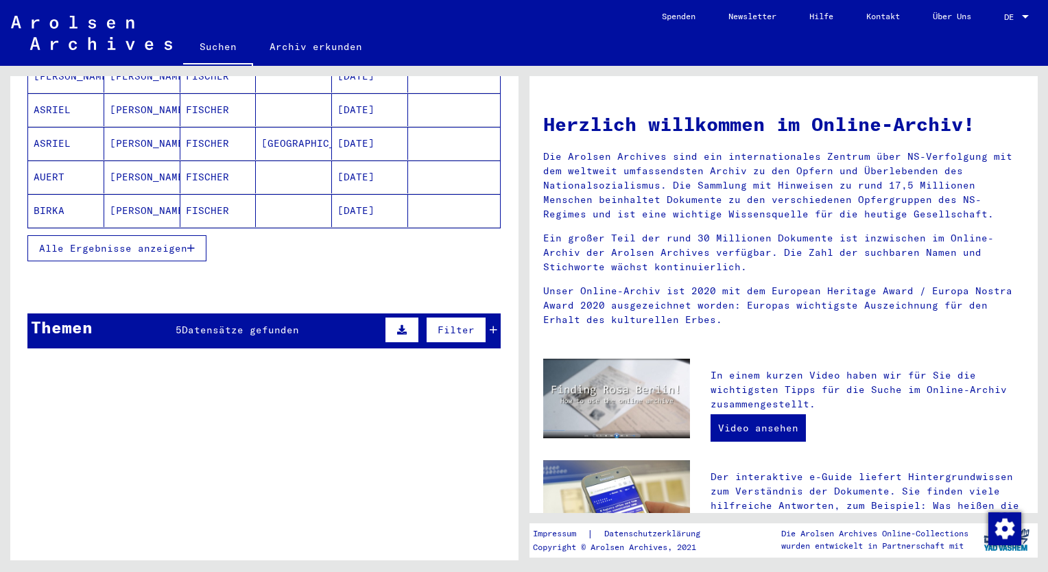
scroll to position [274, 0]
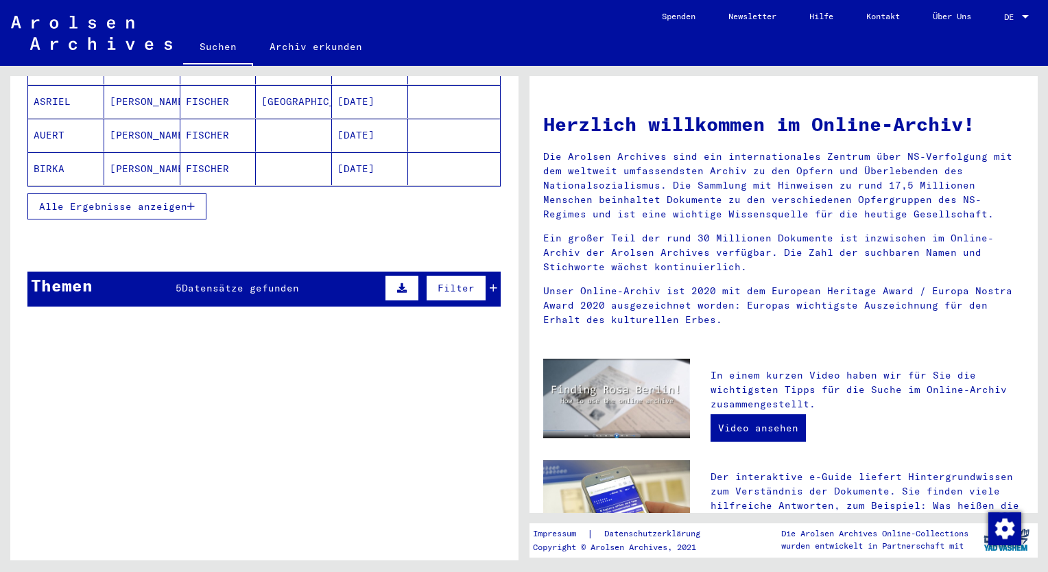
click at [187, 200] on span "Alle Ergebnisse anzeigen" at bounding box center [113, 206] width 148 height 12
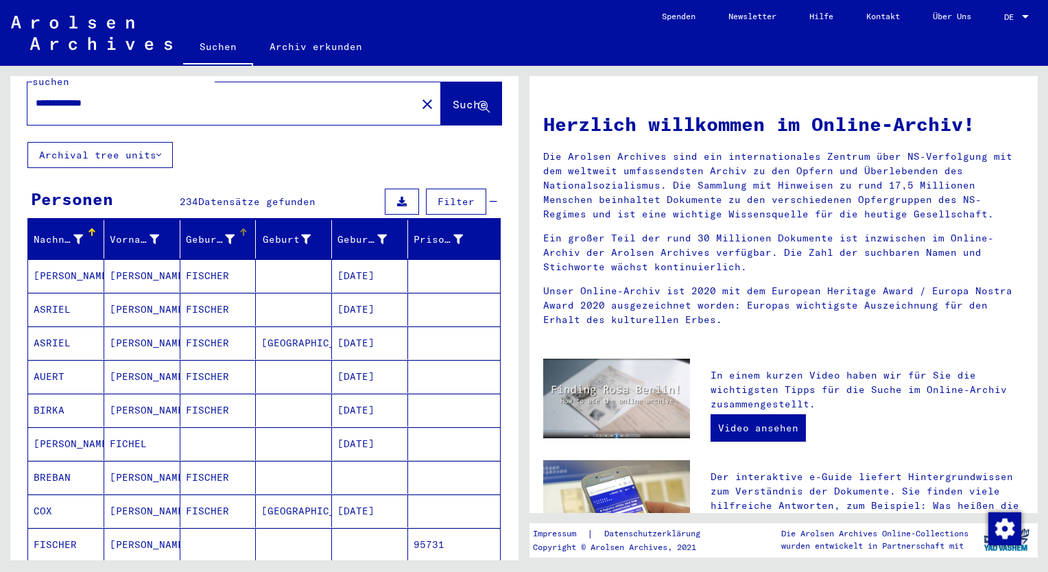
scroll to position [0, 0]
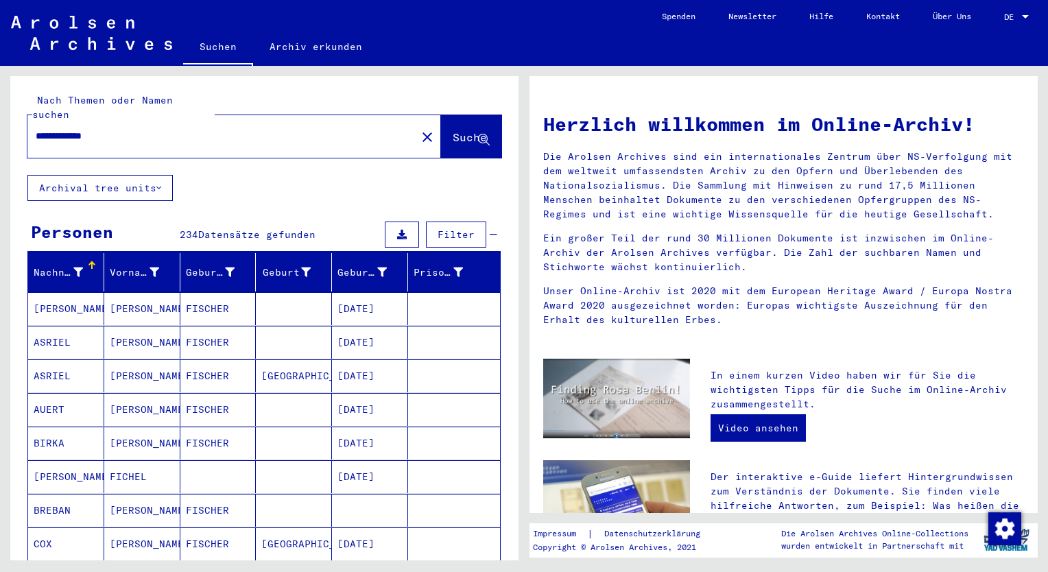
click at [126, 129] on input "**********" at bounding box center [218, 136] width 364 height 14
type input "*"
type input "******"
click at [453, 130] on span "Suche" at bounding box center [470, 137] width 34 height 14
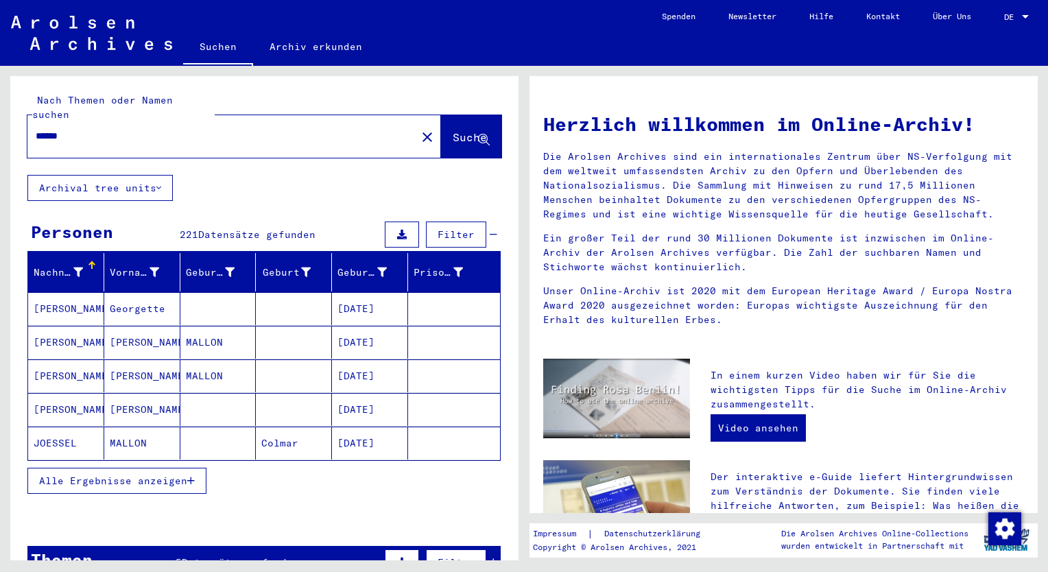
click at [192, 476] on icon "button" at bounding box center [191, 481] width 8 height 10
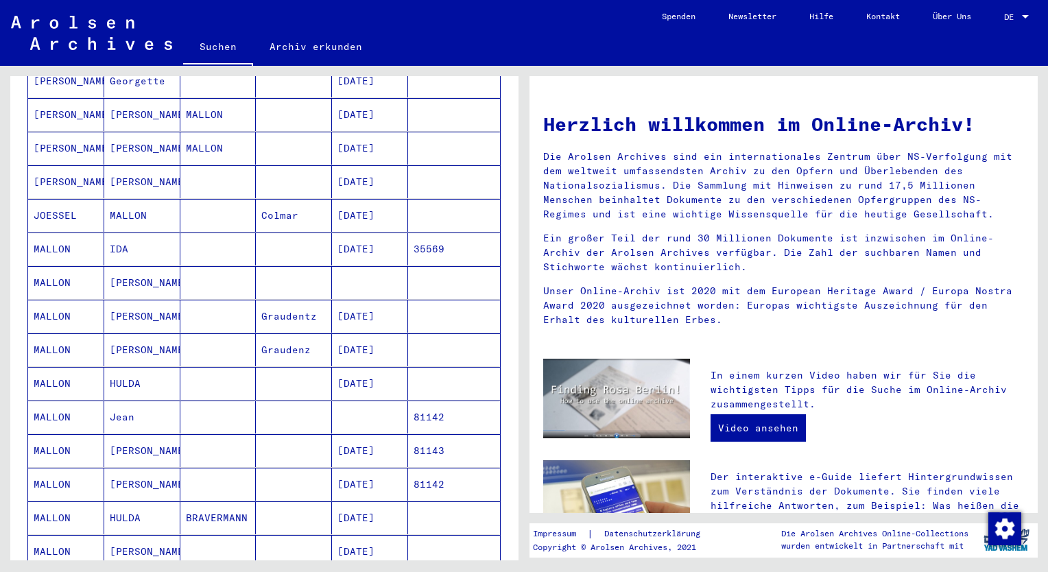
scroll to position [274, 0]
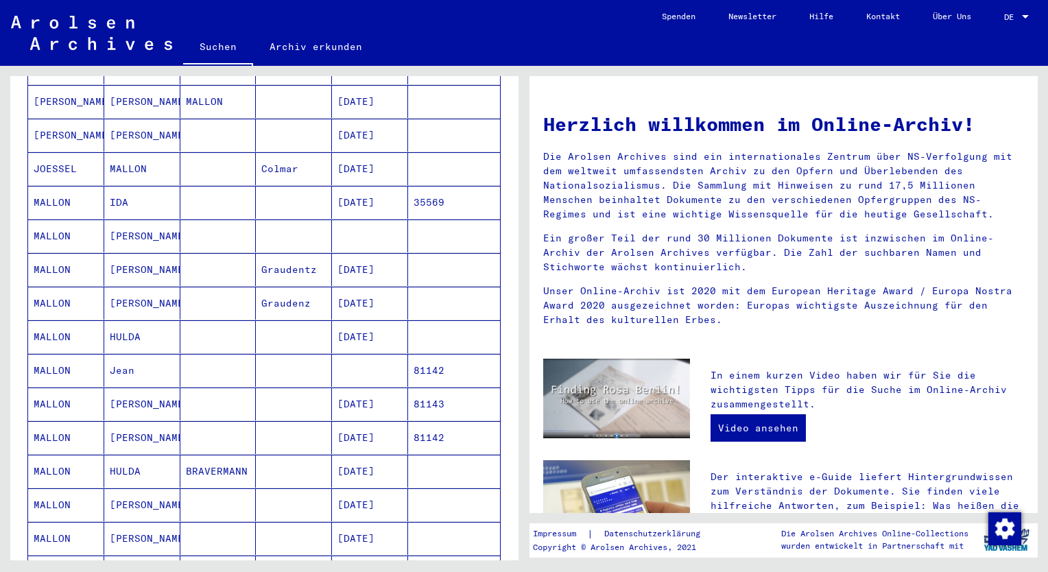
click at [354, 287] on mat-cell "[DATE]" at bounding box center [370, 303] width 76 height 33
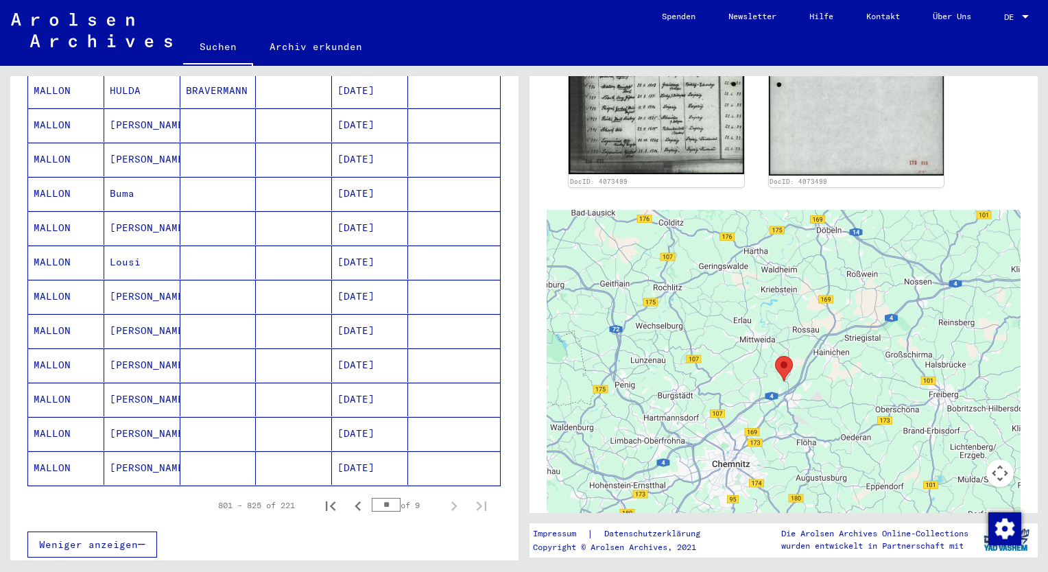
scroll to position [687, 0]
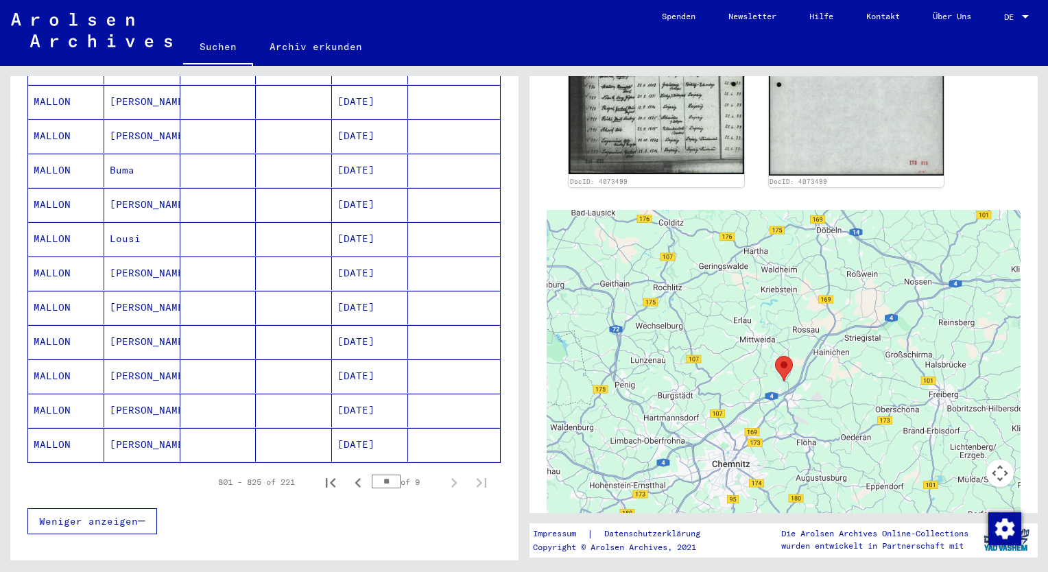
click at [125, 257] on mat-cell "[PERSON_NAME]" at bounding box center [142, 274] width 76 height 34
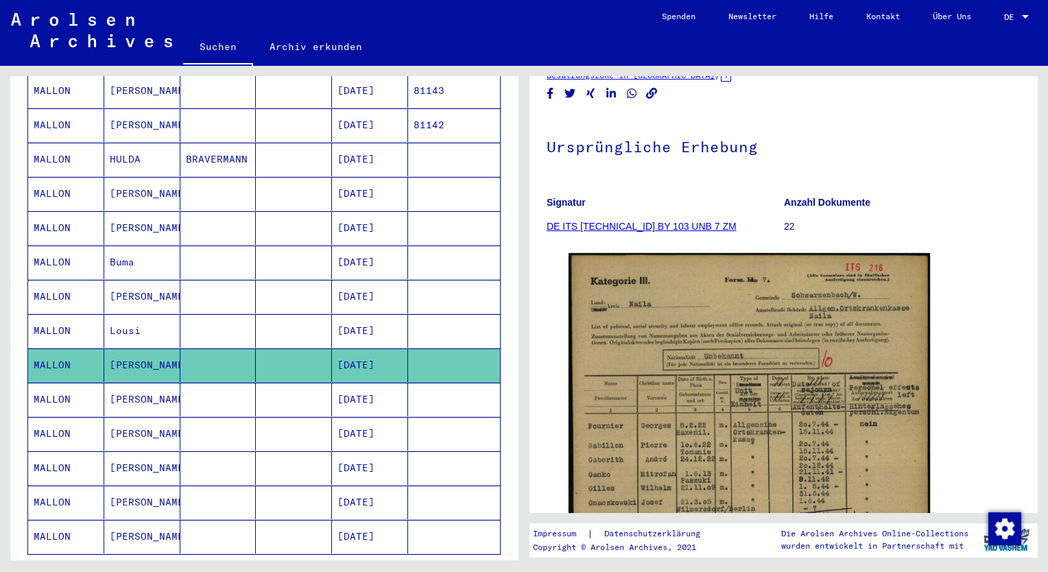
scroll to position [619, 0]
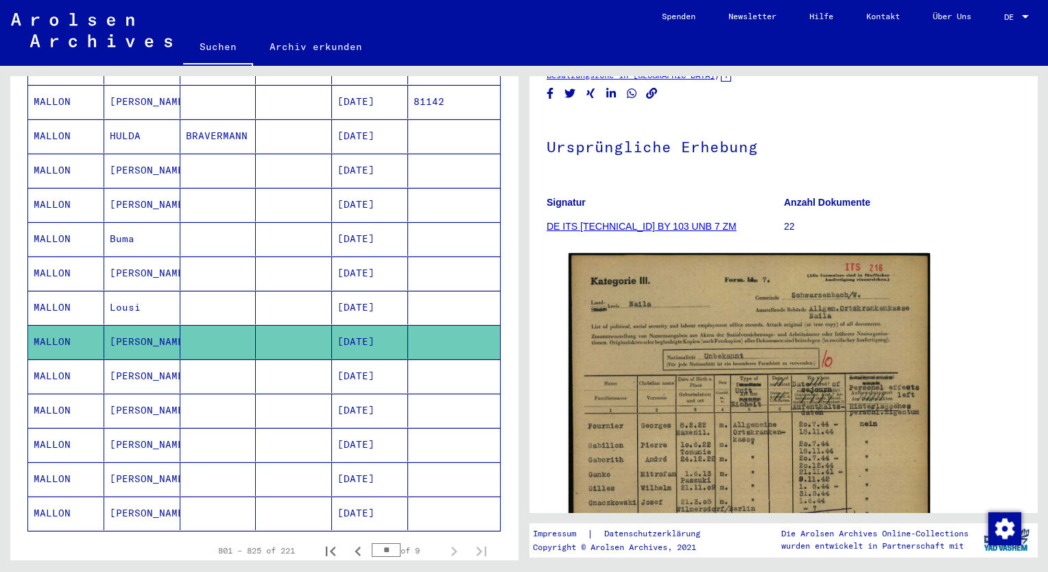
click at [362, 359] on mat-cell "[DATE]" at bounding box center [370, 376] width 76 height 34
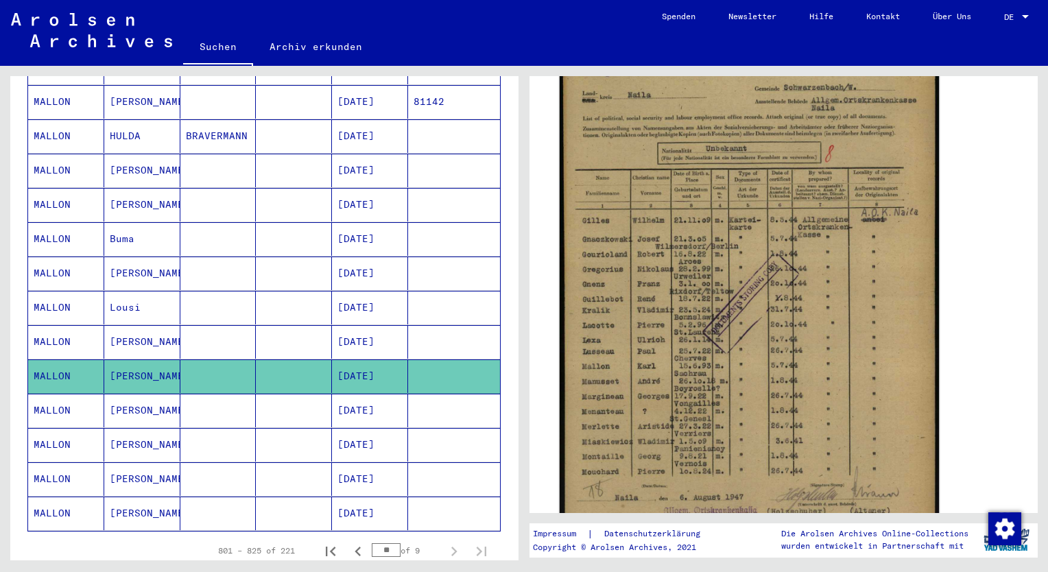
scroll to position [274, 0]
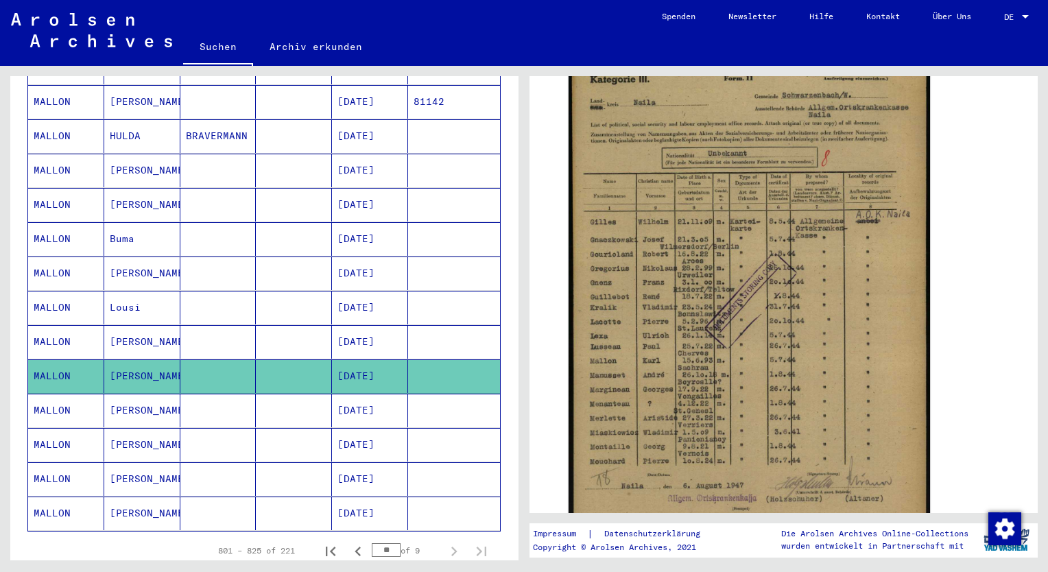
click at [111, 428] on mat-cell "[PERSON_NAME]" at bounding box center [142, 445] width 76 height 34
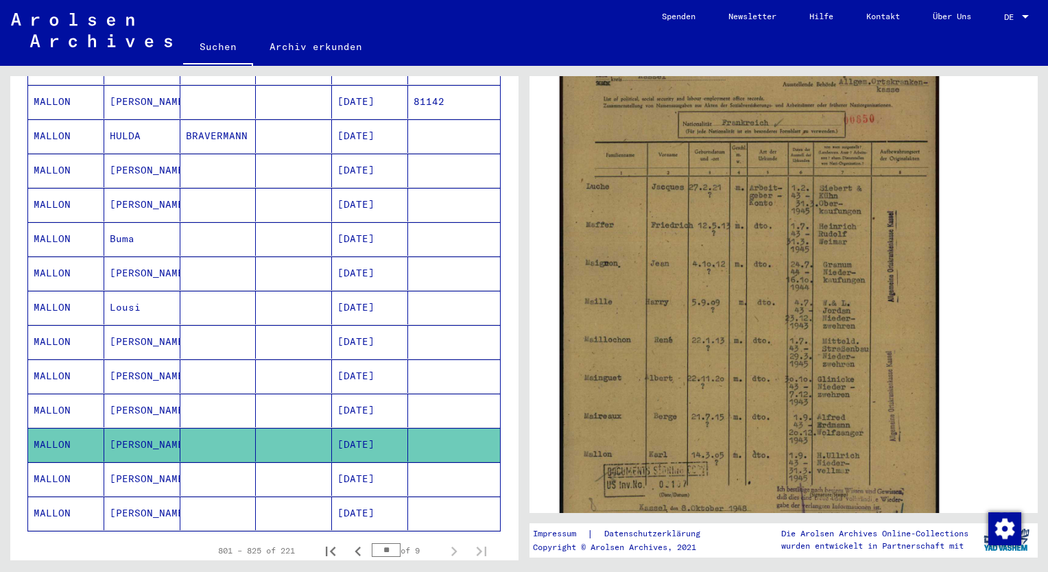
scroll to position [343, 0]
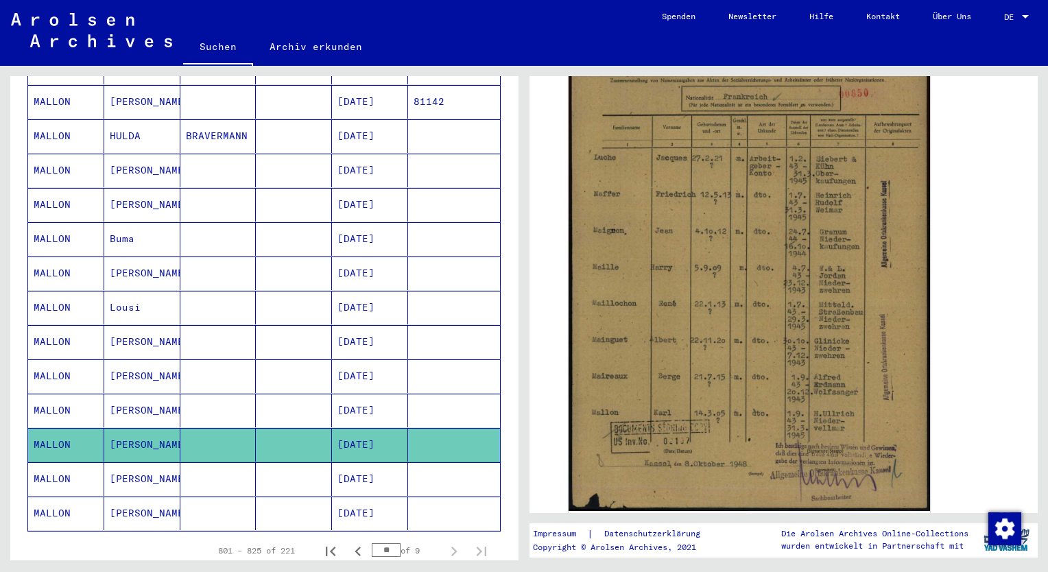
click at [368, 462] on mat-cell "[DATE]" at bounding box center [370, 479] width 76 height 34
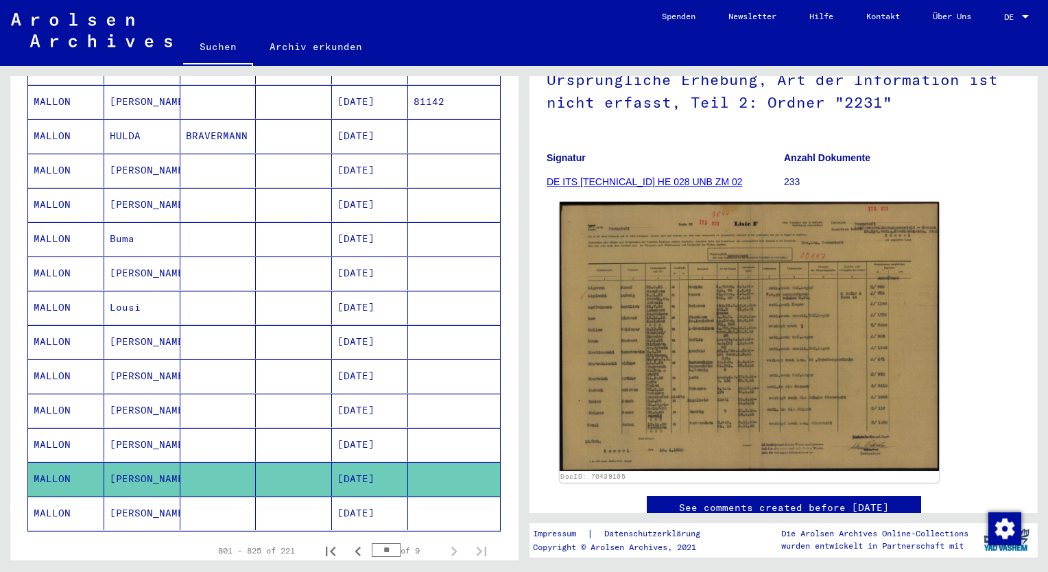
scroll to position [206, 0]
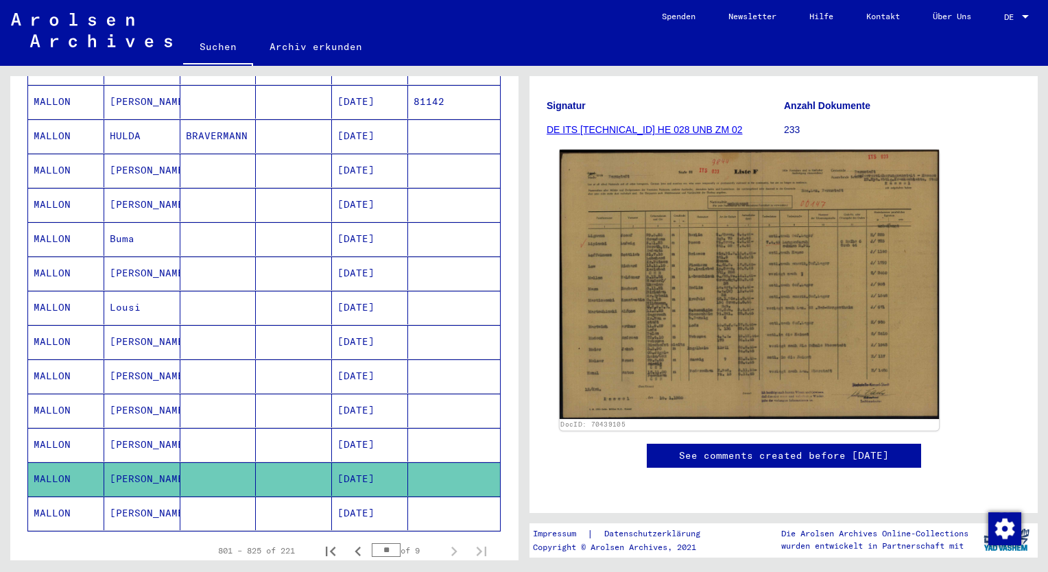
click at [717, 284] on img at bounding box center [749, 284] width 379 height 269
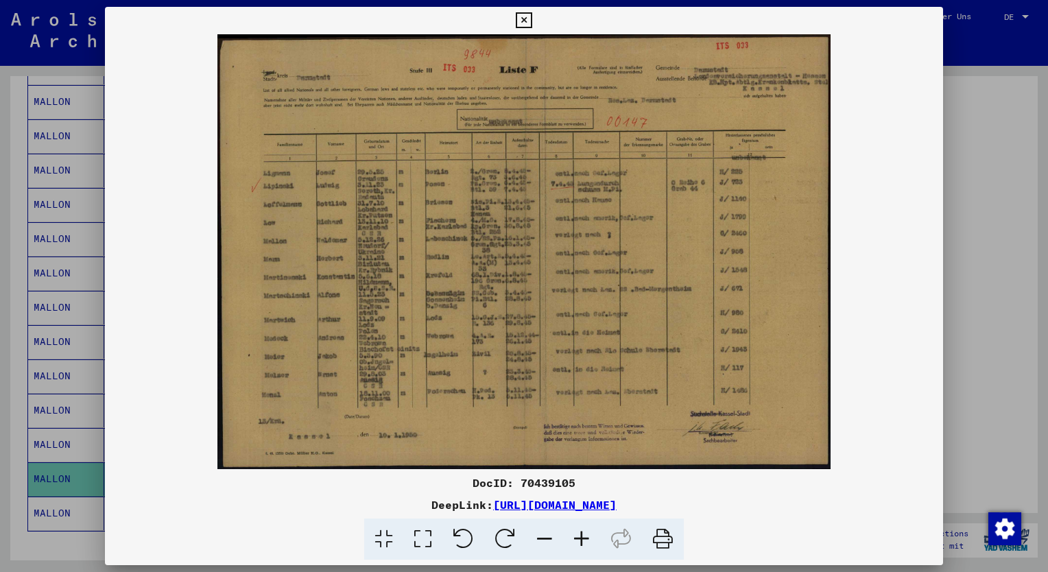
click at [419, 536] on icon at bounding box center [422, 540] width 39 height 42
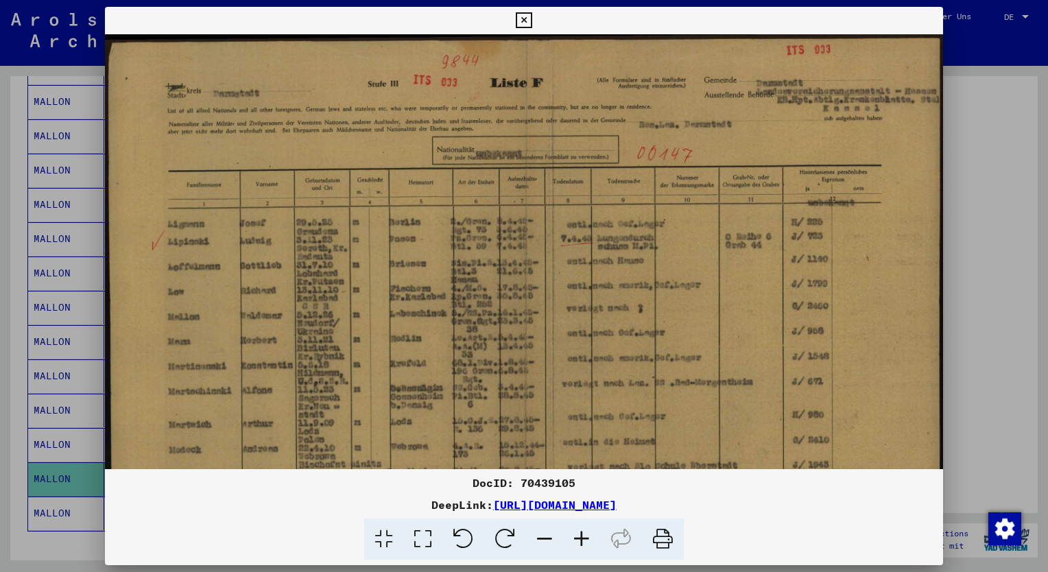
click at [522, 18] on icon at bounding box center [524, 20] width 16 height 16
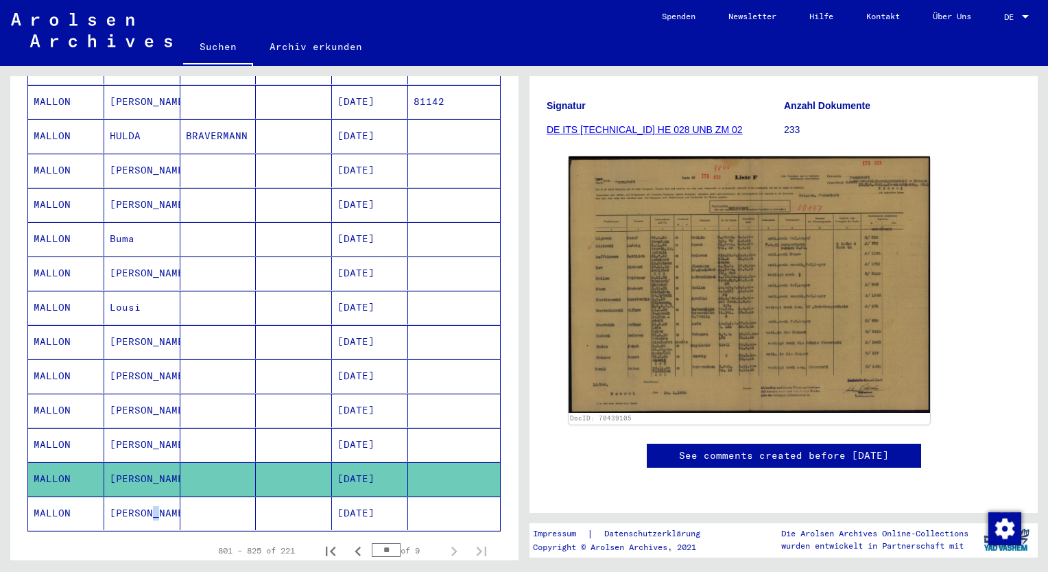
click at [148, 497] on mat-cell "[PERSON_NAME]" at bounding box center [142, 514] width 76 height 34
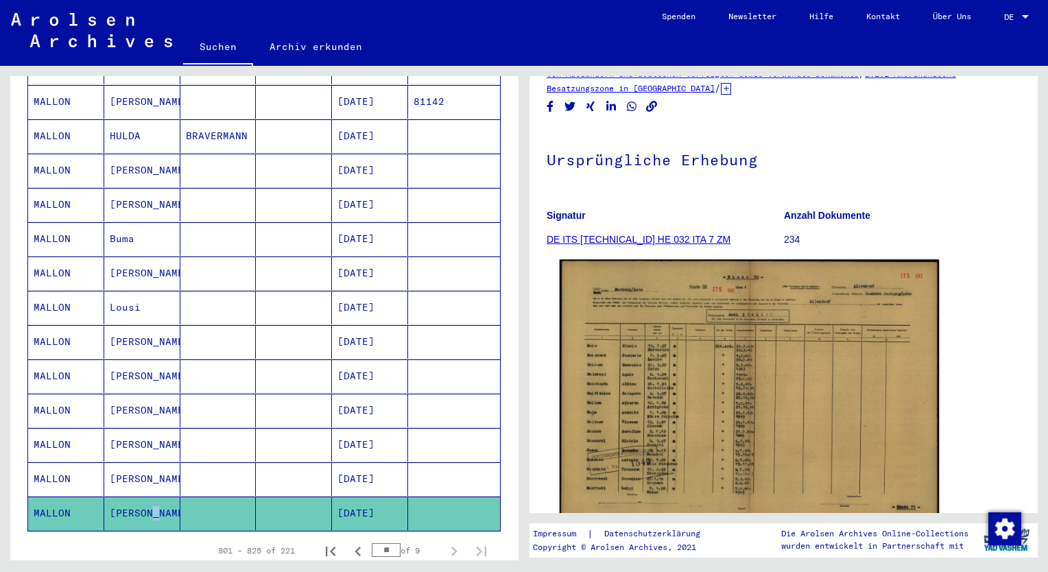
scroll to position [137, 0]
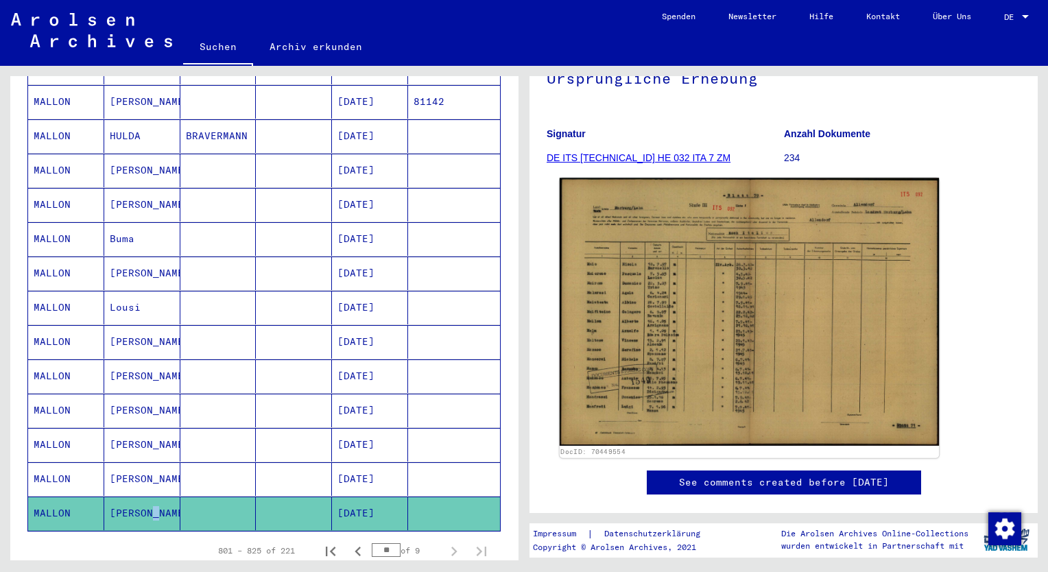
click at [657, 309] on img at bounding box center [749, 312] width 379 height 268
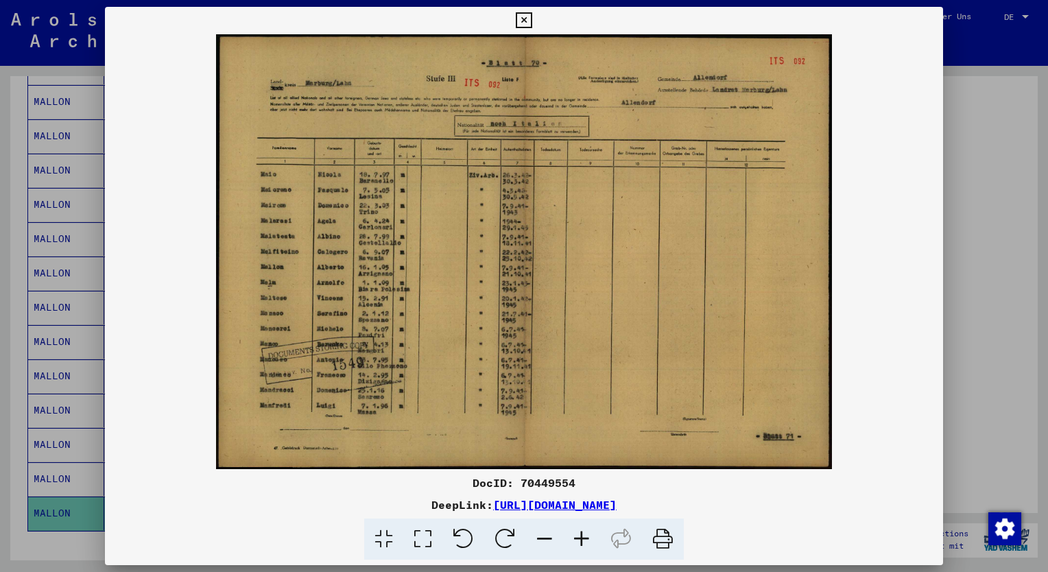
click at [420, 533] on icon at bounding box center [422, 540] width 39 height 42
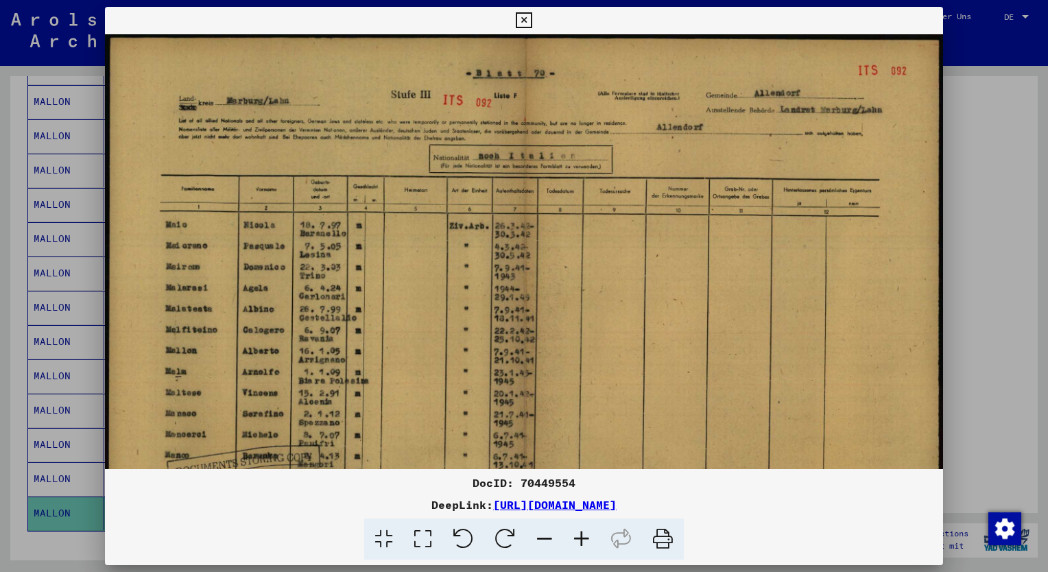
click at [523, 17] on icon at bounding box center [524, 20] width 16 height 16
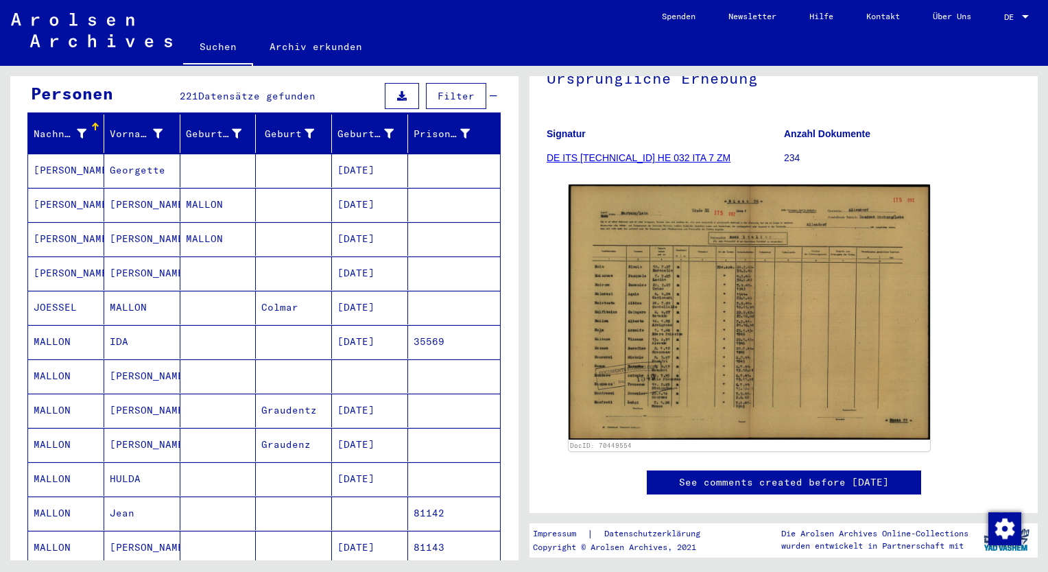
scroll to position [0, 0]
